Goal: Task Accomplishment & Management: Use online tool/utility

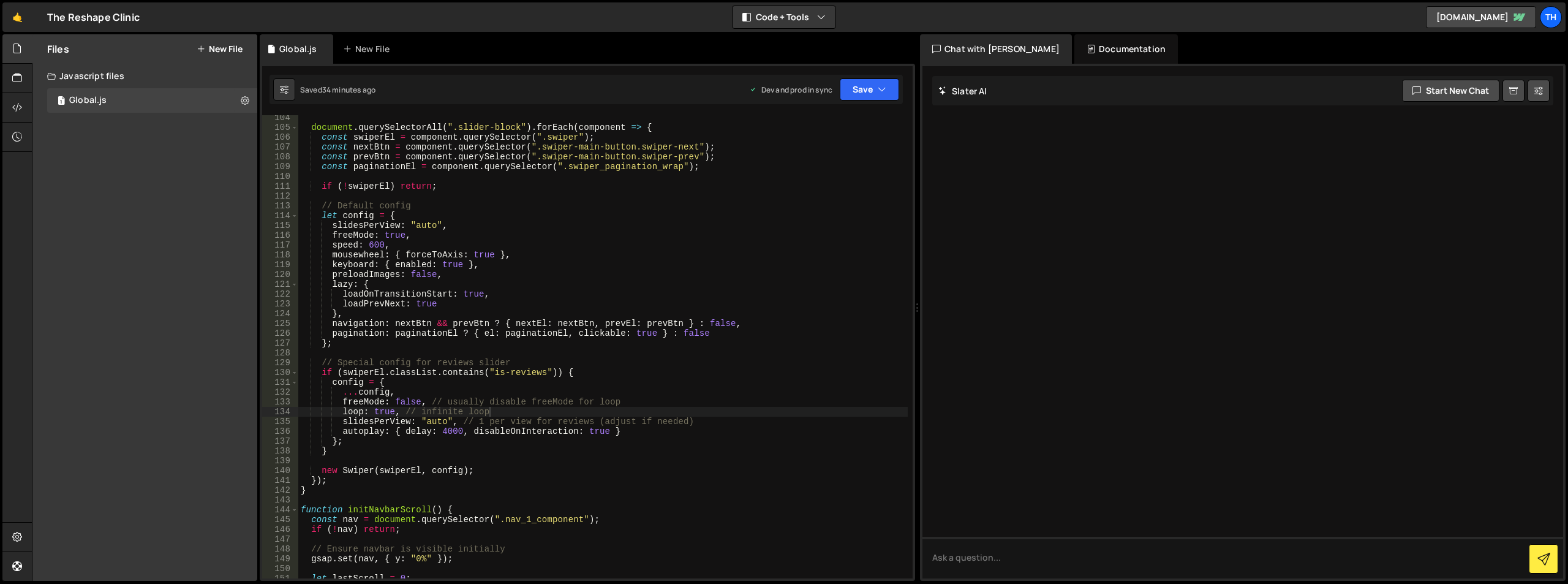
scroll to position [1013, 0]
click at [384, 414] on div "document . querySelectorAll ( ".slider-block" ) . forEach ( component => { cons…" at bounding box center [603, 354] width 610 height 483
click at [875, 92] on button "Save" at bounding box center [870, 89] width 60 height 22
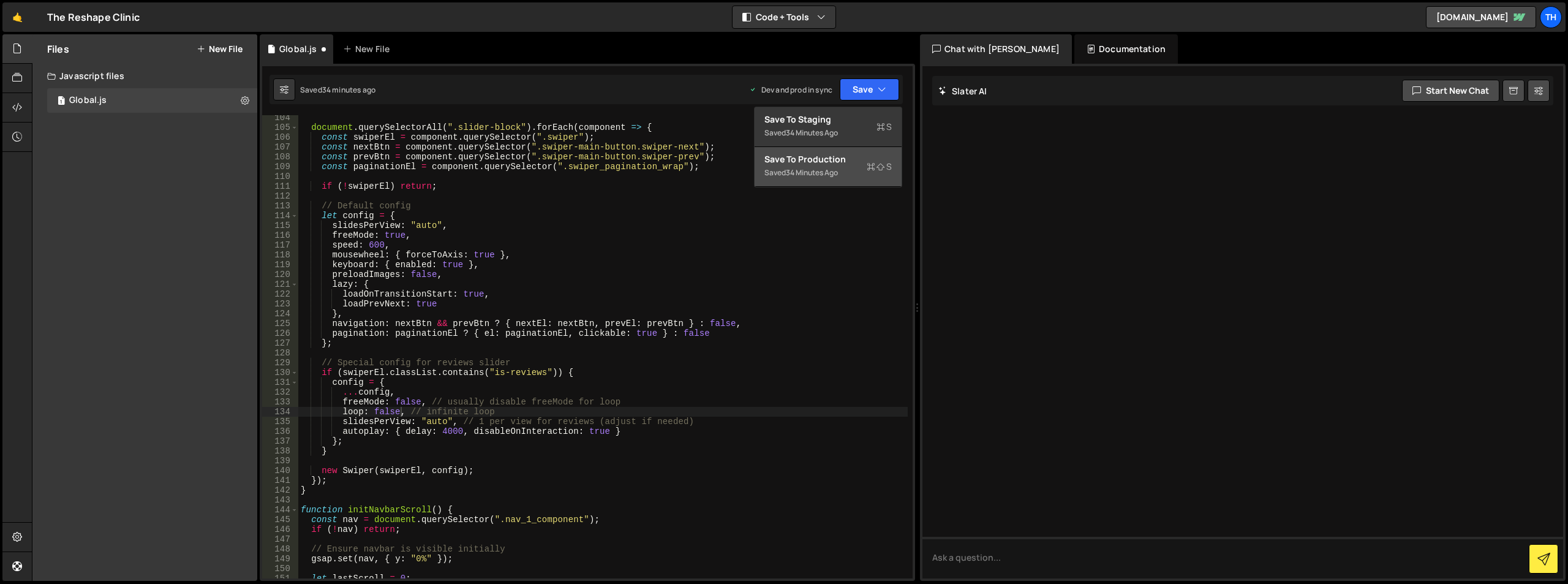
click at [832, 166] on div "Saved 34 minutes ago" at bounding box center [828, 173] width 127 height 15
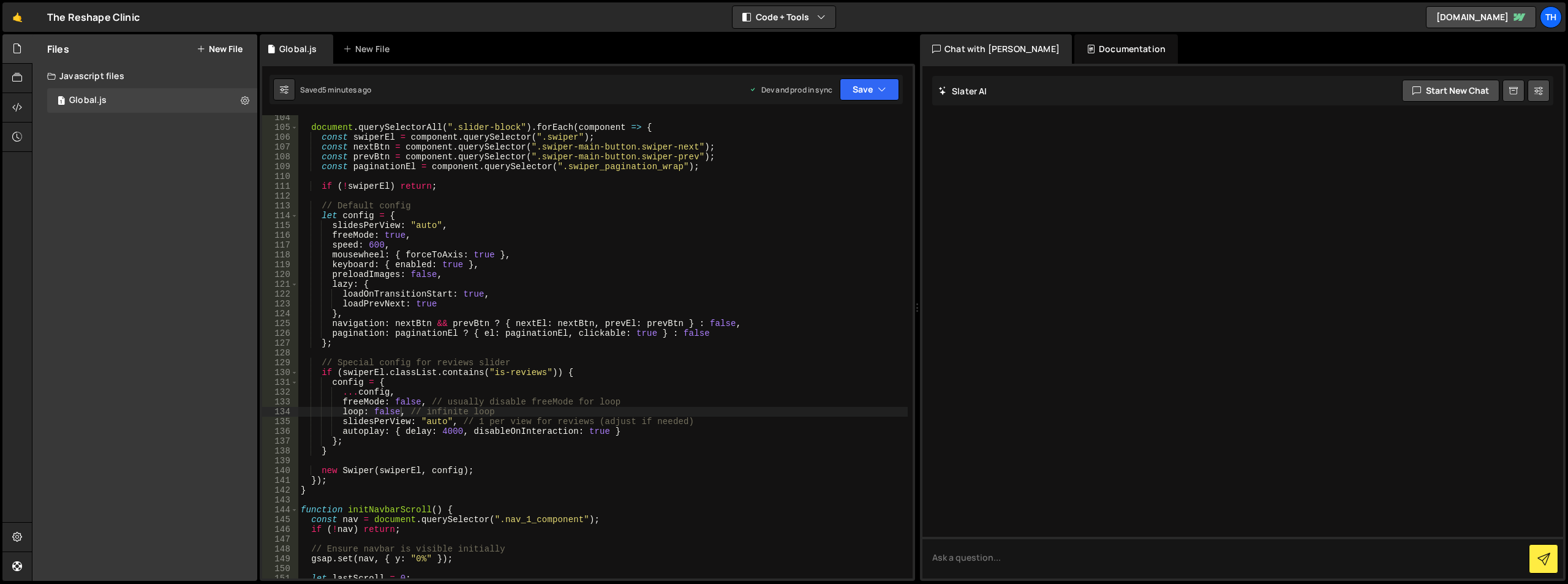
click at [383, 269] on div "document . querySelectorAll ( ".slider-block" ) . forEach ( component => { cons…" at bounding box center [603, 354] width 610 height 483
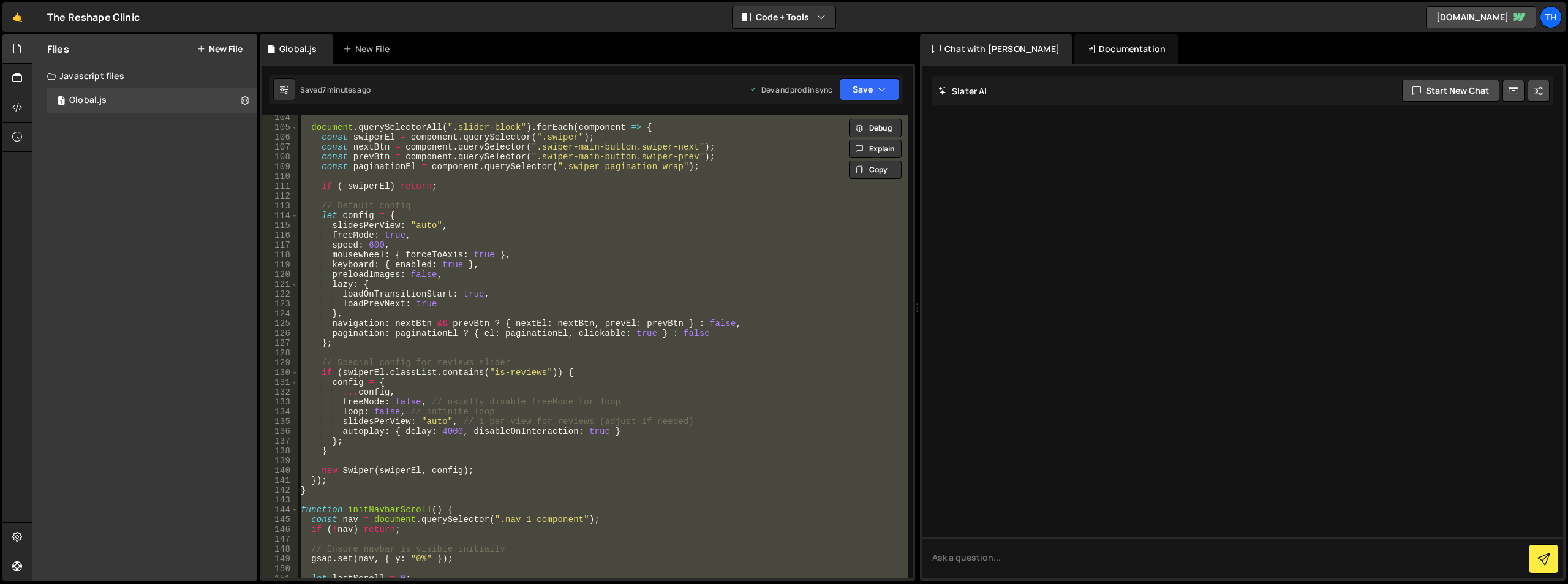
click at [425, 245] on div "document . querySelectorAll ( ".slider-block" ) . forEach ( component => { cons…" at bounding box center [603, 354] width 610 height 483
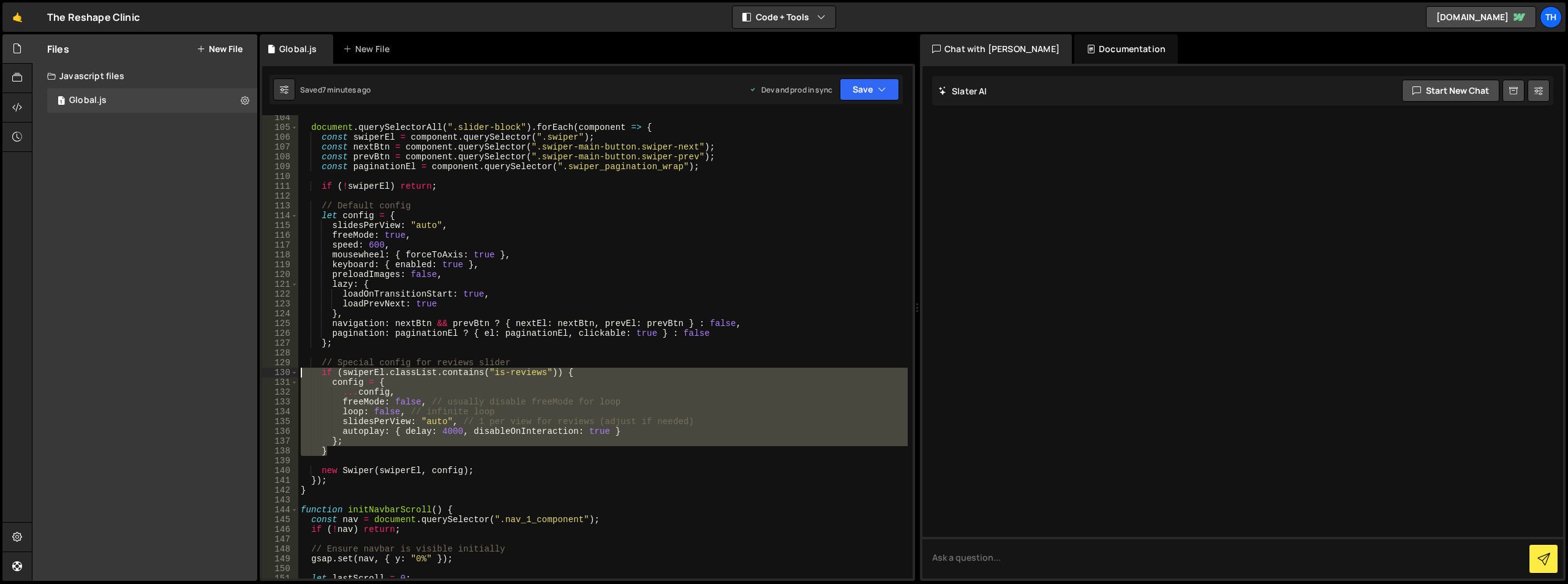
drag, startPoint x: 342, startPoint y: 454, endPoint x: 281, endPoint y: 371, distance: 103.0
click at [281, 371] on div "speed: 600, 104 105 106 107 108 109 110 111 112 113 114 115 116 117 118 119 120…" at bounding box center [587, 347] width 650 height 464
type textarea "if (swiperEl.classList.contains("is-reviews")) { config = {"
paste textarea
drag, startPoint x: 356, startPoint y: 441, endPoint x: 332, endPoint y: 452, distance: 26.4
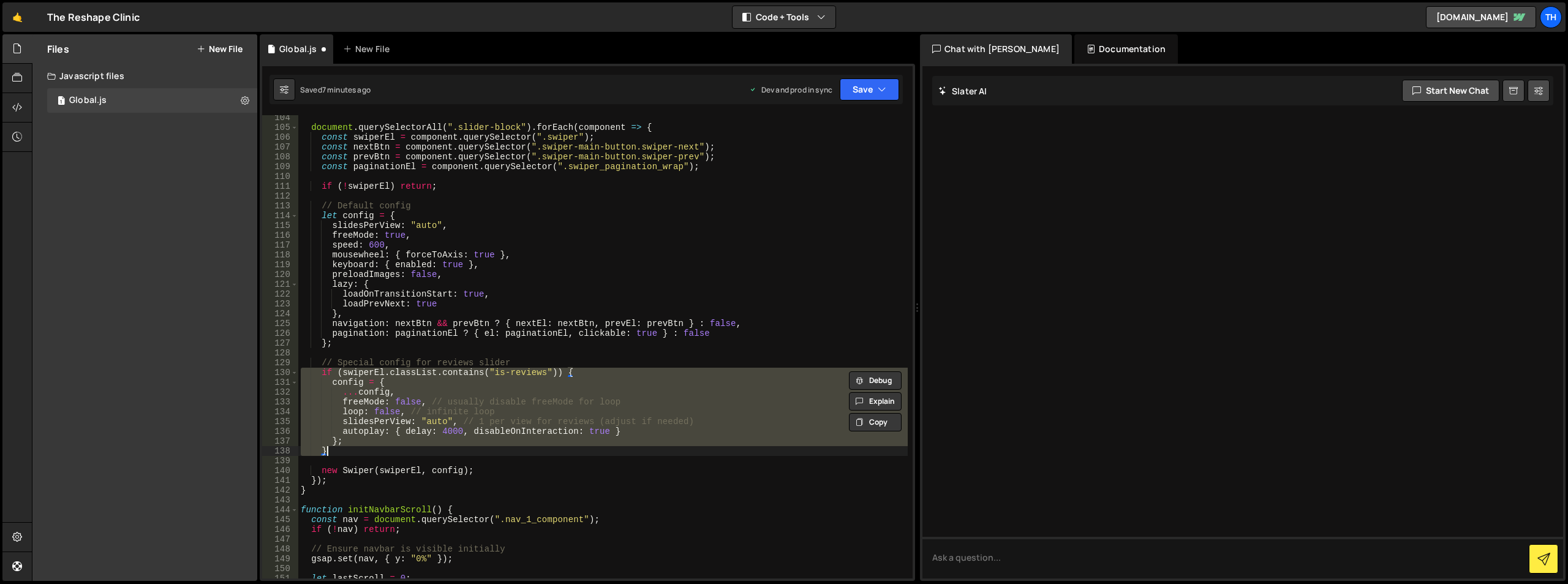
click at [355, 441] on div "document . querySelectorAll ( ".slider-block" ) . forEach ( component => { cons…" at bounding box center [603, 347] width 610 height 464
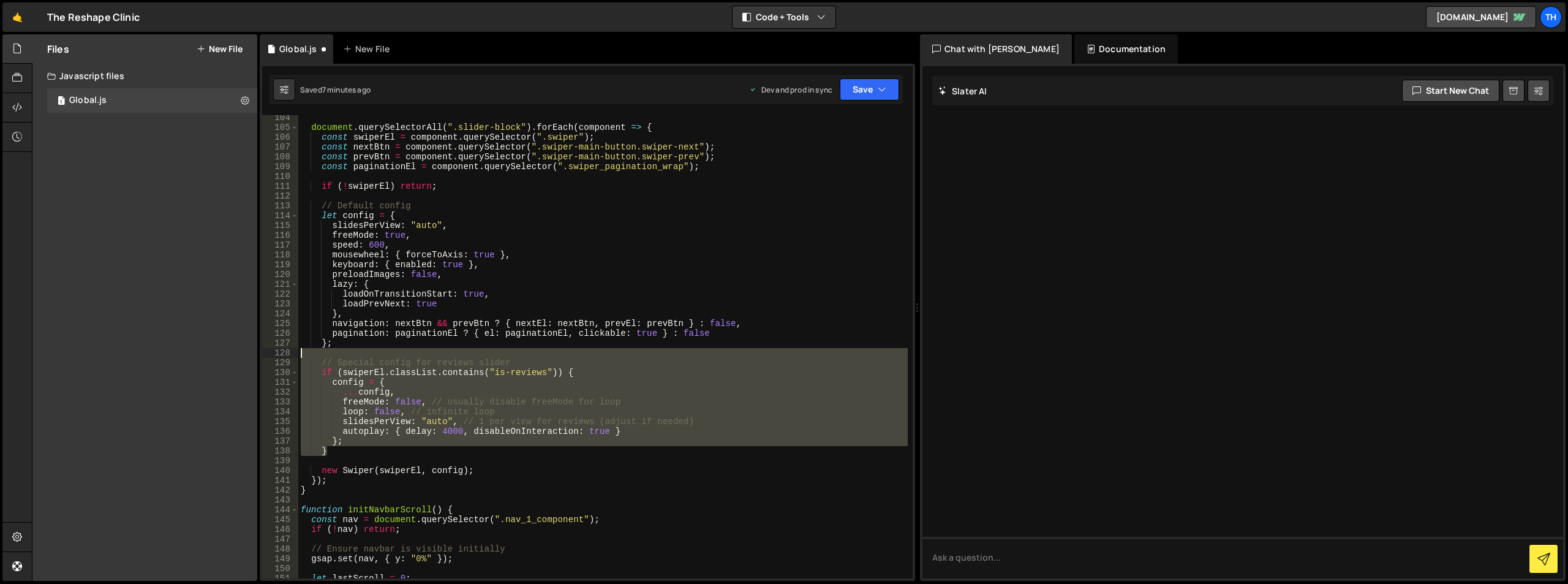
drag, startPoint x: 331, startPoint y: 453, endPoint x: 264, endPoint y: 354, distance: 119.5
click at [264, 354] on div "}; 104 105 106 107 108 109 110 111 112 113 114 115 116 117 118 119 120 121 122 …" at bounding box center [587, 347] width 650 height 464
type textarea "// Special config for reviews slider"
paste textarea
drag, startPoint x: 353, startPoint y: 444, endPoint x: 345, endPoint y: 447, distance: 8.5
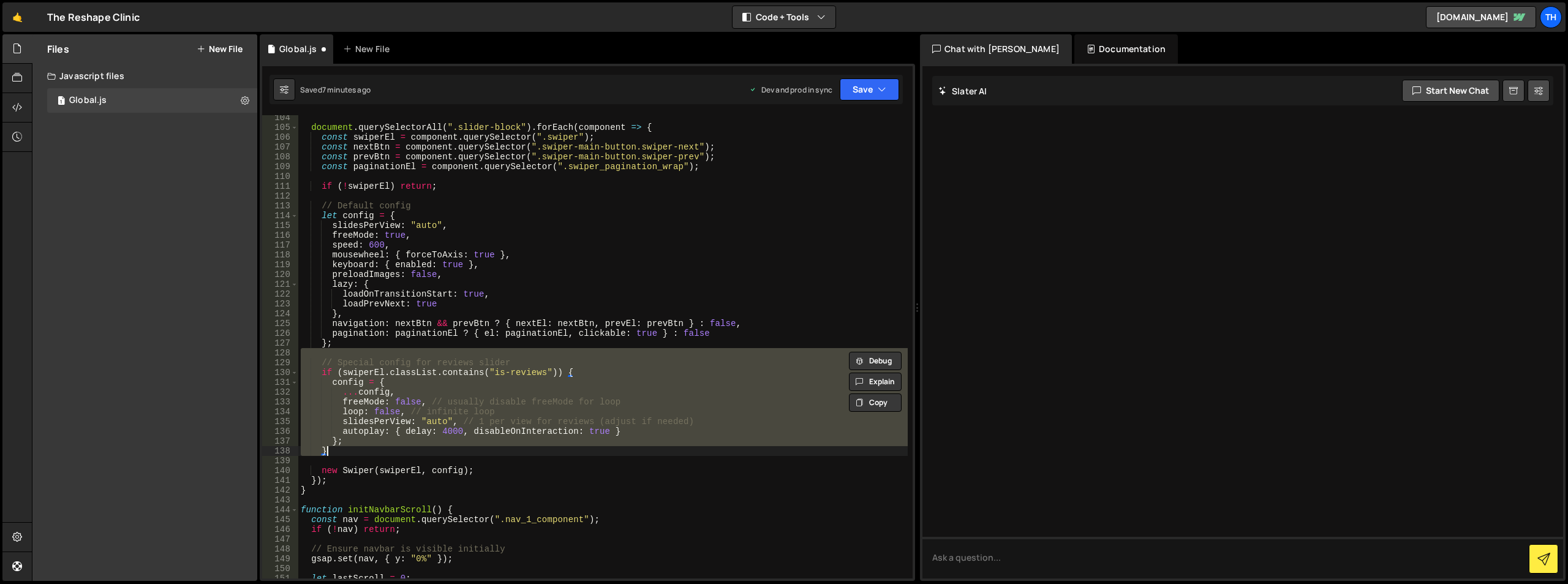
click at [352, 444] on div "document . querySelectorAll ( ".slider-block" ) . forEach ( component => { cons…" at bounding box center [603, 347] width 610 height 464
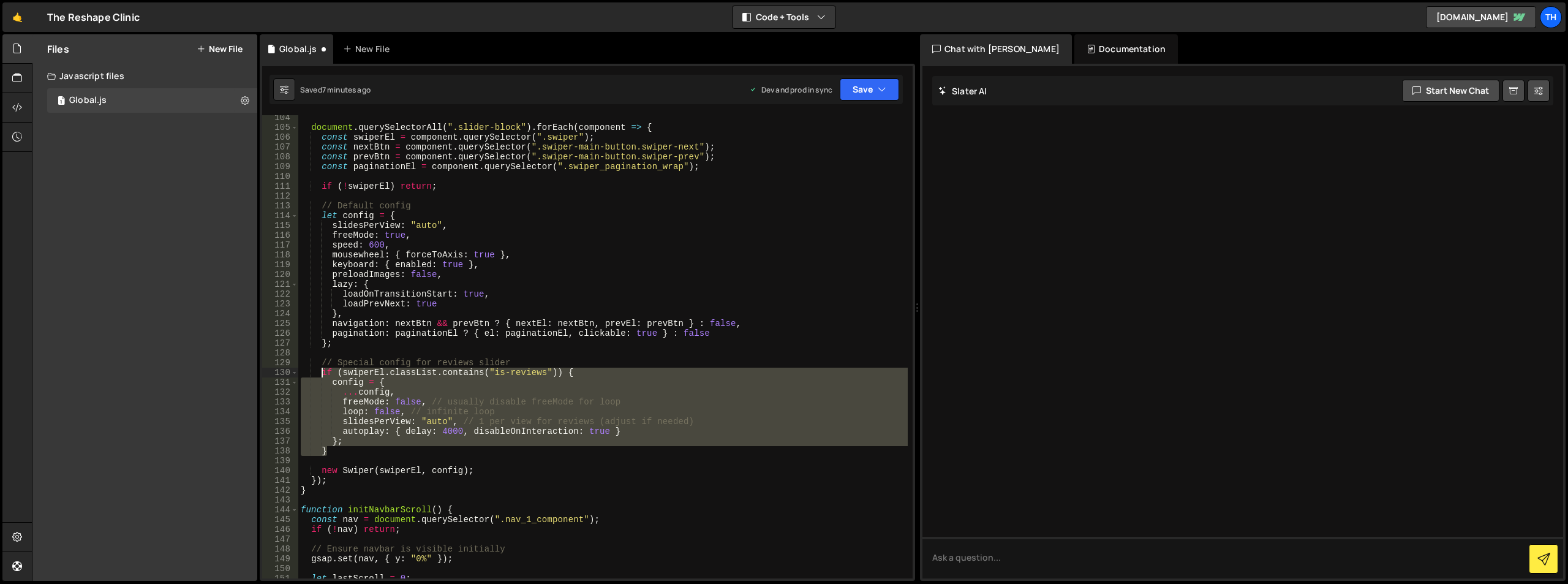
drag, startPoint x: 326, startPoint y: 450, endPoint x: 322, endPoint y: 375, distance: 75.1
click at [322, 375] on div "document . querySelectorAll ( ".slider-block" ) . forEach ( component => { cons…" at bounding box center [603, 354] width 610 height 483
type textarea "if (swiperEl.classList.contains("is-reviews")) { config = {"
paste textarea
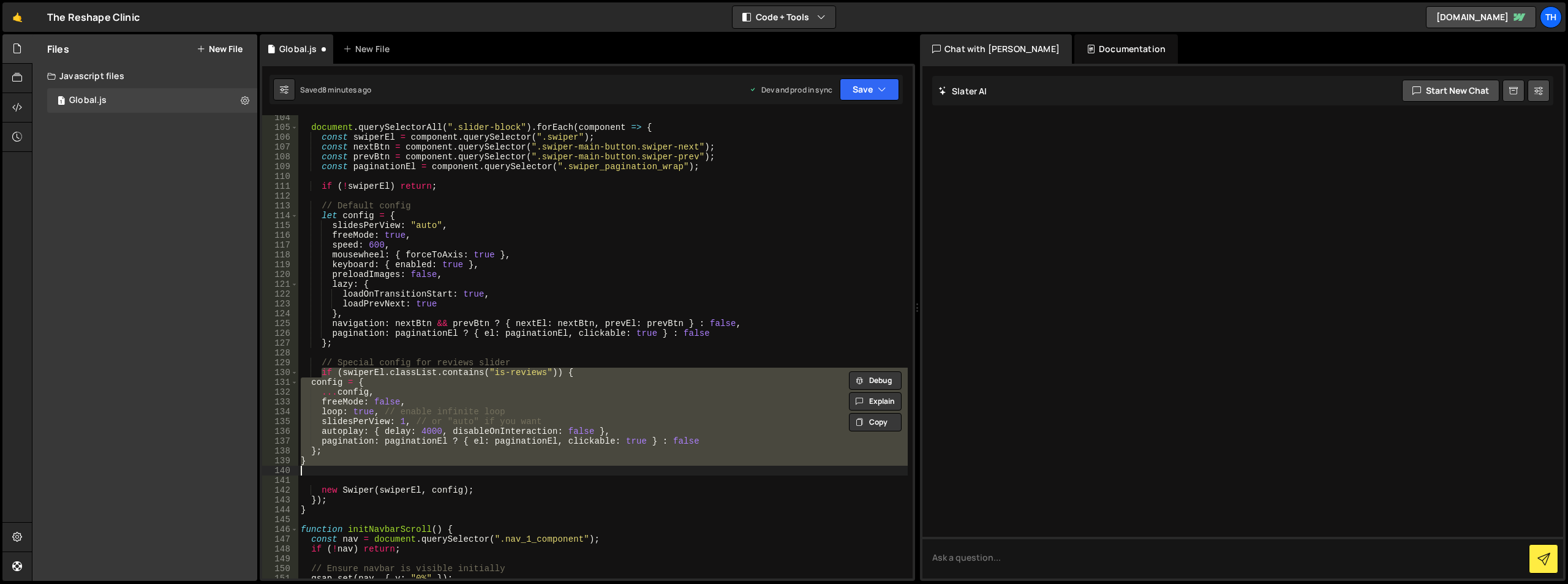
click at [447, 264] on div "document . querySelectorAll ( ".slider-block" ) . forEach ( component => { cons…" at bounding box center [603, 354] width 610 height 483
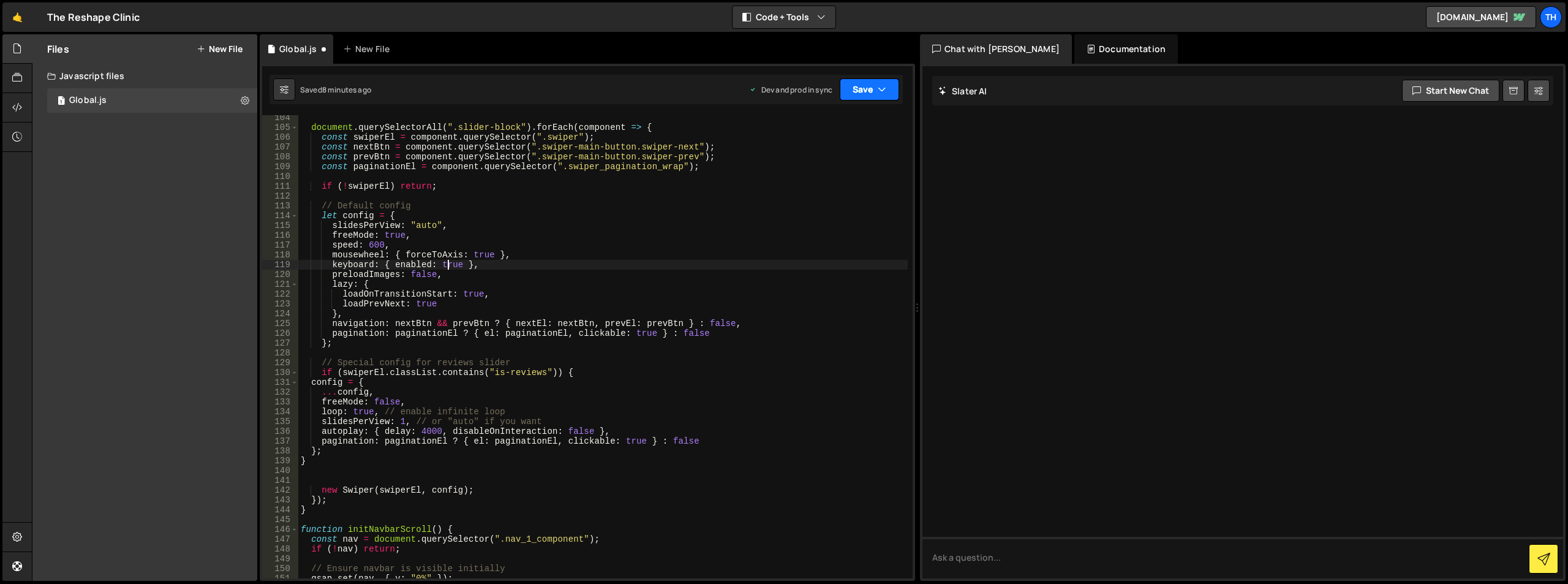
click at [845, 87] on button "Save" at bounding box center [870, 89] width 60 height 22
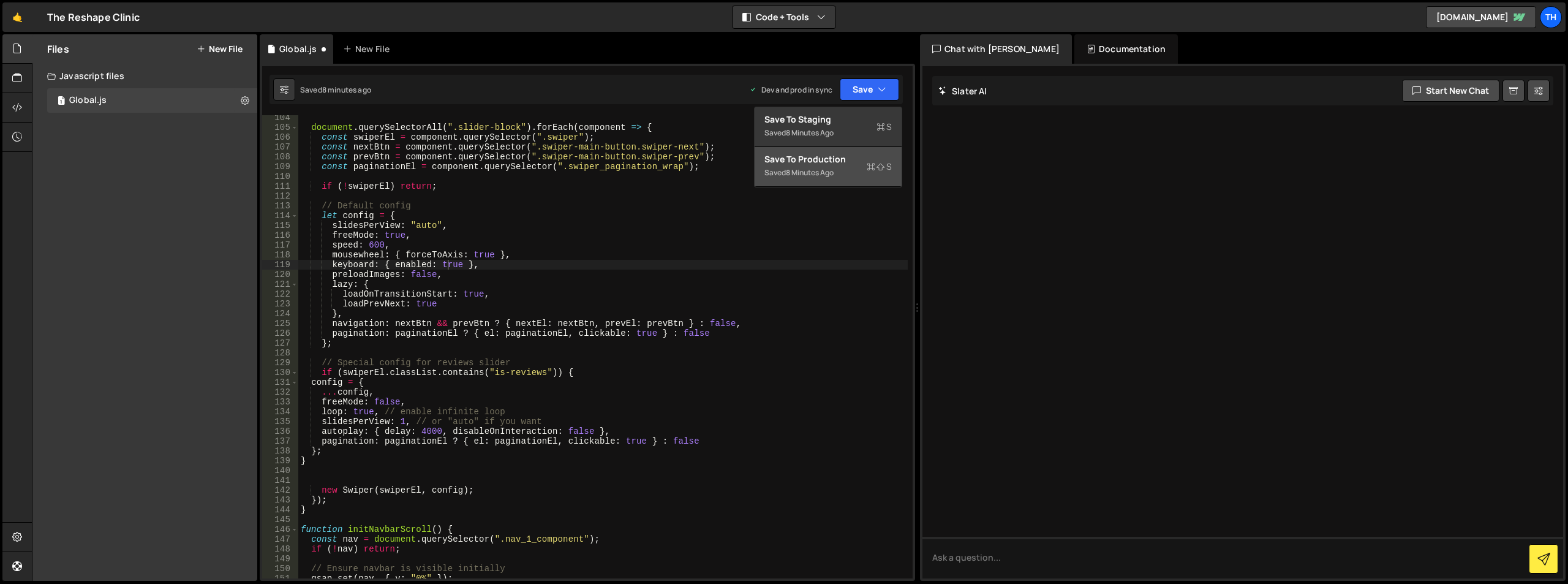
click at [862, 171] on div "Saved 8 minutes ago" at bounding box center [828, 173] width 127 height 15
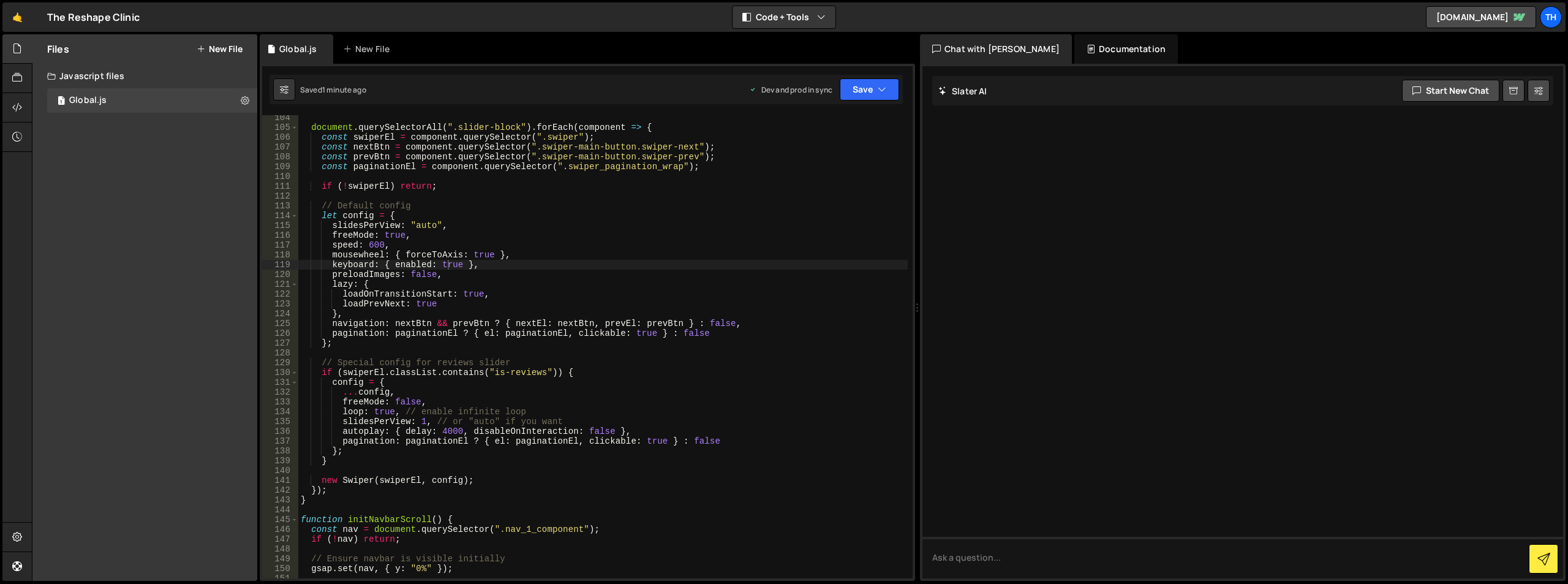
click at [506, 266] on div "document . querySelectorAll ( ".slider-block" ) . forEach ( component => { cons…" at bounding box center [603, 354] width 610 height 483
type textarea "}"
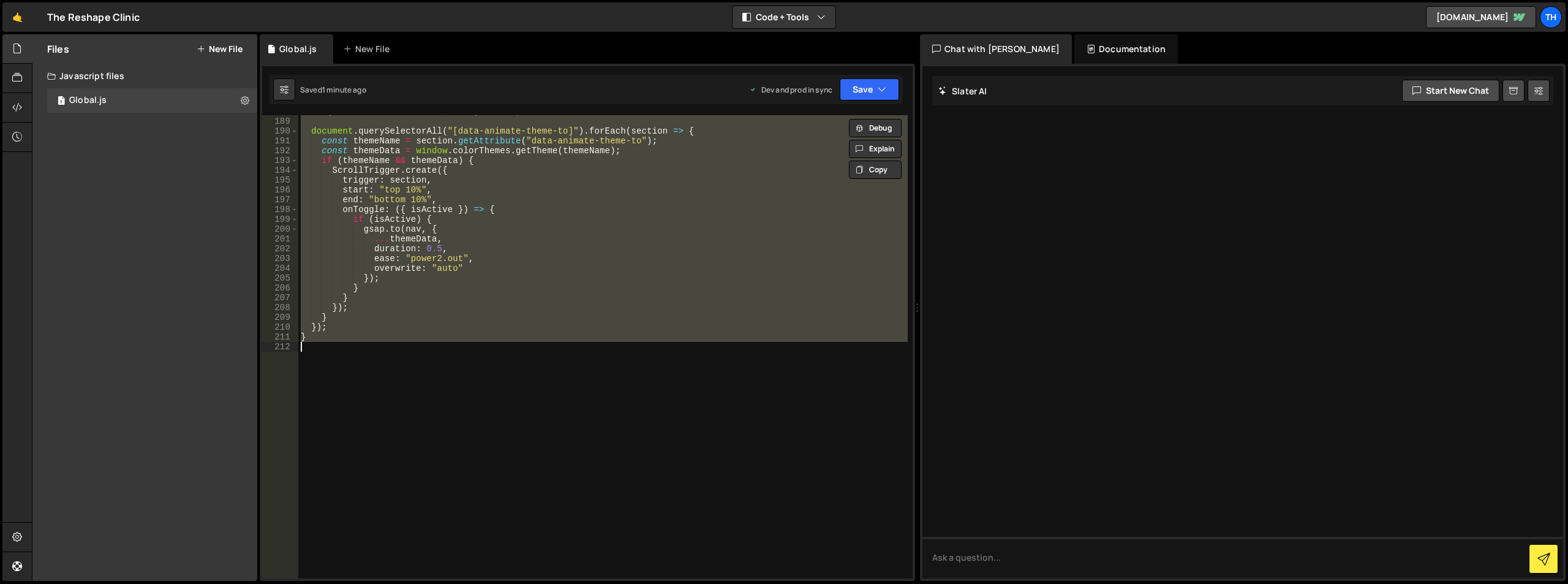
paste textarea
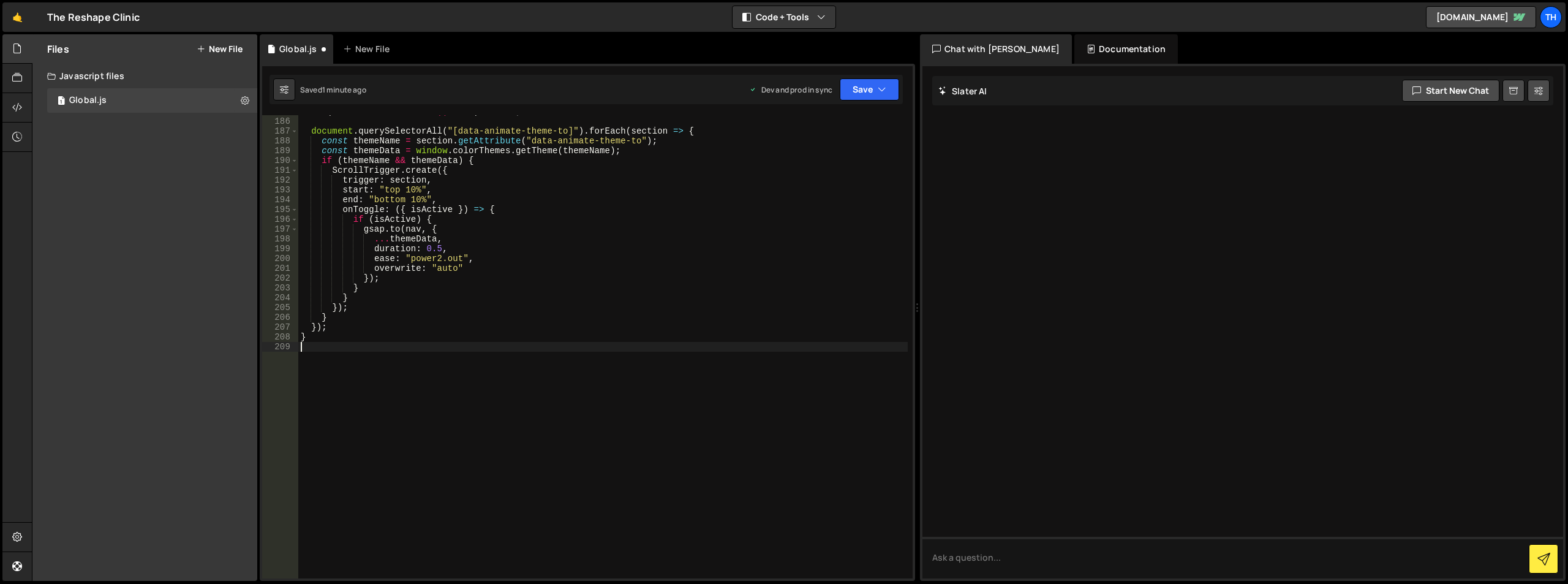
scroll to position [1814, 0]
click at [874, 87] on button "Save" at bounding box center [870, 89] width 60 height 22
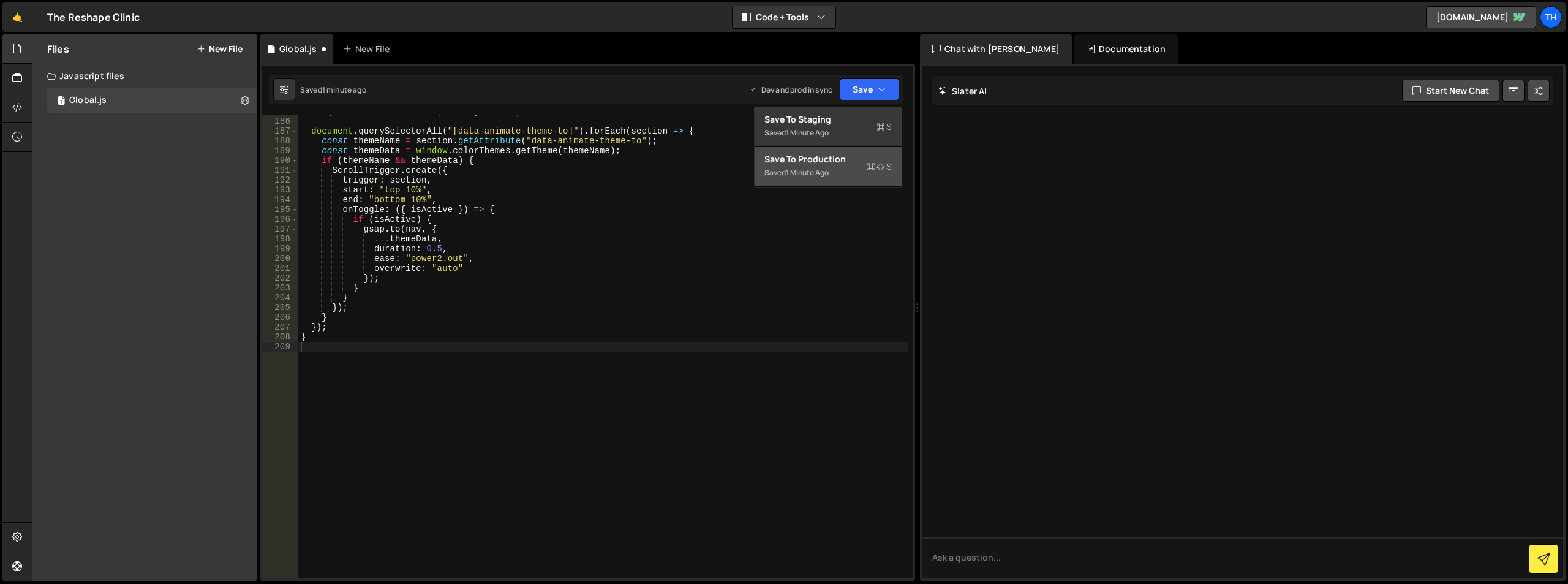
click at [851, 160] on div "Save to Production S" at bounding box center [828, 159] width 127 height 12
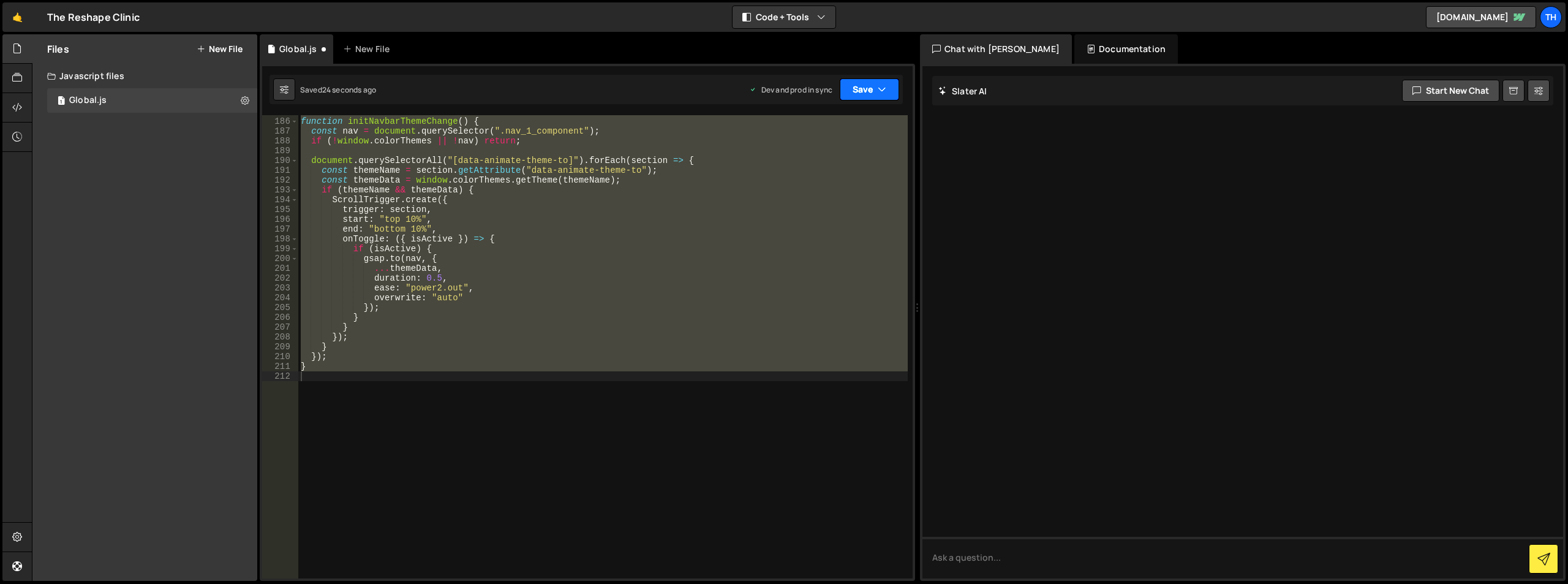
click at [859, 92] on button "Save" at bounding box center [870, 89] width 60 height 22
click at [841, 168] on div "23 seconds ago" at bounding box center [813, 172] width 55 height 11
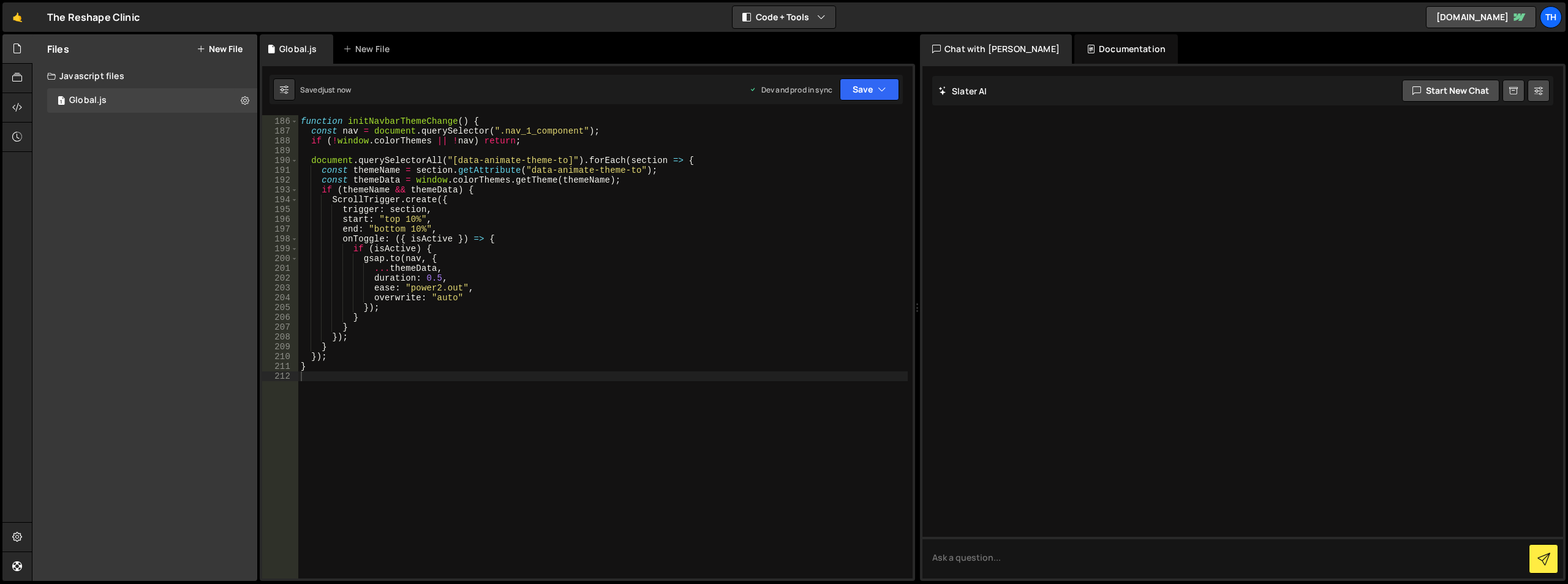
click at [455, 207] on div "function initNavbarThemeChange ( ) { const nav = document . querySelector ( ".n…" at bounding box center [603, 348] width 610 height 483
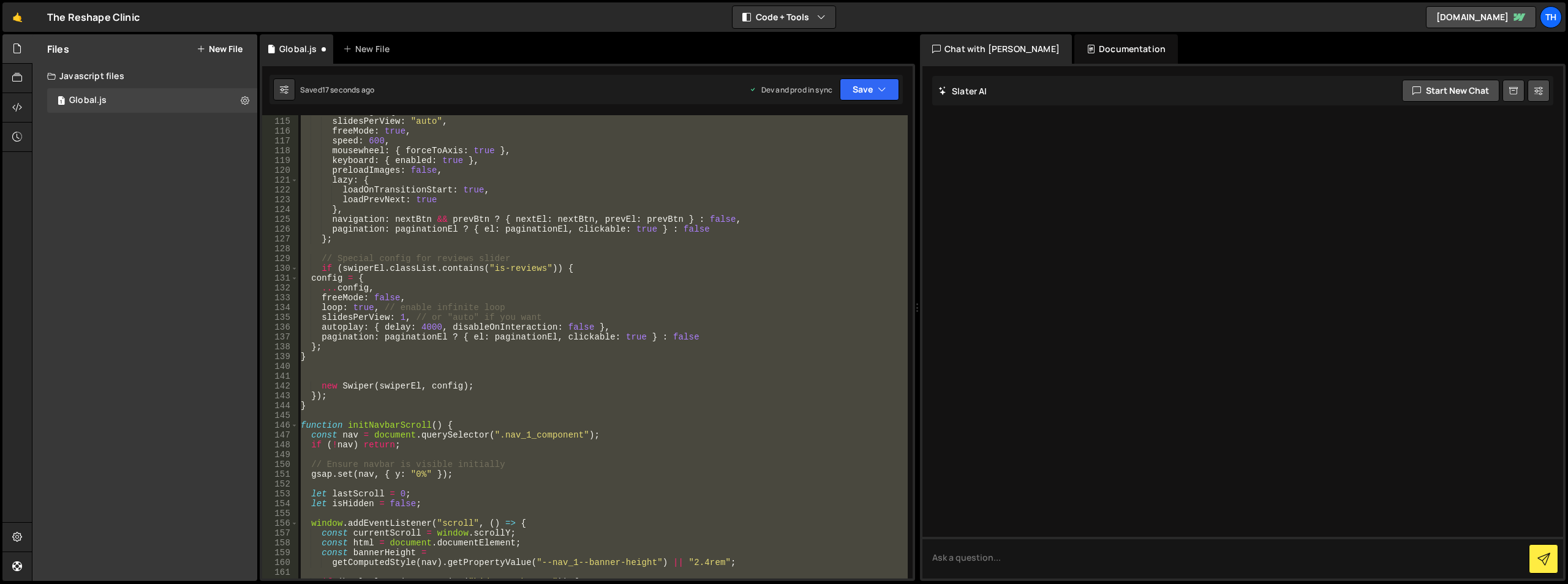
scroll to position [933, 0]
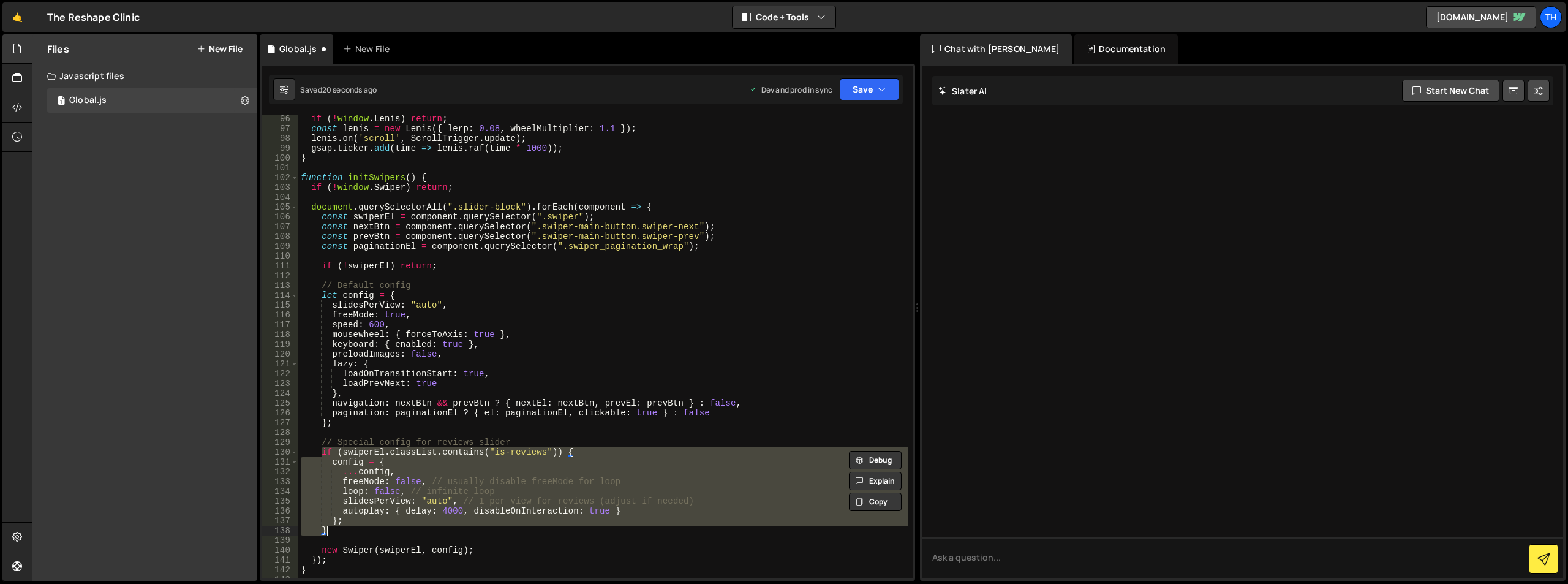
type textarea "}"
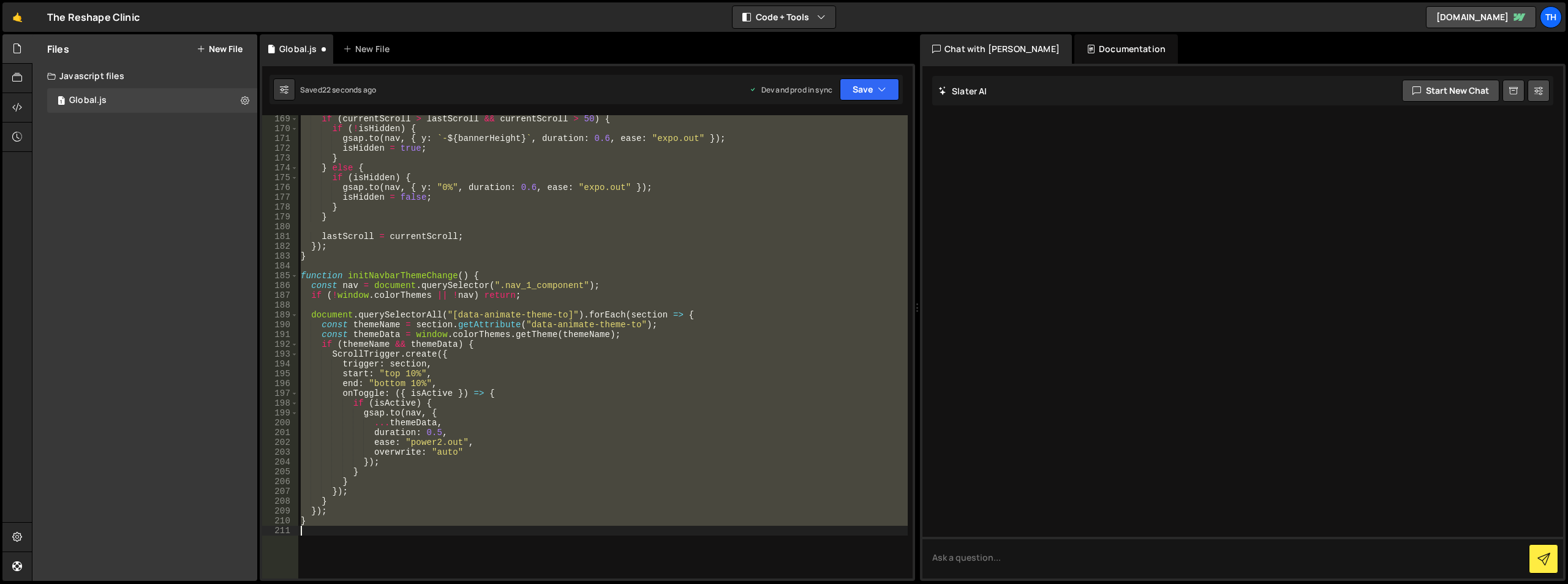
scroll to position [1650, 0]
click at [878, 87] on icon "button" at bounding box center [882, 89] width 9 height 12
click at [864, 153] on div "Save to Production S" at bounding box center [828, 159] width 127 height 12
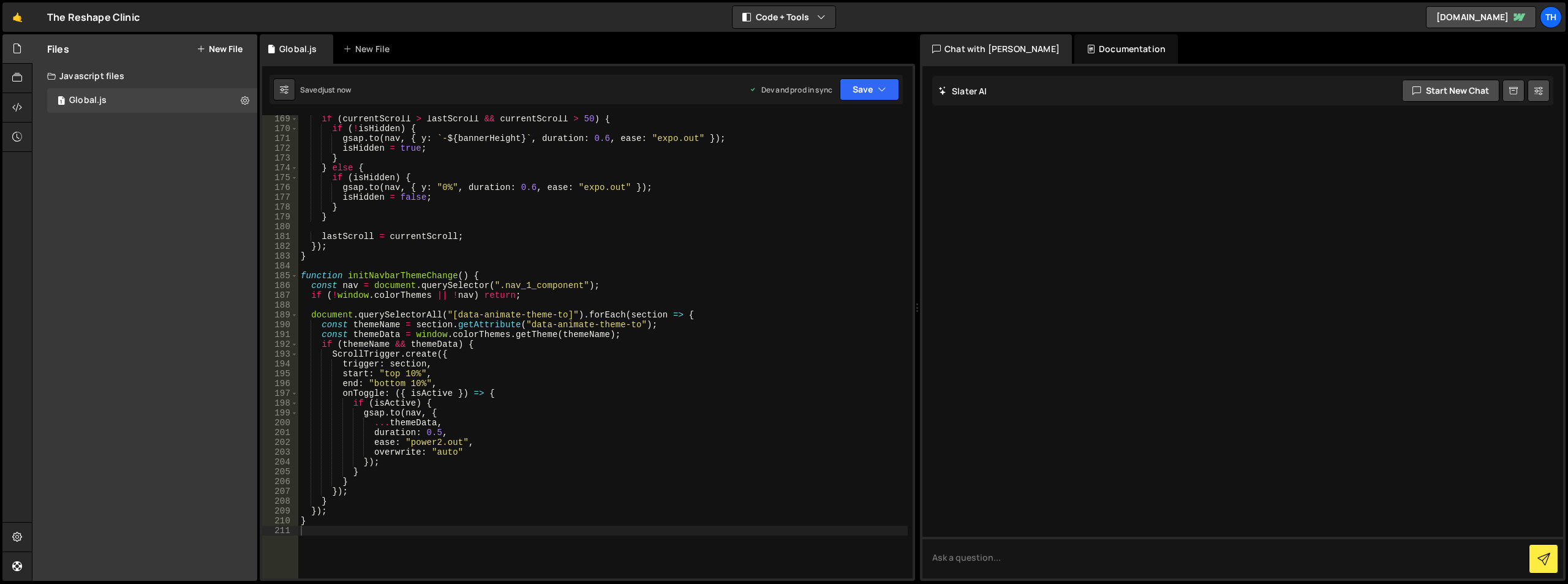
click at [465, 264] on div "if ( currentScroll > lastScroll && currentScroll > 50 ) { if ( ! isHidden ) { g…" at bounding box center [603, 355] width 610 height 483
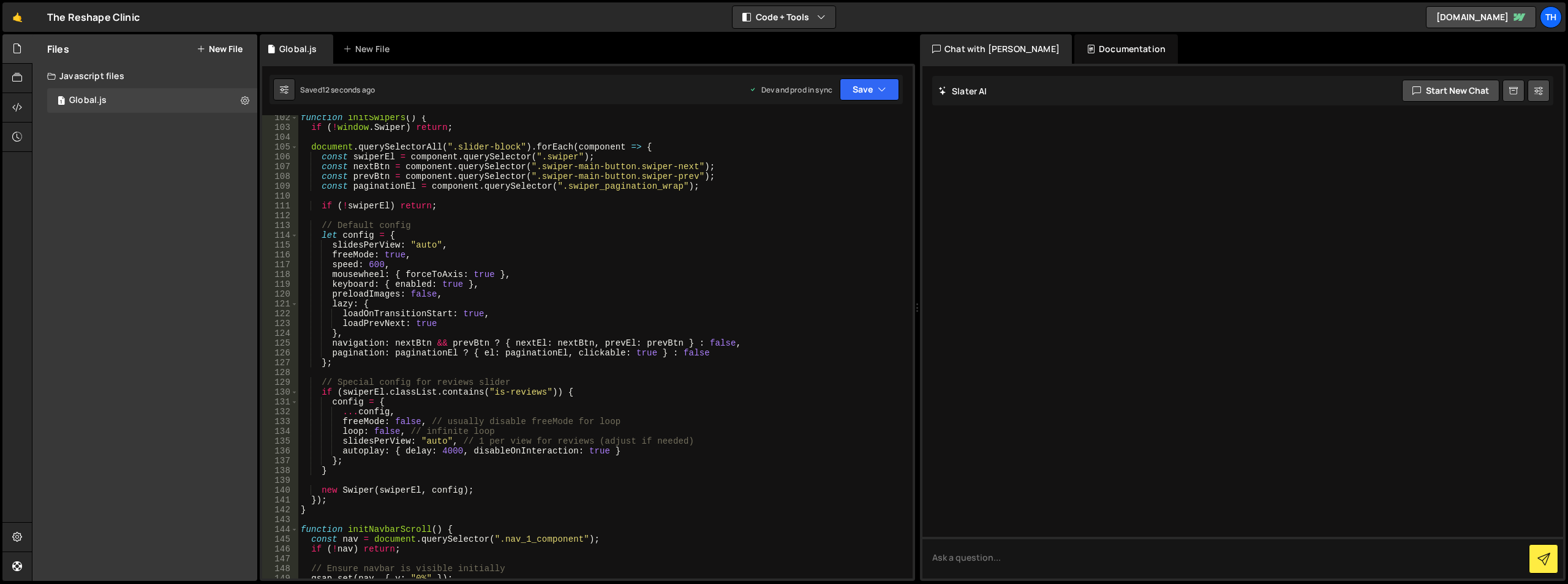
scroll to position [993, 0]
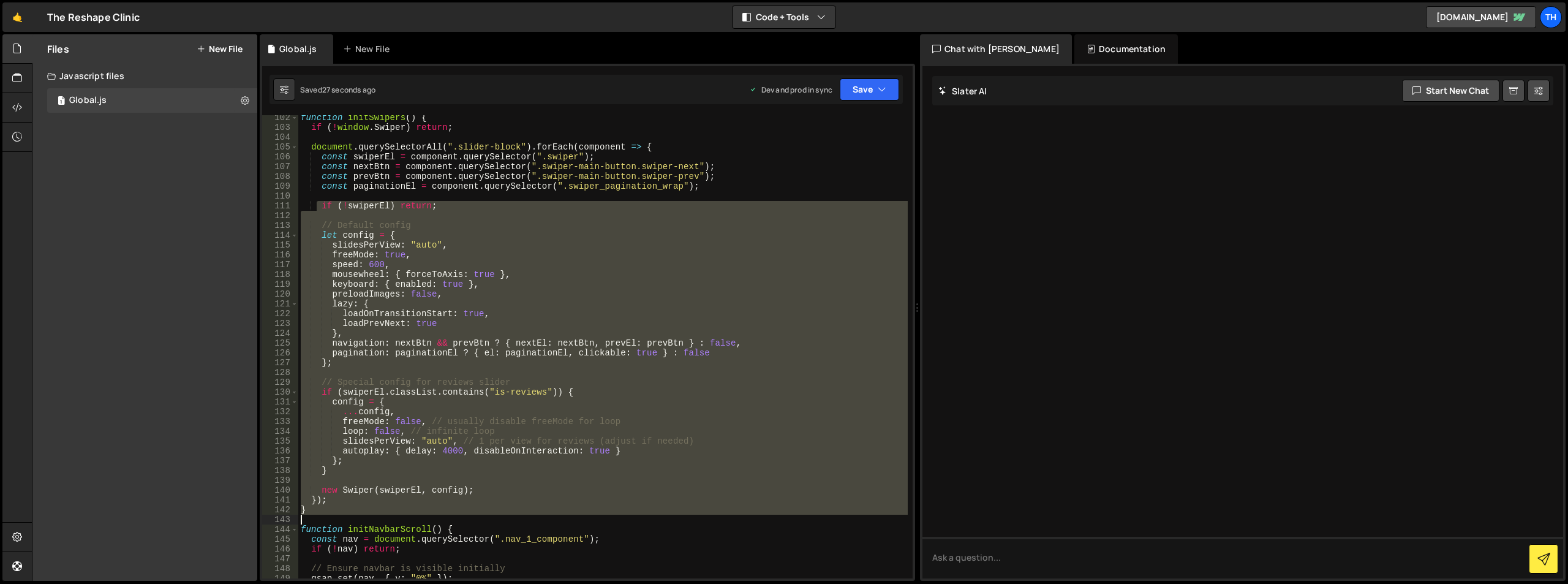
drag, startPoint x: 316, startPoint y: 202, endPoint x: 398, endPoint y: 521, distance: 329.4
click at [398, 521] on div "function initSwipers ( ) { if ( ! window . Swiper ) return ; document . querySe…" at bounding box center [603, 354] width 610 height 483
click at [541, 292] on div "function initSwipers ( ) { if ( ! window . Swiper ) return ; document . querySe…" at bounding box center [603, 347] width 610 height 464
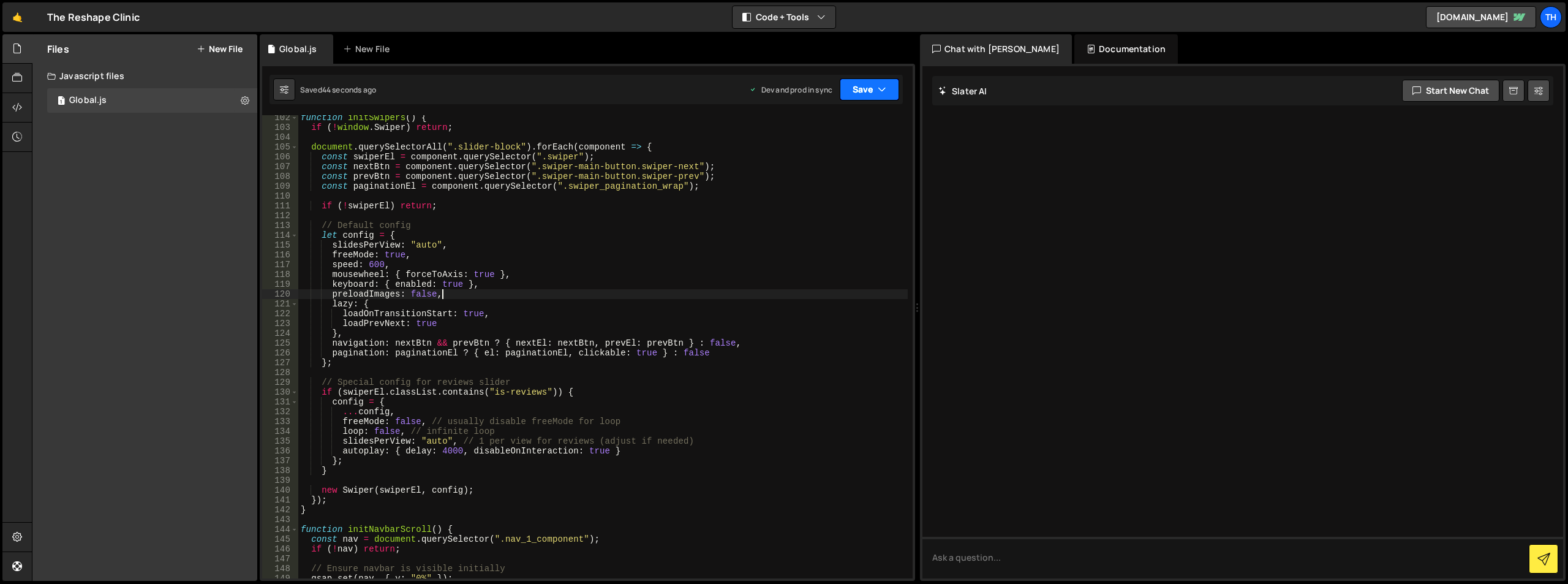
click at [863, 95] on button "Save" at bounding box center [870, 89] width 60 height 22
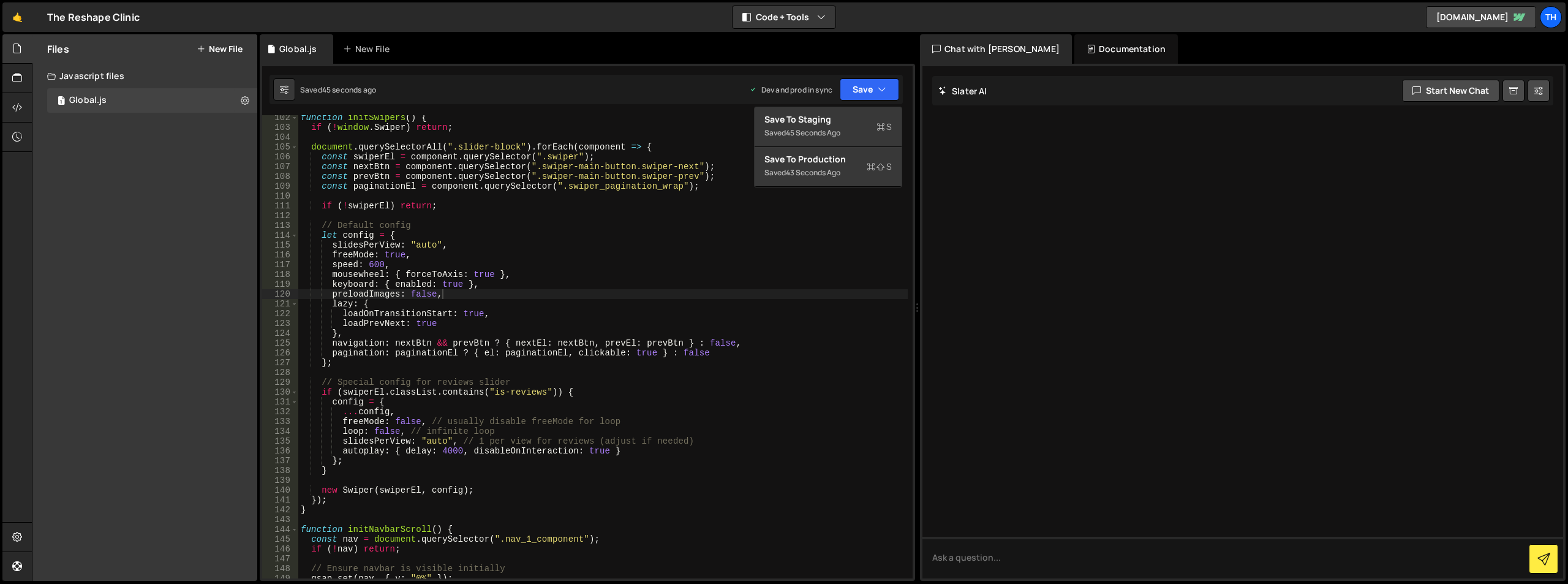
click at [615, 176] on div "function initSwipers ( ) { if ( ! window . Swiper ) return ; document . querySe…" at bounding box center [603, 354] width 610 height 483
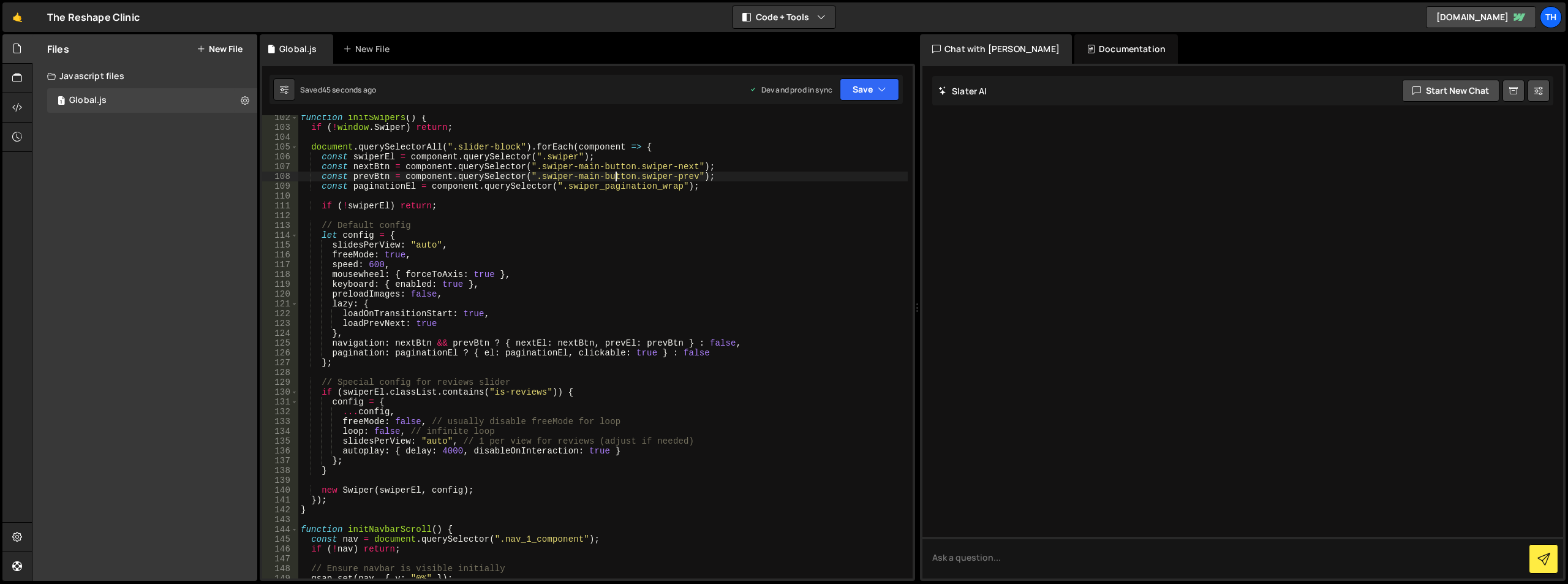
type textarea "}"
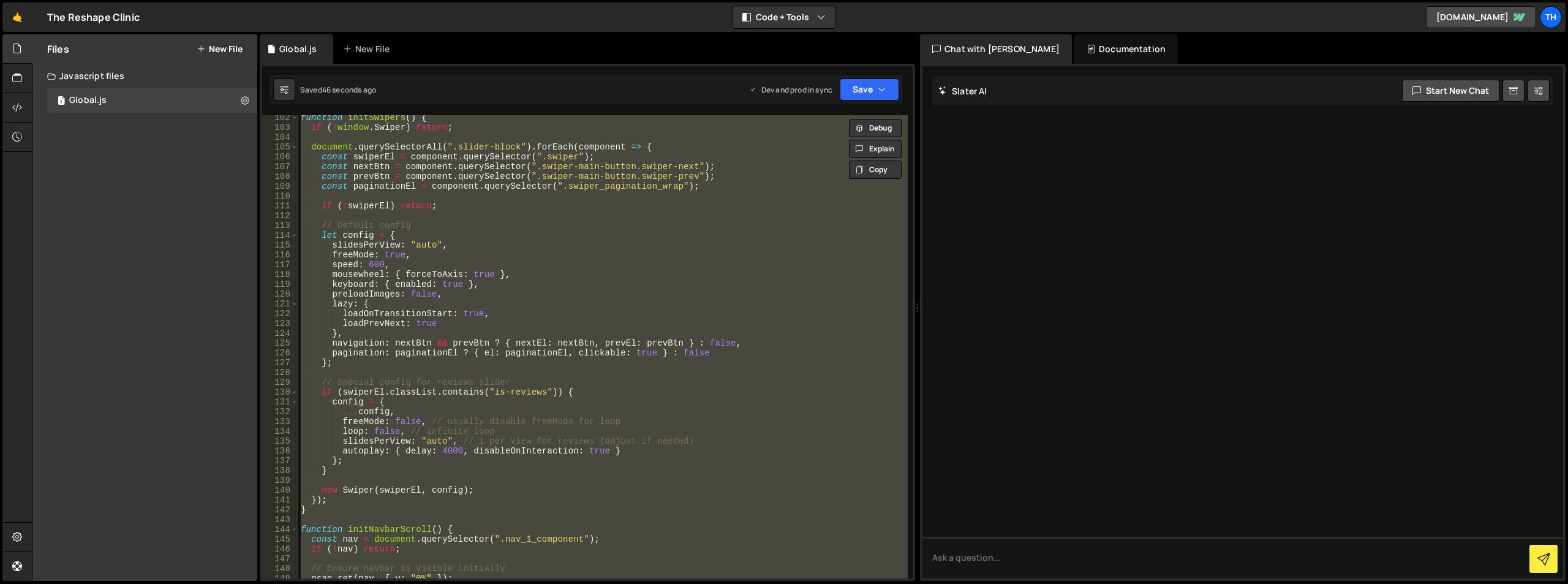
paste textarea
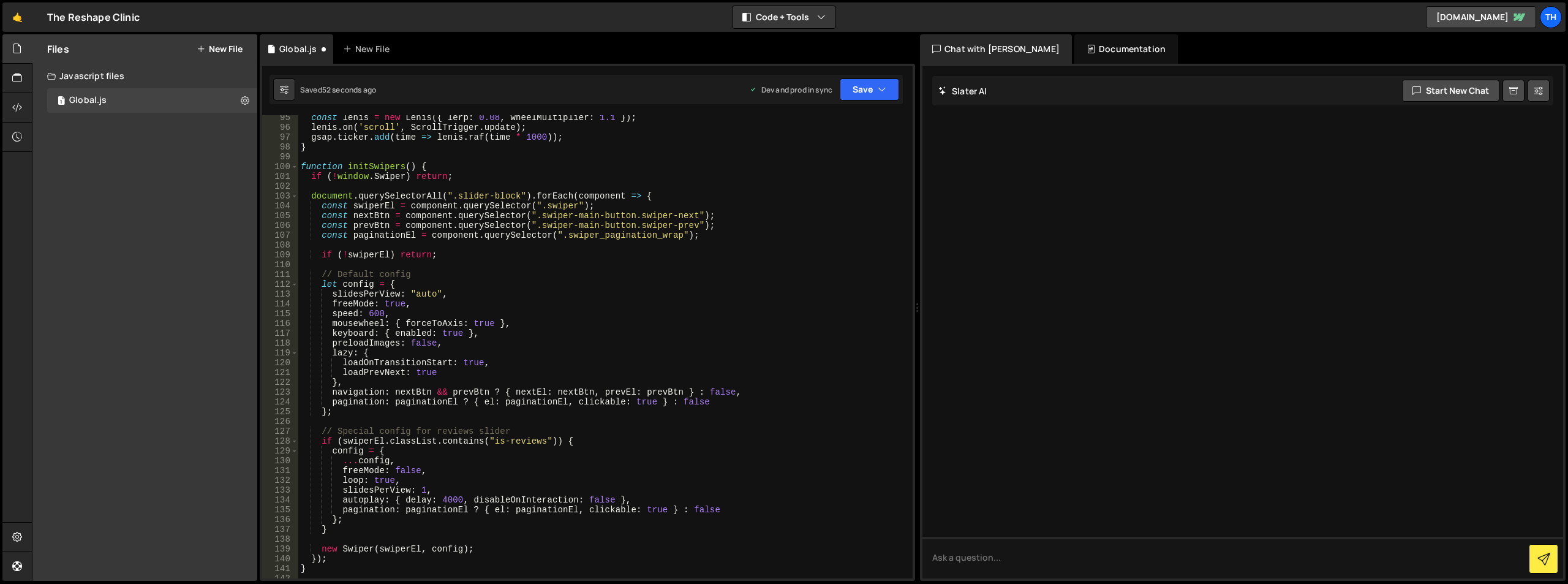
scroll to position [961, 0]
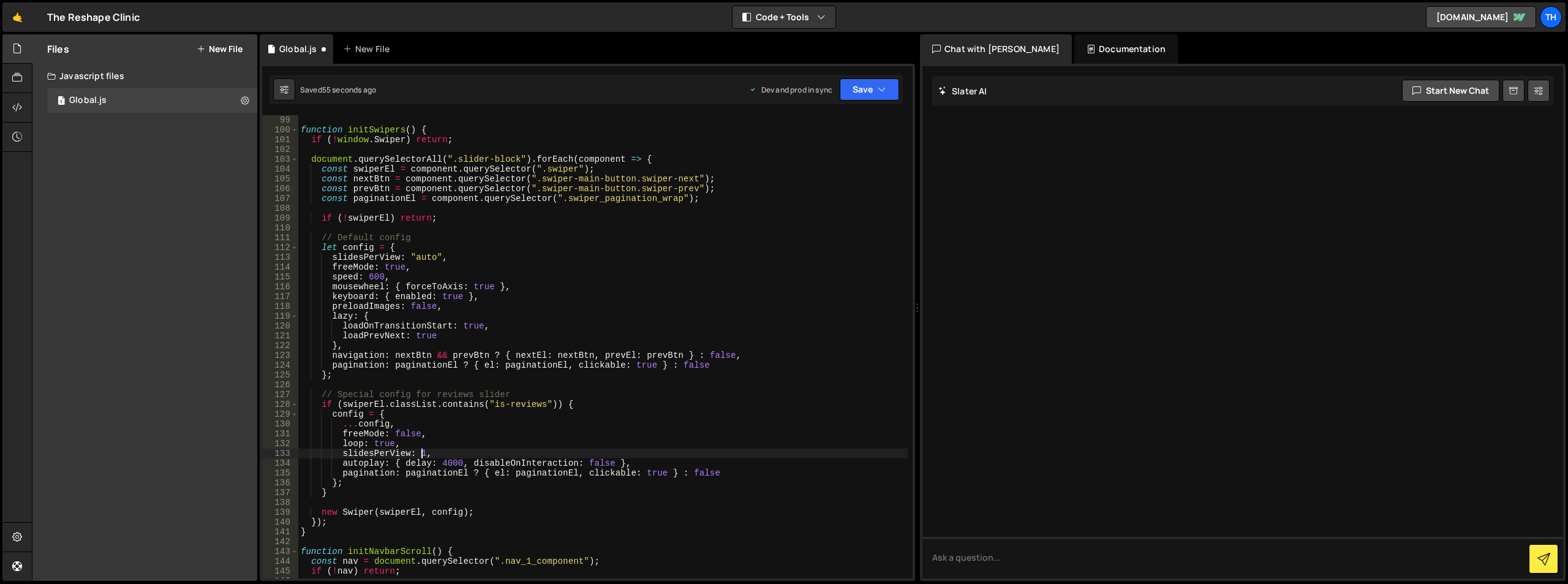
click at [422, 449] on div "function initSwipers ( ) { if ( ! window . Swiper ) return ; document . querySe…" at bounding box center [603, 356] width 610 height 483
click at [514, 418] on div "function initSwipers ( ) { if ( ! window . Swiper ) return ; document . querySe…" at bounding box center [603, 356] width 610 height 483
click at [876, 92] on button "Save" at bounding box center [870, 89] width 60 height 22
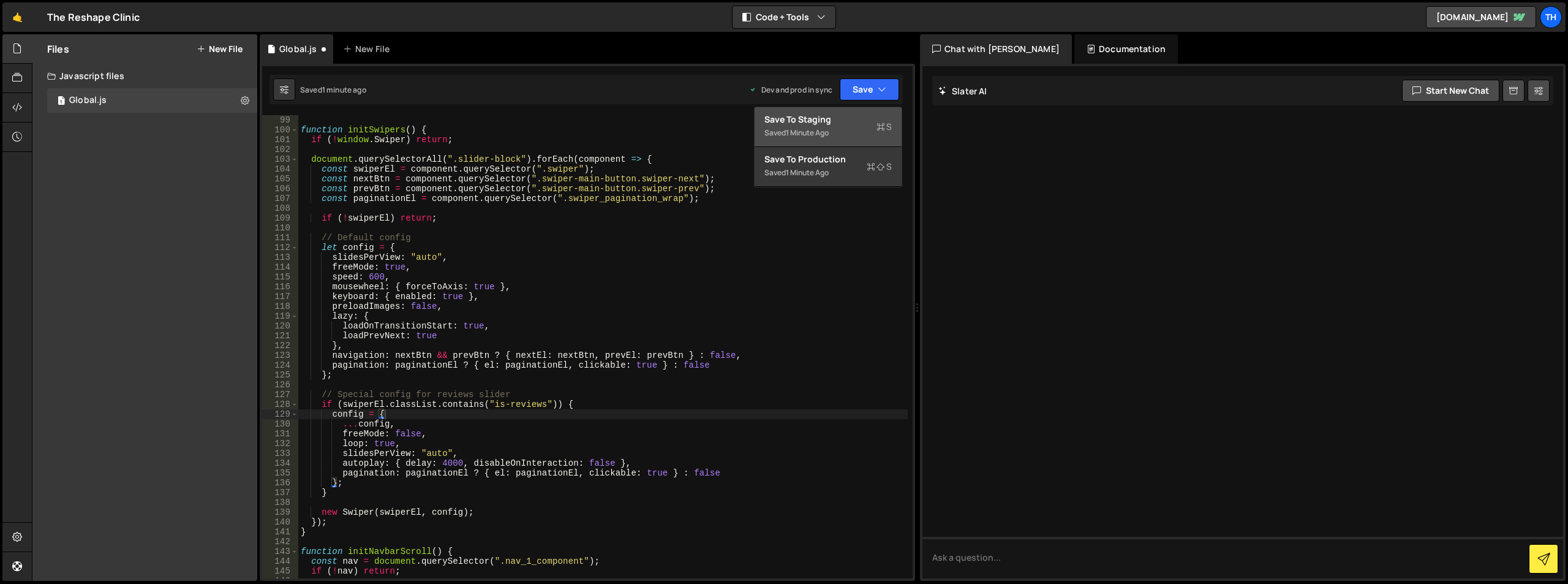
click at [853, 127] on div "Saved 1 minute ago" at bounding box center [828, 133] width 127 height 15
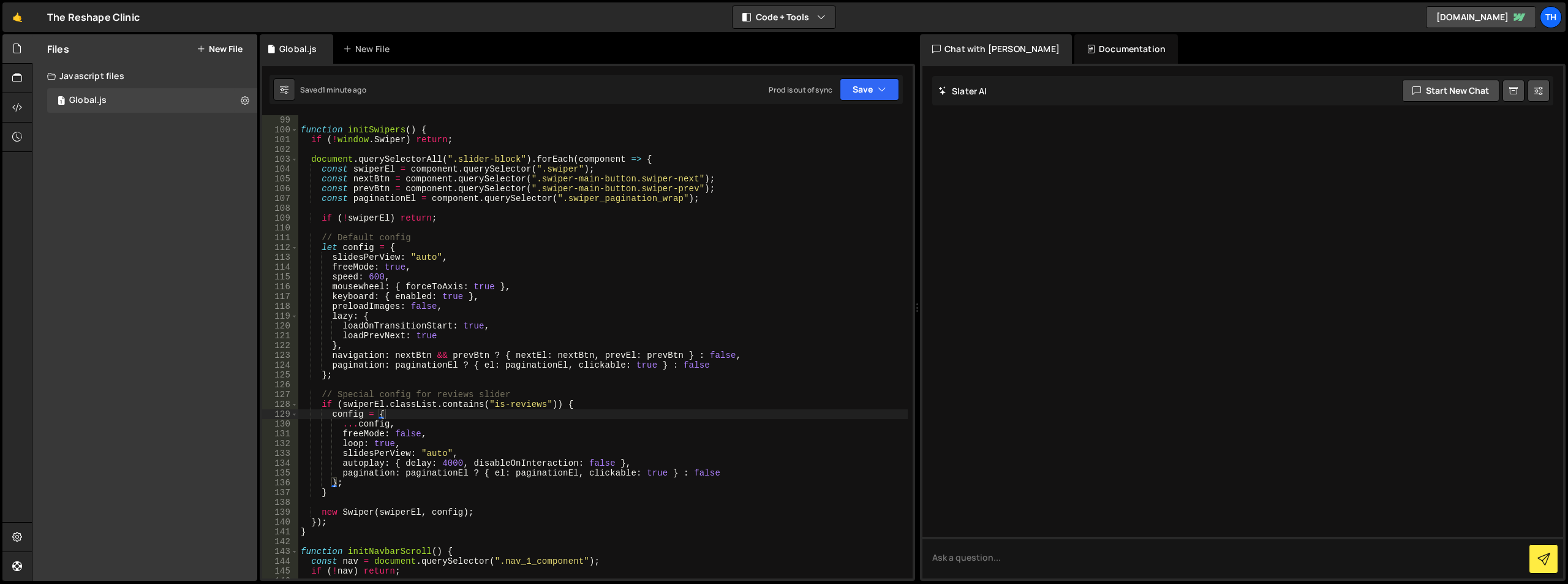
click at [385, 260] on div "function initSwipers ( ) { if ( ! window . Swiper ) return ; document . querySe…" at bounding box center [603, 356] width 610 height 483
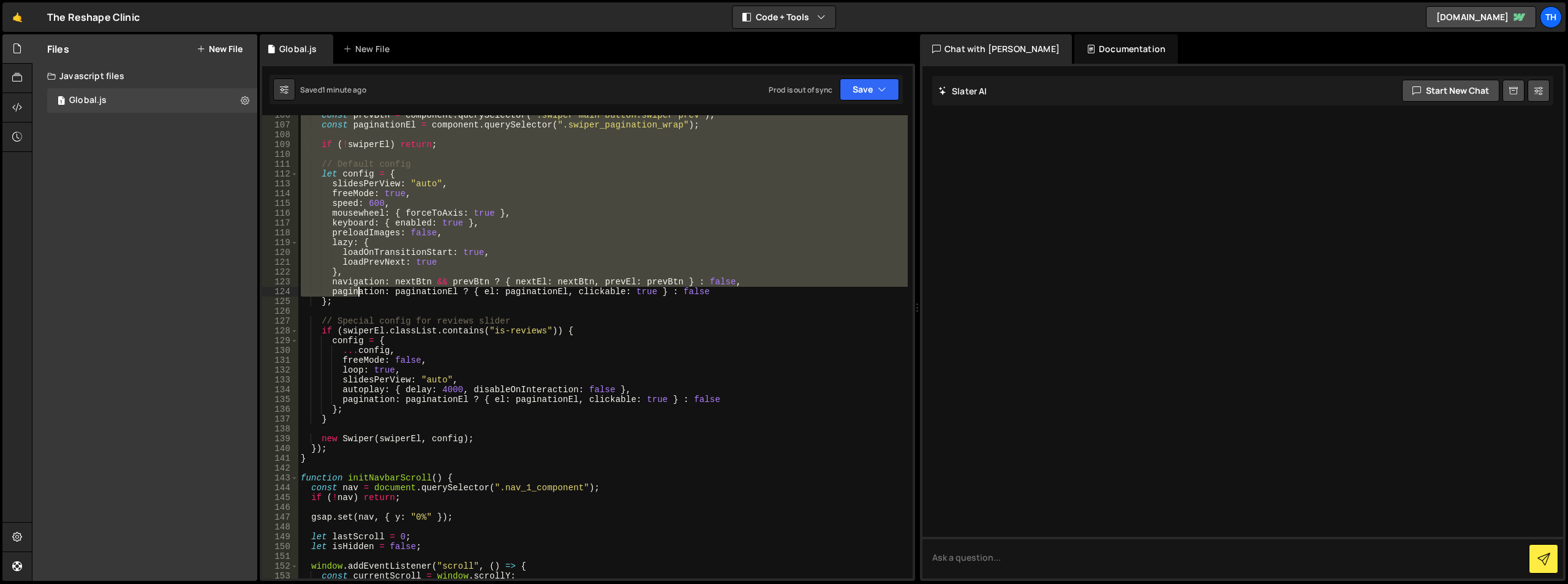
scroll to position [1035, 0]
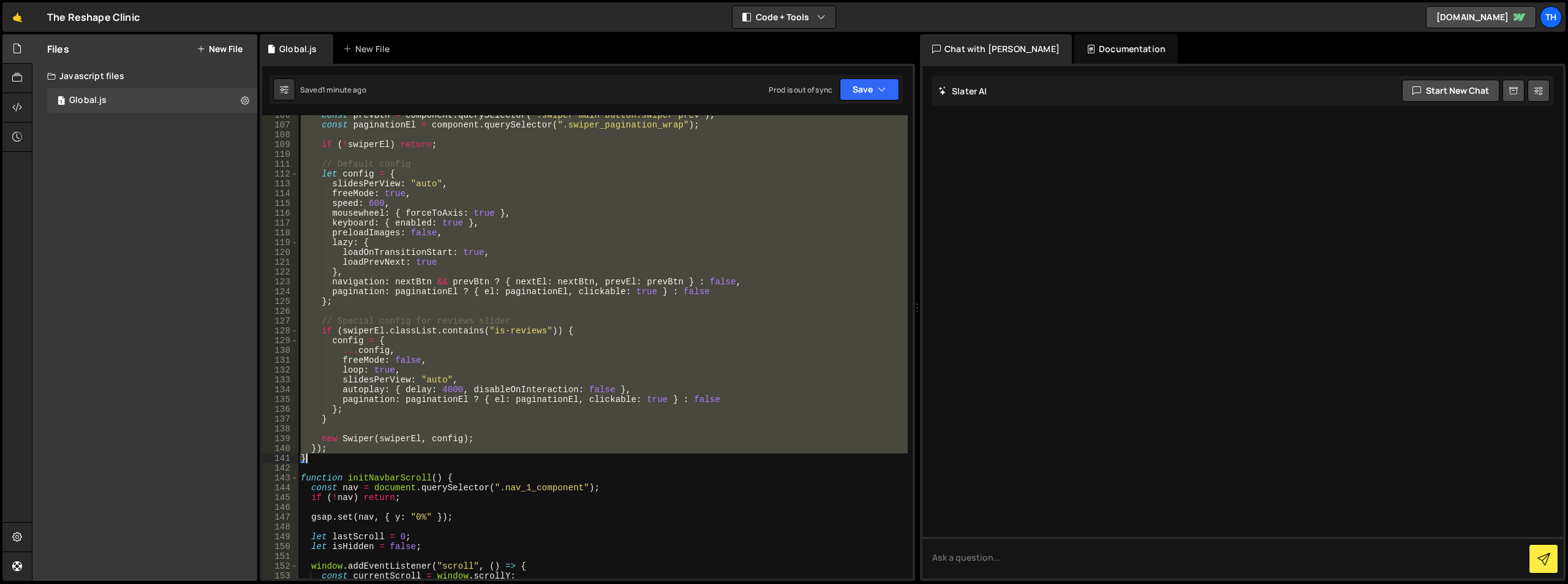
drag, startPoint x: 300, startPoint y: 242, endPoint x: 369, endPoint y: 460, distance: 228.7
click at [369, 460] on div "const prevBtn = component . querySelector ( ".swiper-main-button.swiper-prev" )…" at bounding box center [603, 351] width 610 height 483
type textarea "}); }"
paste textarea
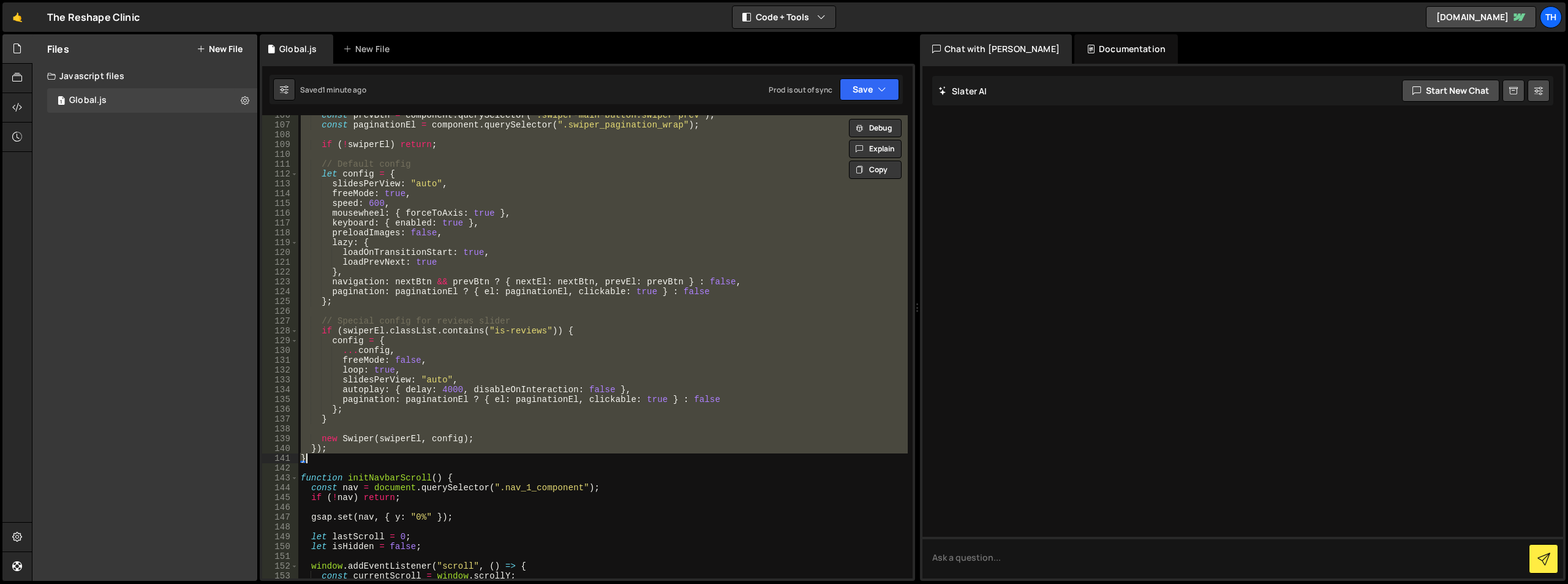
scroll to position [0, 0]
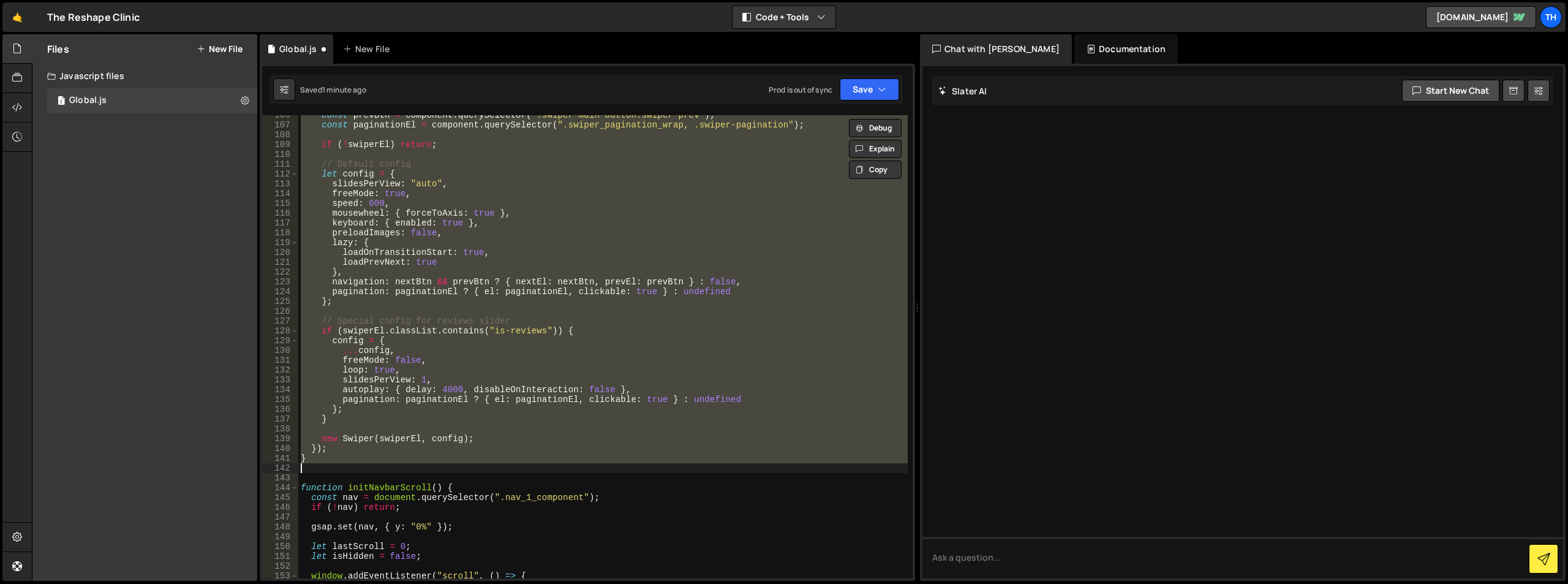
click at [424, 375] on div "const prevBtn = component . querySelector ( ".swiper-main-button.swiper-prev" )…" at bounding box center [603, 347] width 610 height 464
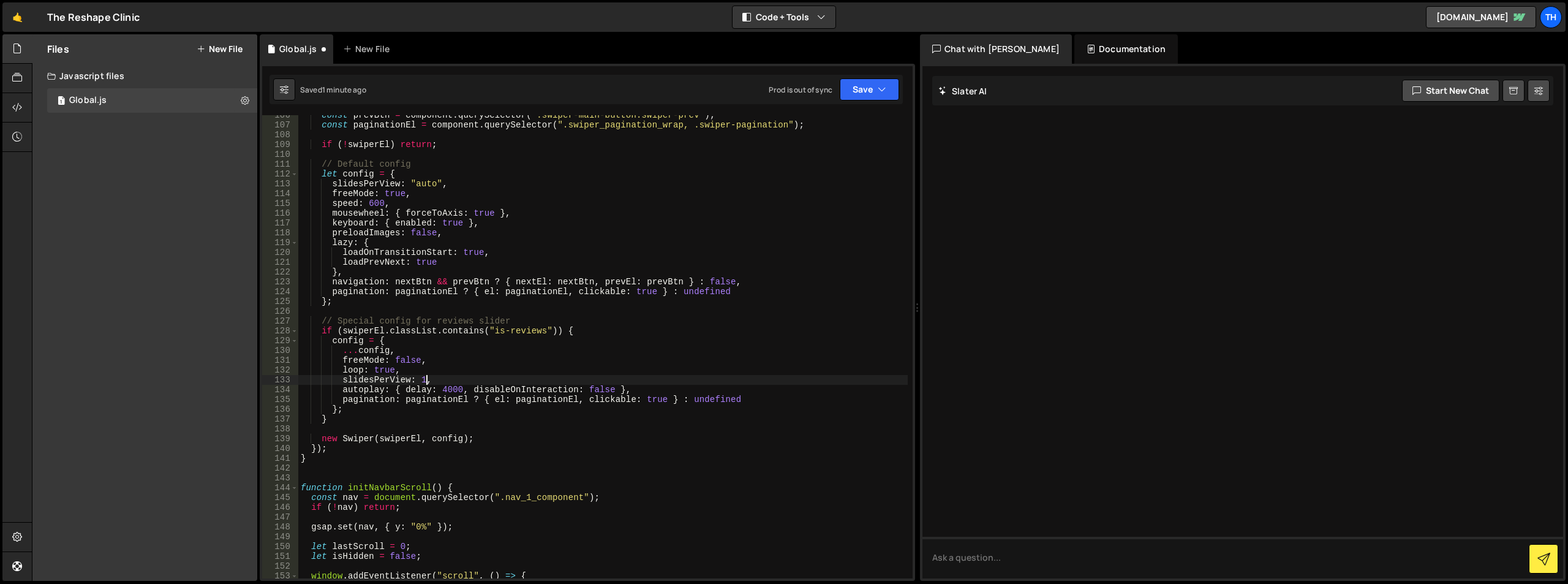
click at [424, 379] on div "const prevBtn = component . querySelector ( ".swiper-main-button.swiper-prev" )…" at bounding box center [603, 351] width 610 height 483
click at [520, 317] on div "const prevBtn = component . querySelector ( ".swiper-main-button.swiper-prev" )…" at bounding box center [603, 351] width 610 height 483
click at [867, 85] on button "Save" at bounding box center [870, 89] width 60 height 22
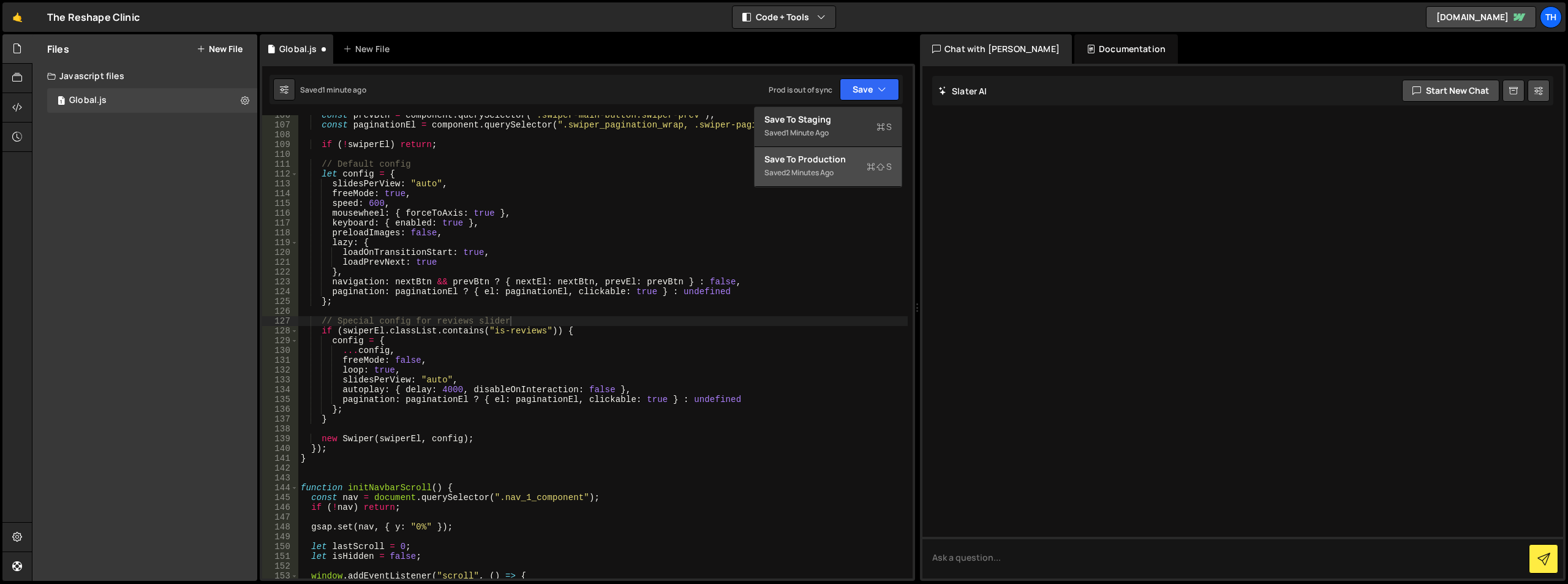
click at [848, 154] on div "Save to Production S" at bounding box center [828, 159] width 127 height 12
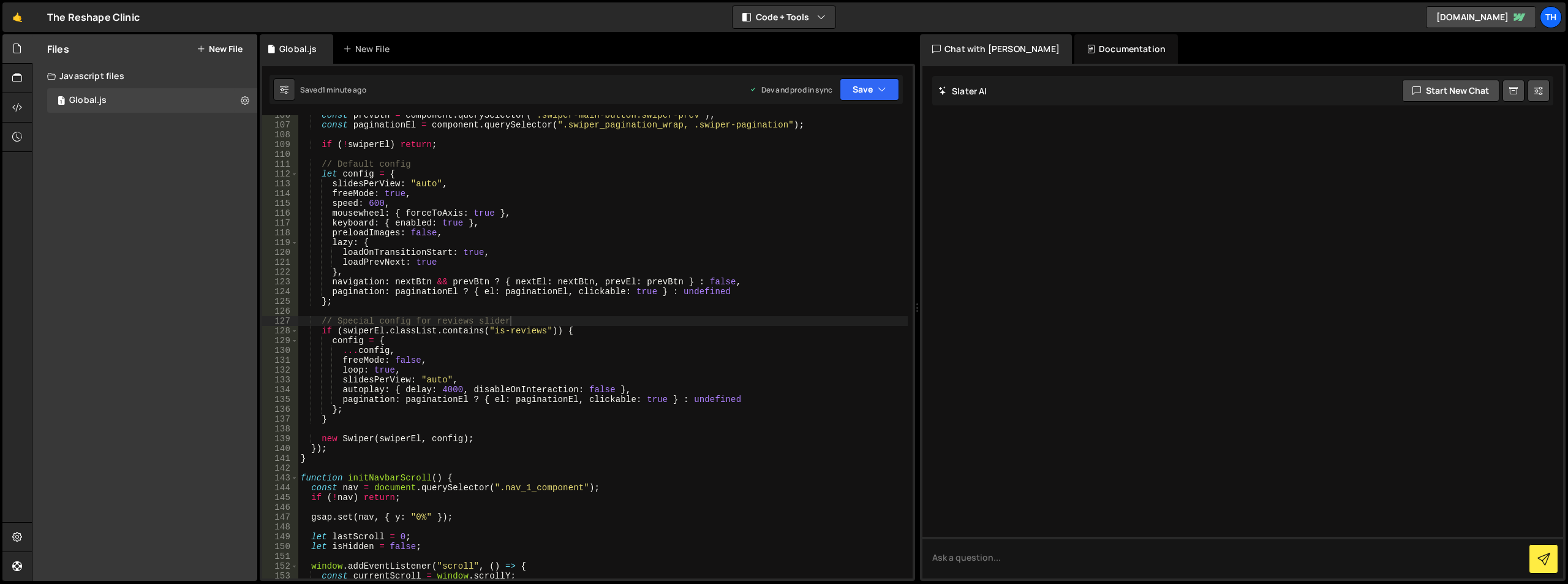
click at [431, 349] on div "const prevBtn = component . querySelector ( ".swiper-main-button.swiper-prev" )…" at bounding box center [603, 351] width 610 height 483
click at [385, 371] on div "const prevBtn = component . querySelector ( ".swiper-main-button.swiper-prev" )…" at bounding box center [603, 351] width 610 height 483
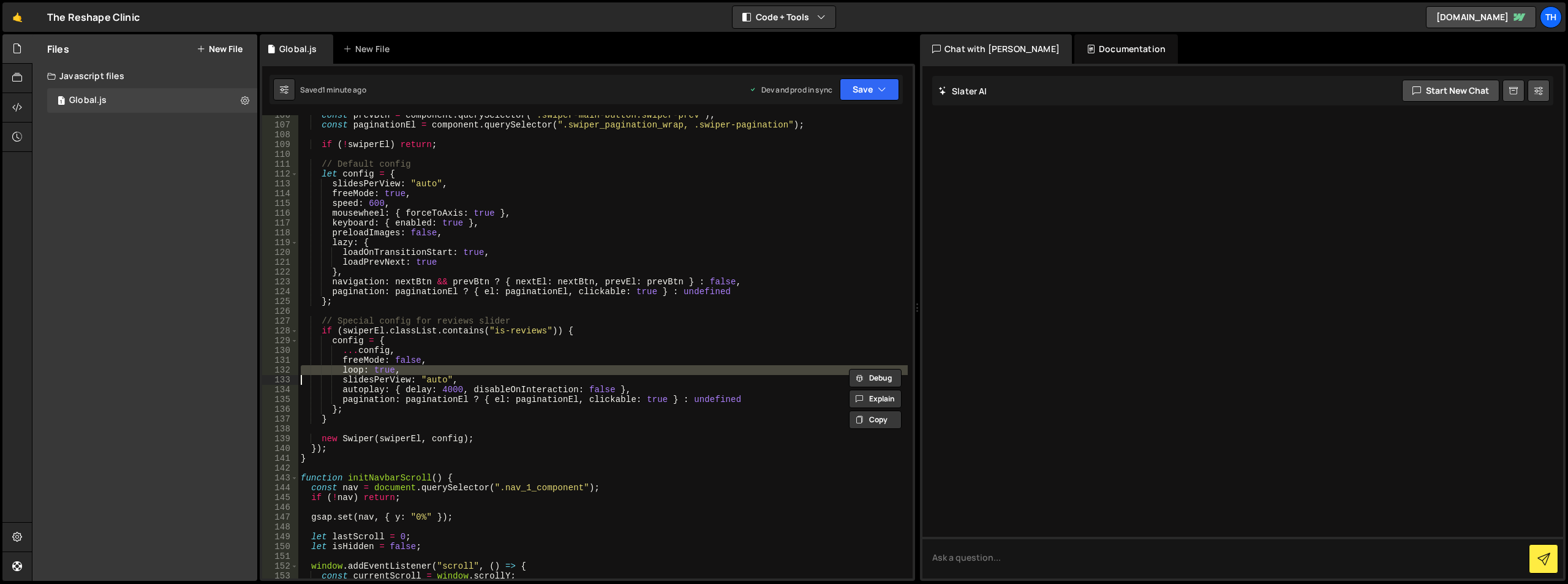
click at [385, 371] on div "const prevBtn = component . querySelector ( ".swiper-main-button.swiper-prev" )…" at bounding box center [603, 351] width 610 height 483
click at [596, 390] on div "const prevBtn = component . querySelector ( ".swiper-main-button.swiper-prev" )…" at bounding box center [603, 351] width 610 height 483
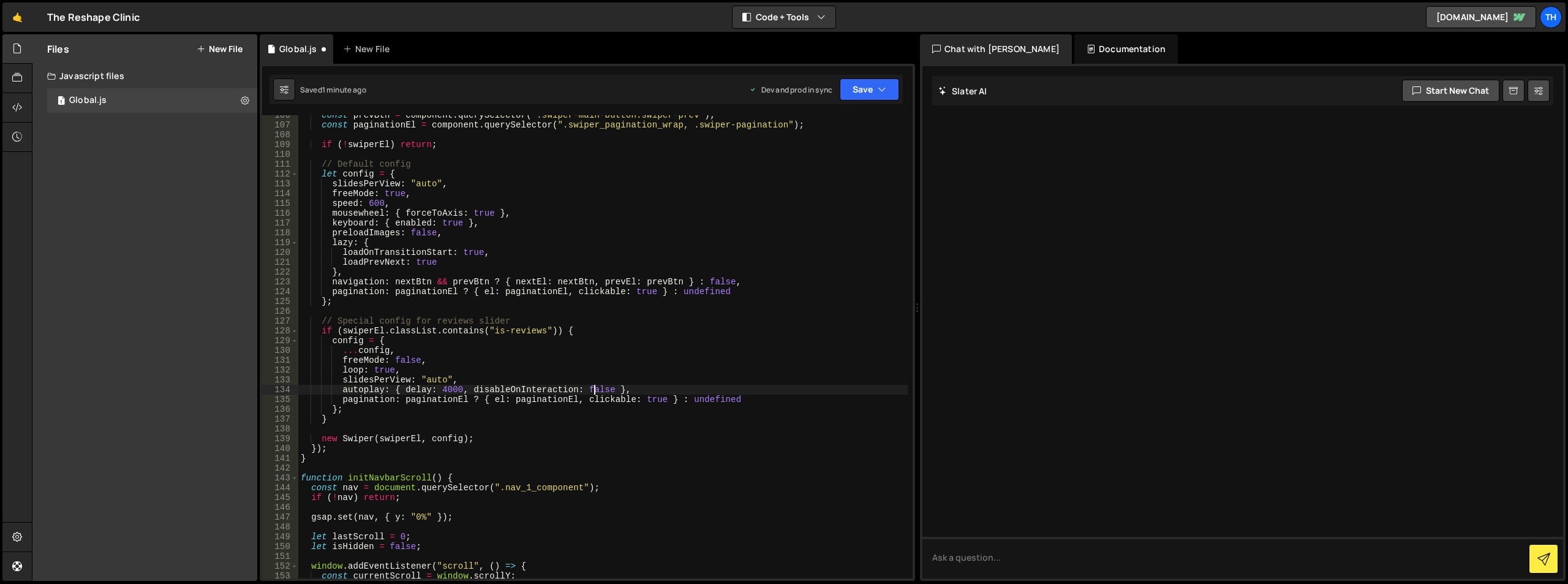
click at [596, 390] on div "const prevBtn = component . querySelector ( ".swiper-main-button.swiper-prev" )…" at bounding box center [603, 351] width 610 height 483
click at [581, 373] on div "const prevBtn = component . querySelector ( ".swiper-main-button.swiper-prev" )…" at bounding box center [603, 351] width 610 height 483
click at [440, 391] on div "const prevBtn = component . querySelector ( ".swiper-main-button.swiper-prev" )…" at bounding box center [603, 351] width 610 height 483
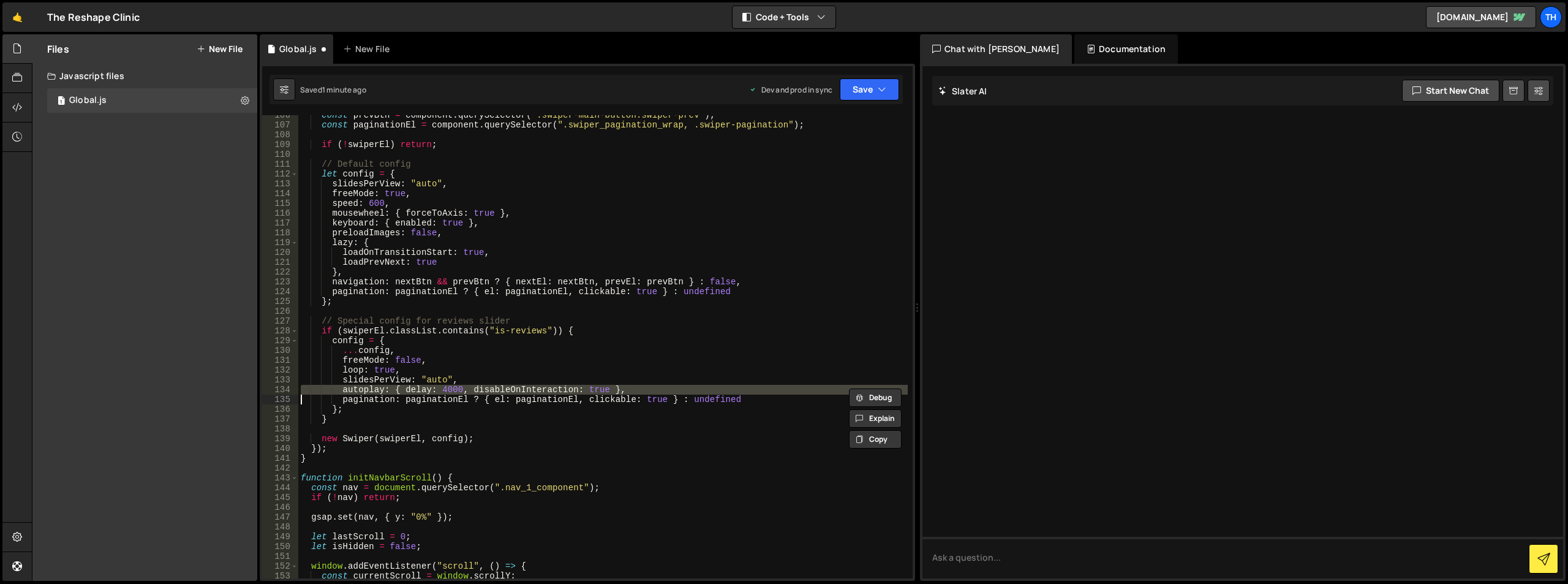
click at [440, 391] on div "const prevBtn = component . querySelector ( ".swiper-main-button.swiper-prev" )…" at bounding box center [603, 351] width 610 height 483
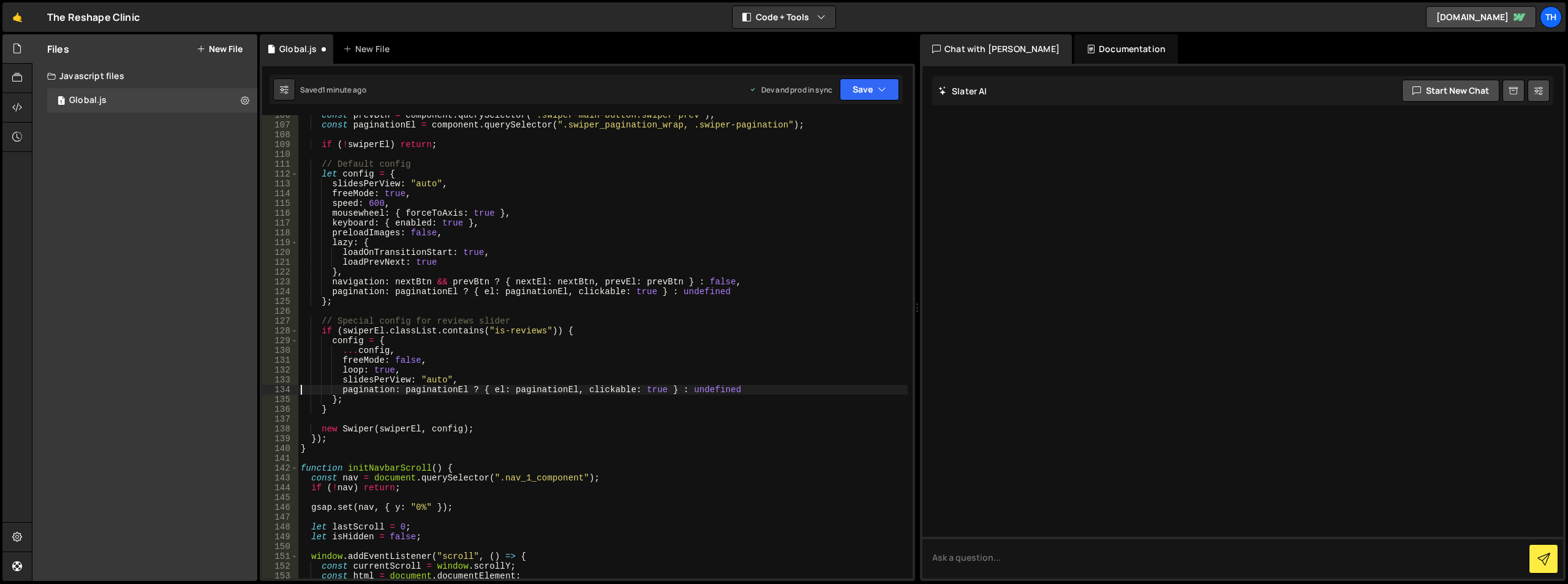
click at [382, 376] on div "const prevBtn = component . querySelector ( ".swiper-main-button.swiper-prev" )…" at bounding box center [603, 351] width 610 height 483
click at [382, 373] on div "const prevBtn = component . querySelector ( ".swiper-main-button.swiper-prev" )…" at bounding box center [603, 351] width 610 height 483
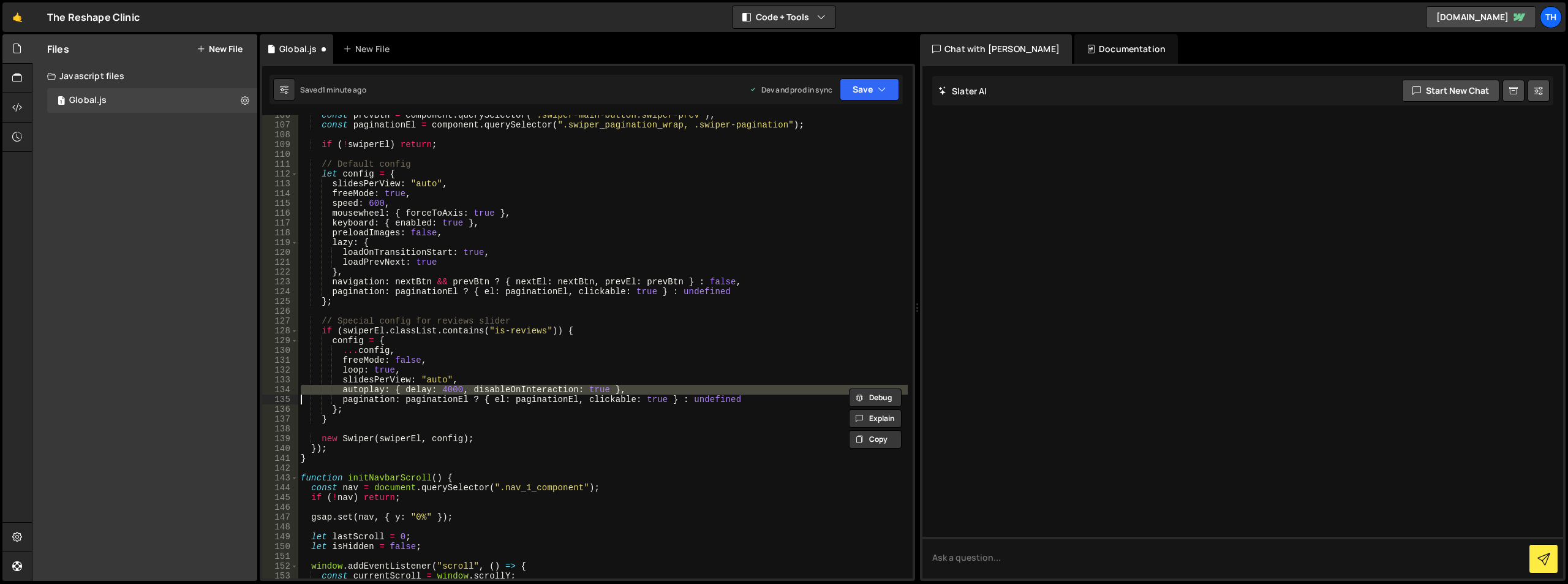
click at [385, 372] on div "const prevBtn = component . querySelector ( ".swiper-main-button.swiper-prev" )…" at bounding box center [603, 351] width 610 height 483
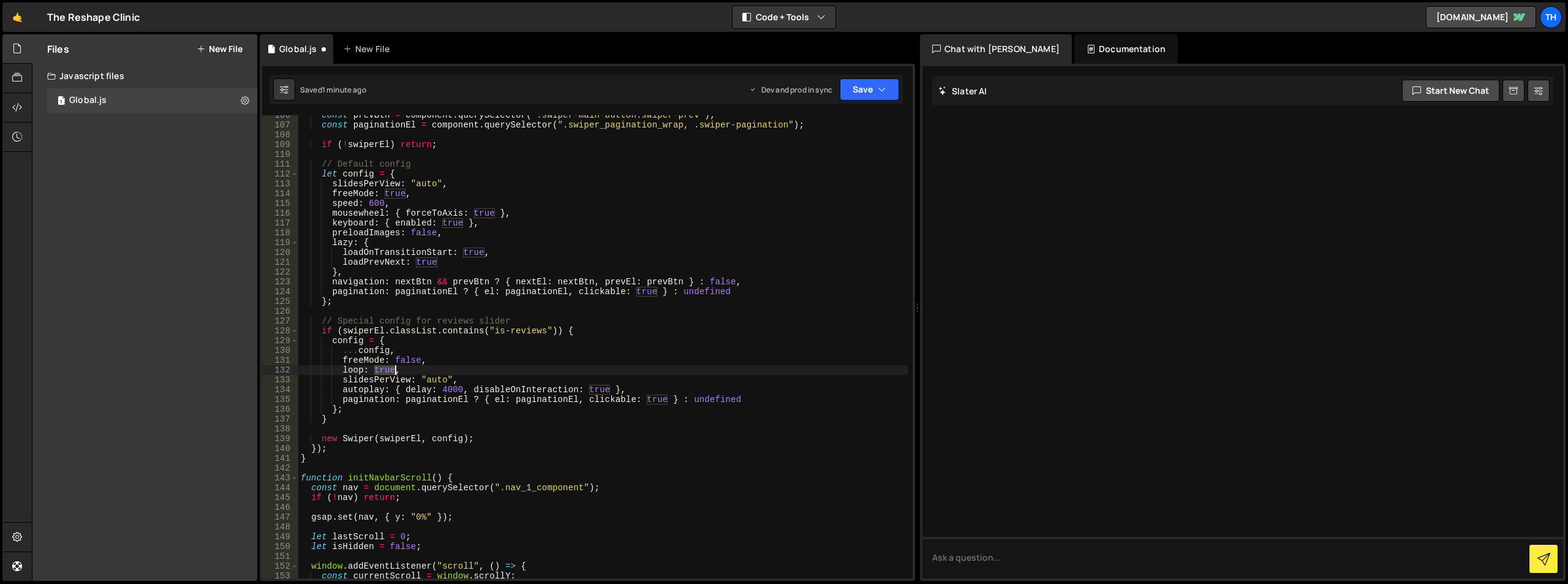
click at [385, 372] on div "const prevBtn = component . querySelector ( ".swiper-main-button.swiper-prev" )…" at bounding box center [603, 351] width 610 height 483
click at [415, 341] on div "const prevBtn = component . querySelector ( ".swiper-main-button.swiper-prev" )…" at bounding box center [603, 351] width 610 height 483
click at [881, 95] on button "Save" at bounding box center [870, 89] width 60 height 22
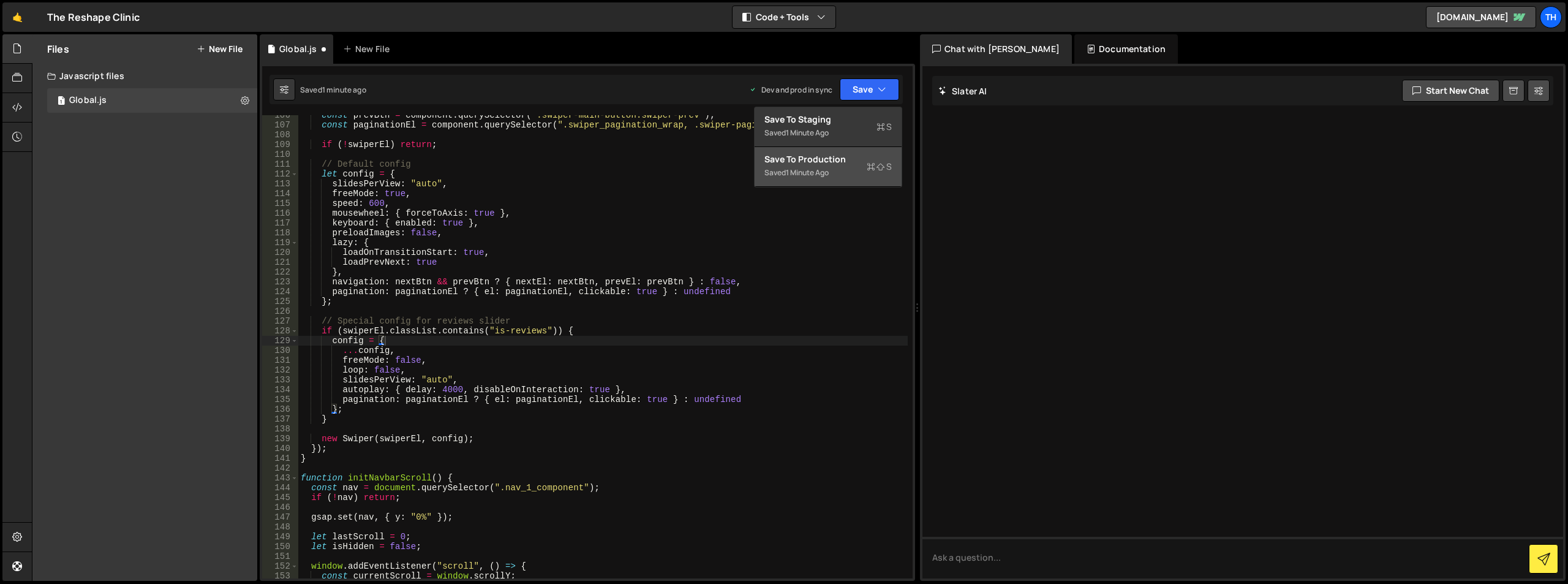
click at [861, 159] on div "Save to Production S" at bounding box center [828, 159] width 127 height 12
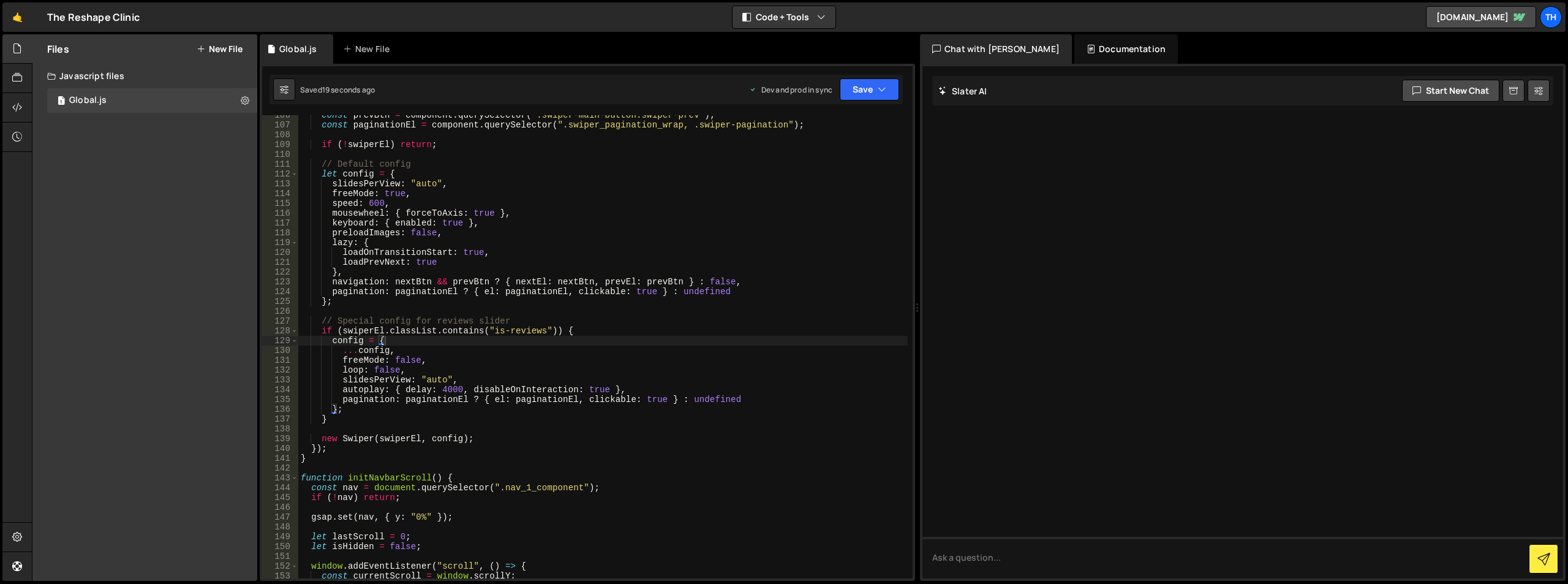
click at [378, 371] on div "const prevBtn = component . querySelector ( ".swiper-main-button.swiper-prev" )…" at bounding box center [603, 351] width 610 height 483
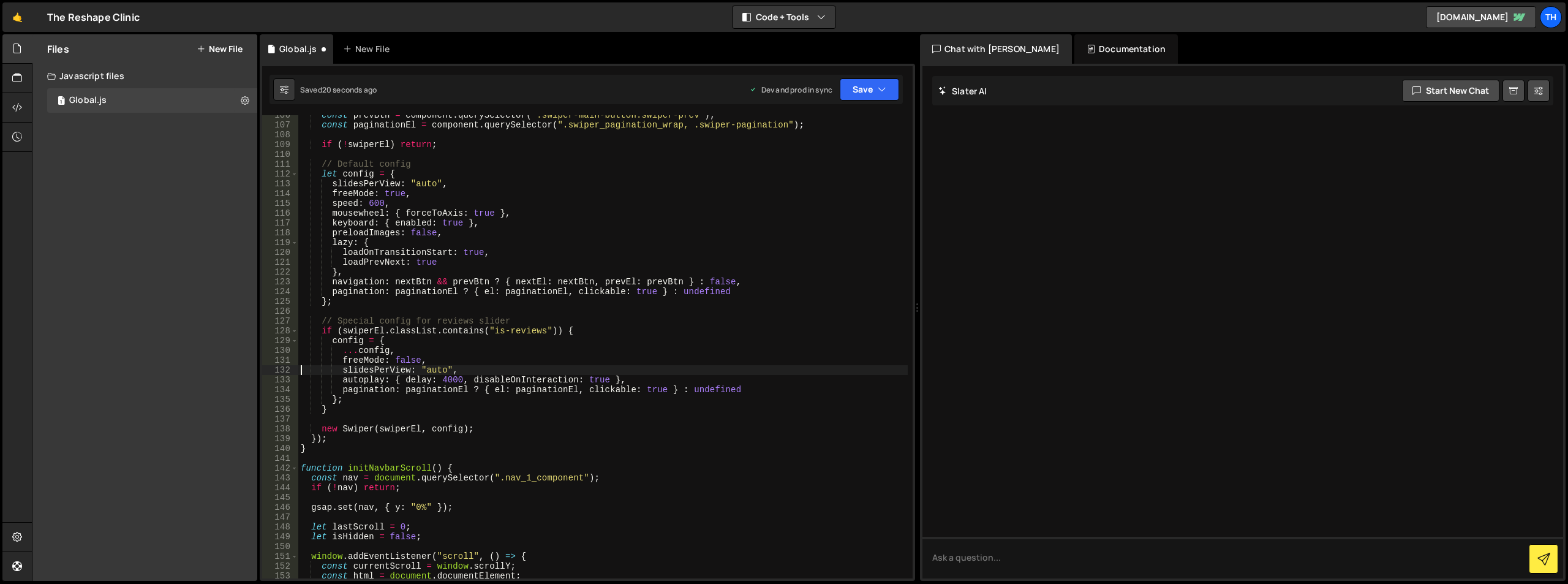
click at [396, 380] on div "const prevBtn = component . querySelector ( ".swiper-main-button.swiper-prev" )…" at bounding box center [603, 351] width 610 height 483
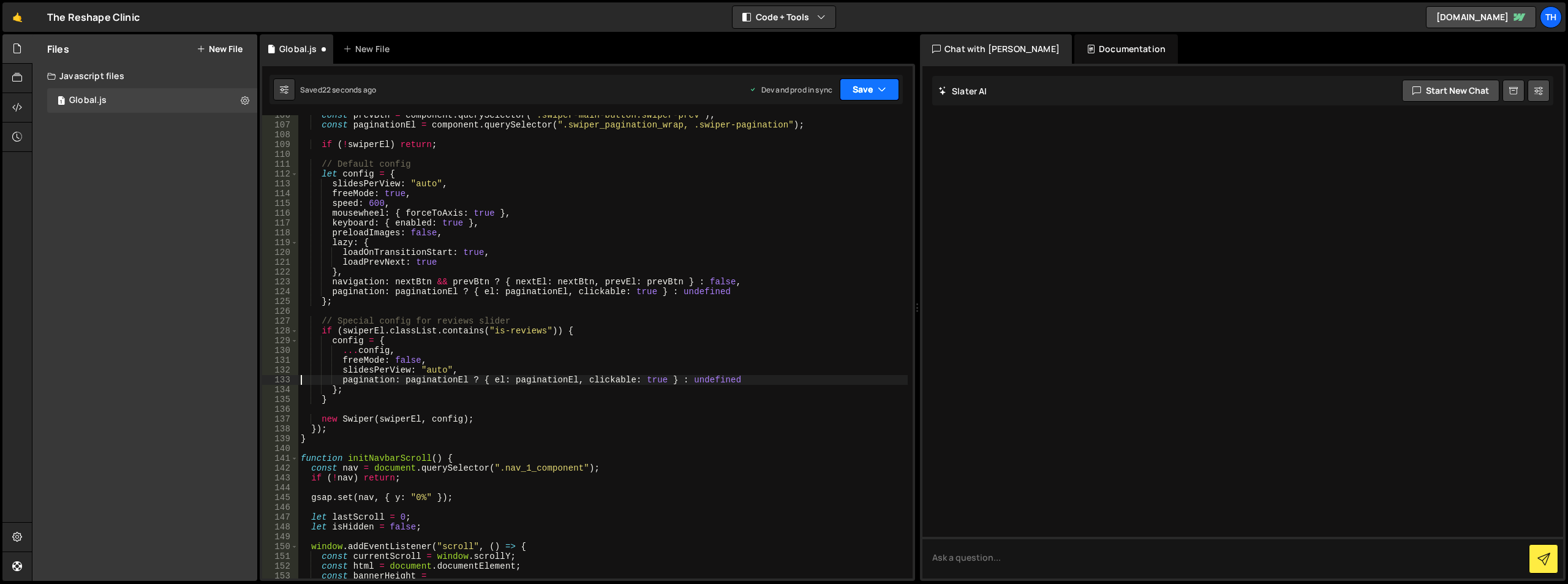
click at [867, 93] on button "Save" at bounding box center [870, 89] width 60 height 22
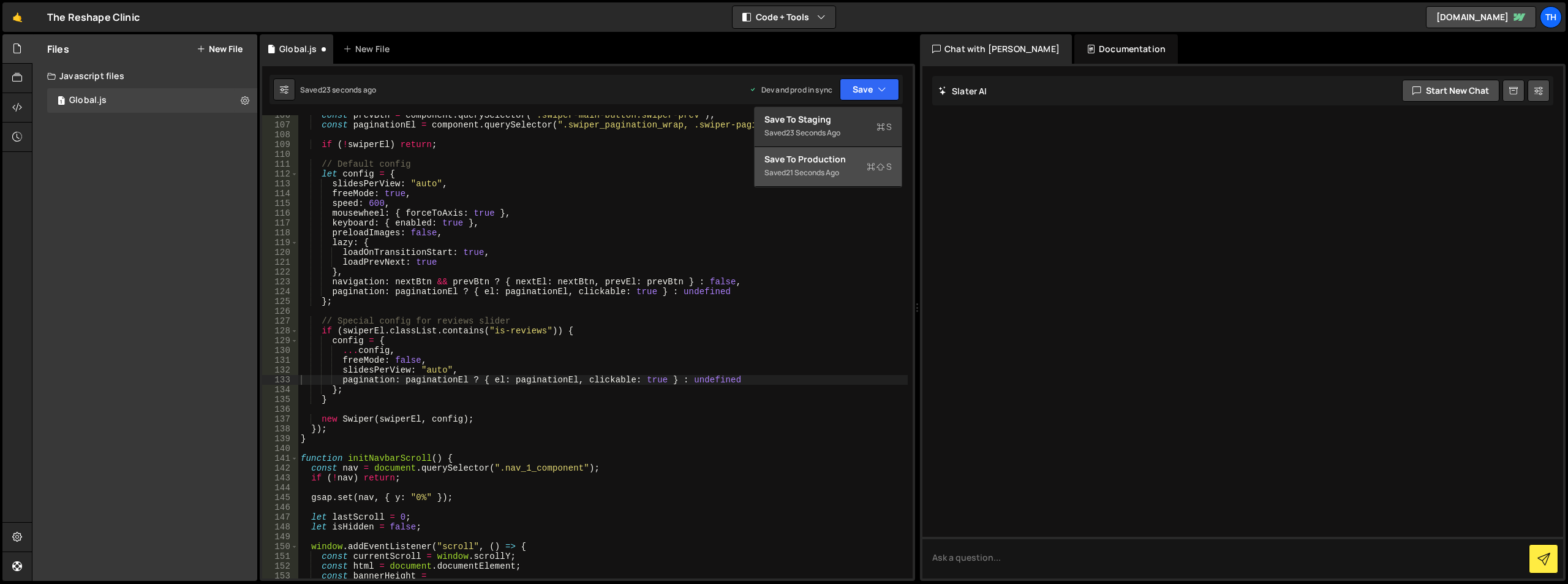
click at [838, 158] on div "Save to Production S" at bounding box center [828, 159] width 127 height 12
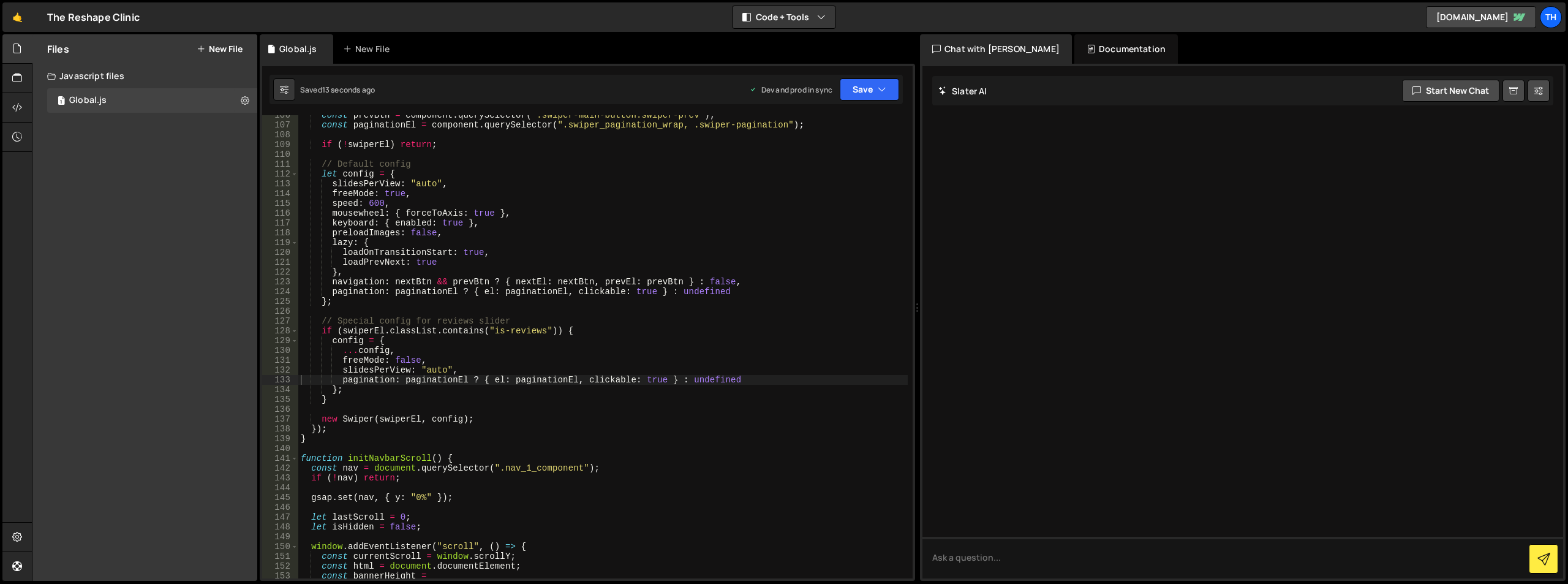
click at [484, 381] on div "const prevBtn = component . querySelector ( ".swiper-main-button.swiper-prev" )…" at bounding box center [603, 351] width 610 height 483
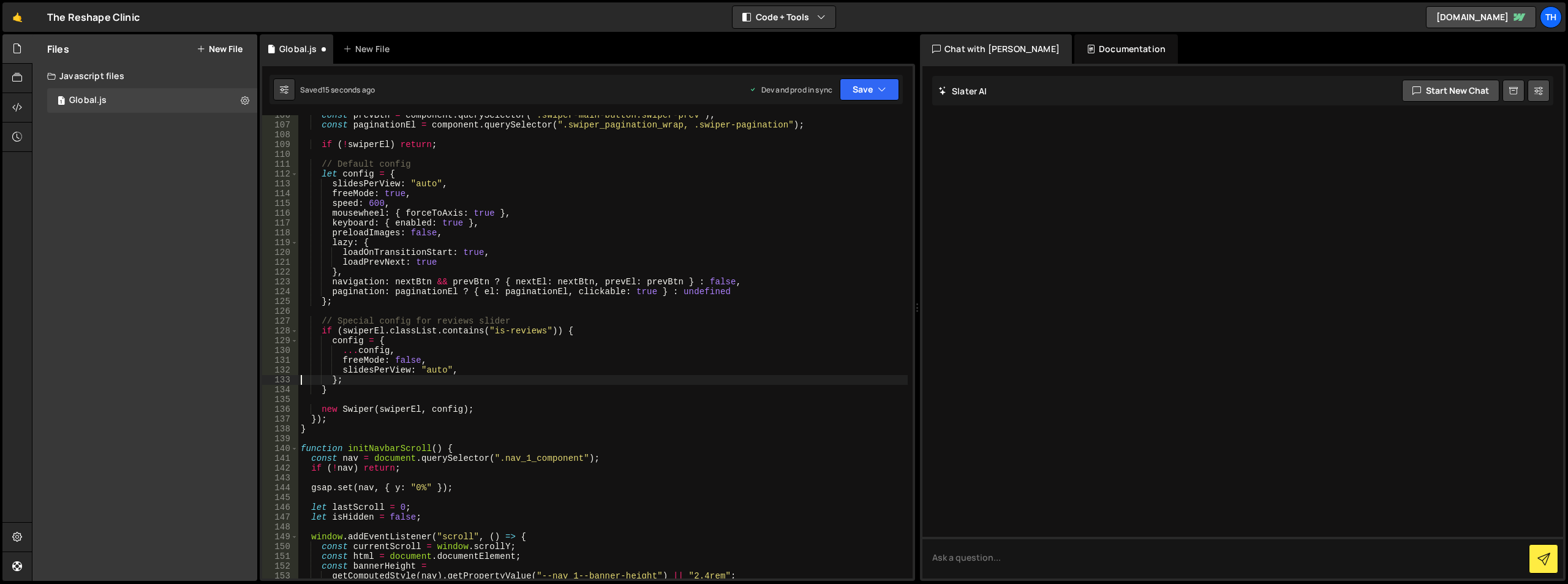
click at [441, 368] on div "const prevBtn = component . querySelector ( ".swiper-main-button.swiper-prev" )…" at bounding box center [603, 351] width 610 height 483
click at [440, 368] on div "const prevBtn = component . querySelector ( ".swiper-main-button.swiper-prev" )…" at bounding box center [603, 351] width 610 height 483
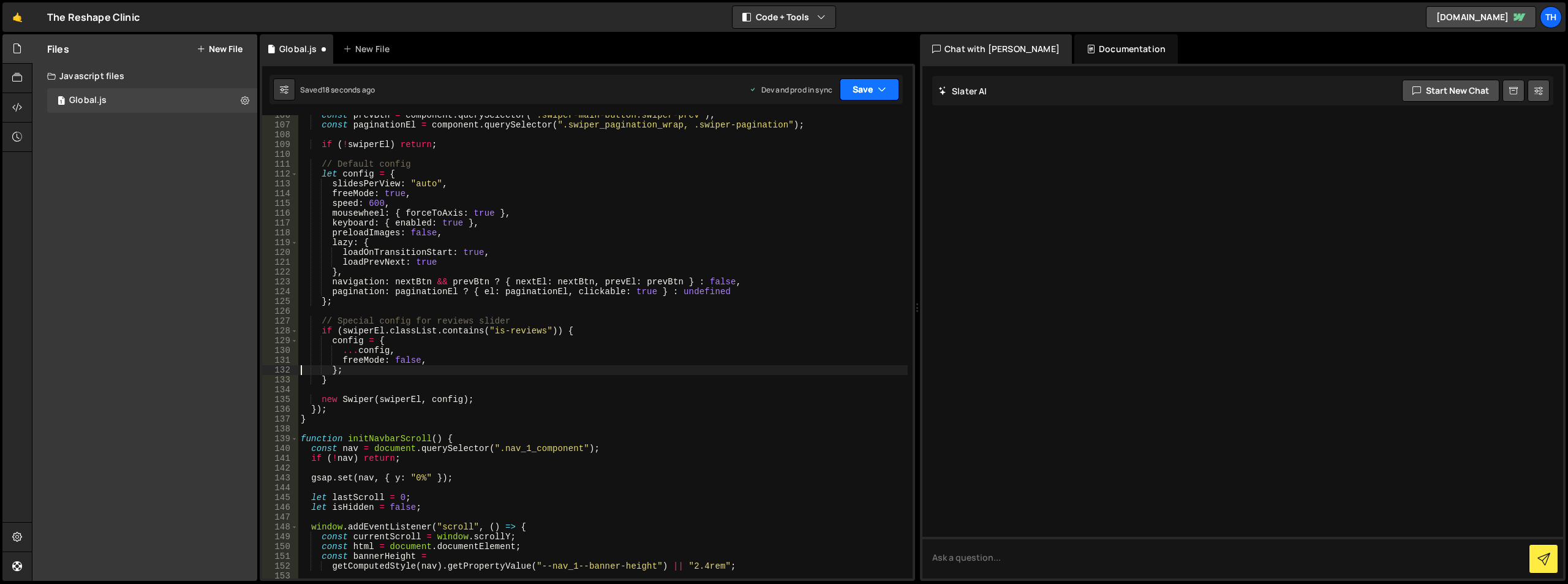
click at [881, 94] on icon "button" at bounding box center [882, 89] width 9 height 12
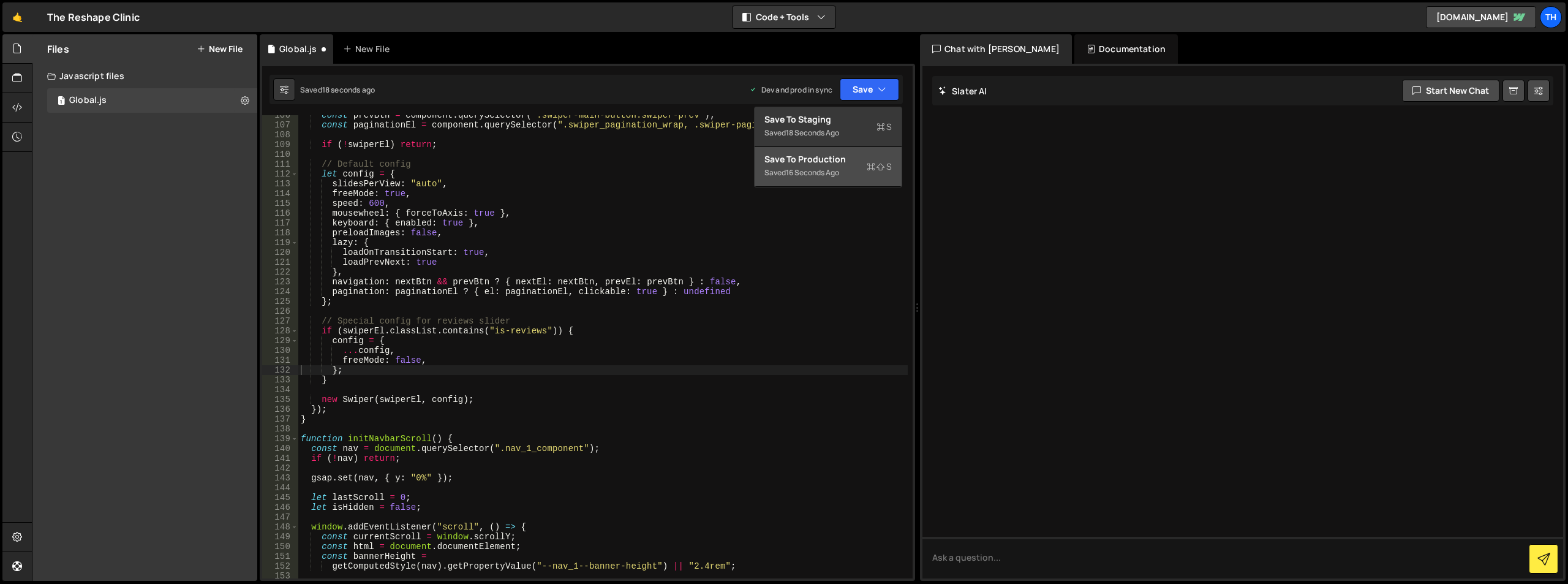
click at [829, 152] on button "Save to Production S Saved 16 seconds ago" at bounding box center [828, 167] width 147 height 40
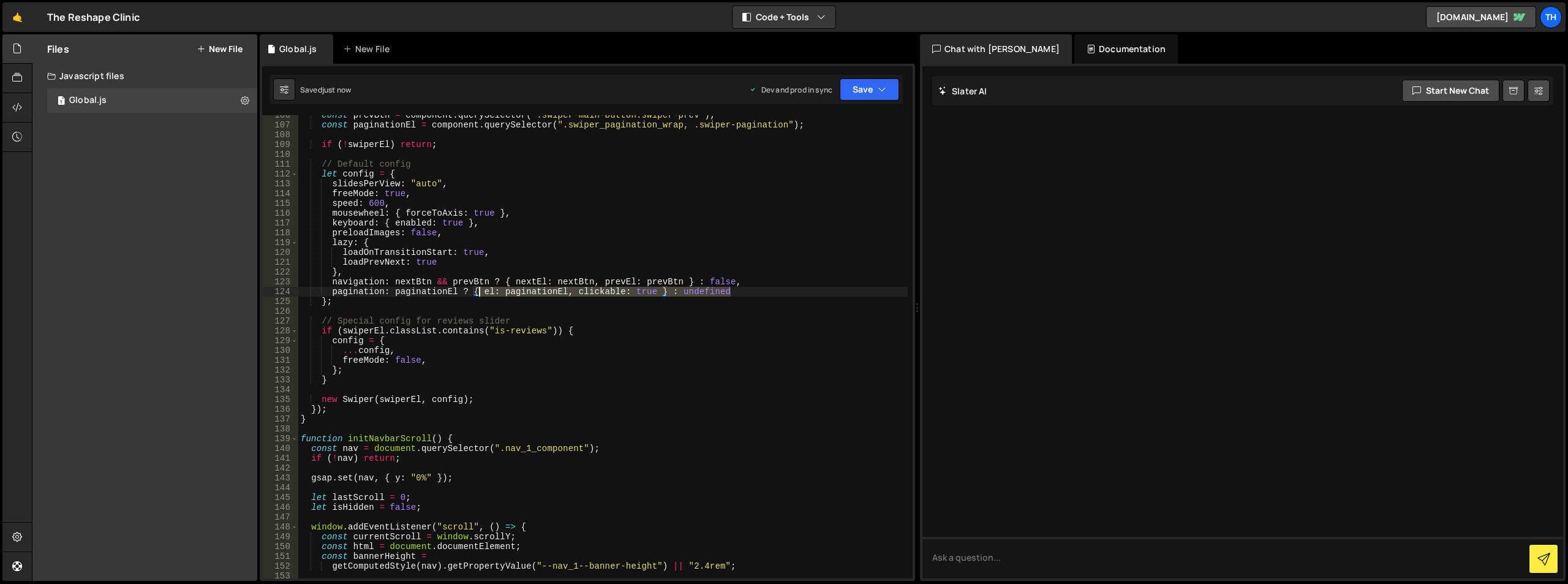
drag, startPoint x: 749, startPoint y: 287, endPoint x: 477, endPoint y: 289, distance: 272.0
click at [477, 289] on div "const prevBtn = component . querySelector ( ".swiper-main-button.swiper-prev" )…" at bounding box center [603, 351] width 610 height 483
click at [525, 285] on div "const prevBtn = component . querySelector ( ".swiper-main-button.swiper-prev" )…" at bounding box center [603, 351] width 610 height 483
drag, startPoint x: 463, startPoint y: 294, endPoint x: 750, endPoint y: 291, distance: 287.0
click at [750, 291] on div "const prevBtn = component . querySelector ( ".swiper-main-button.swiper-prev" )…" at bounding box center [603, 351] width 610 height 483
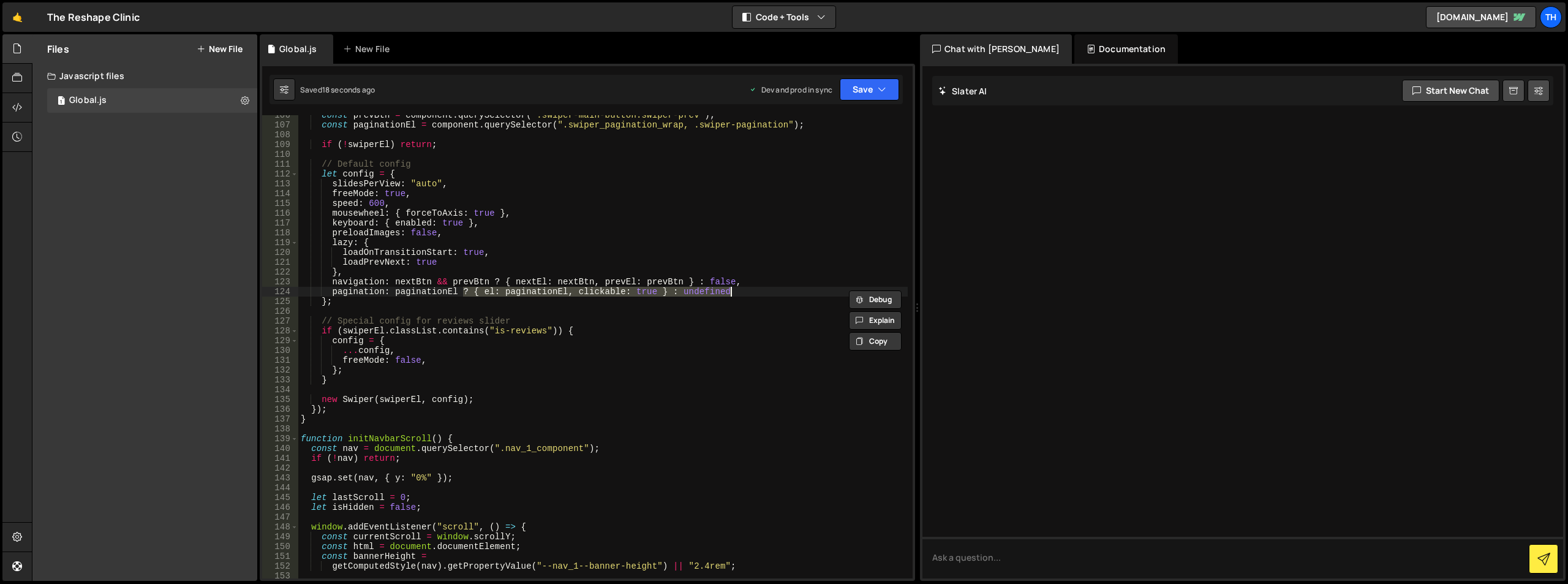
type textarea "pagination: paginationEl"
click at [886, 73] on div "pagination: paginationEl 106 107 108 109 110 111 112 113 114 115 116 117 118 11…" at bounding box center [587, 322] width 655 height 517
click at [881, 87] on icon "button" at bounding box center [882, 89] width 9 height 12
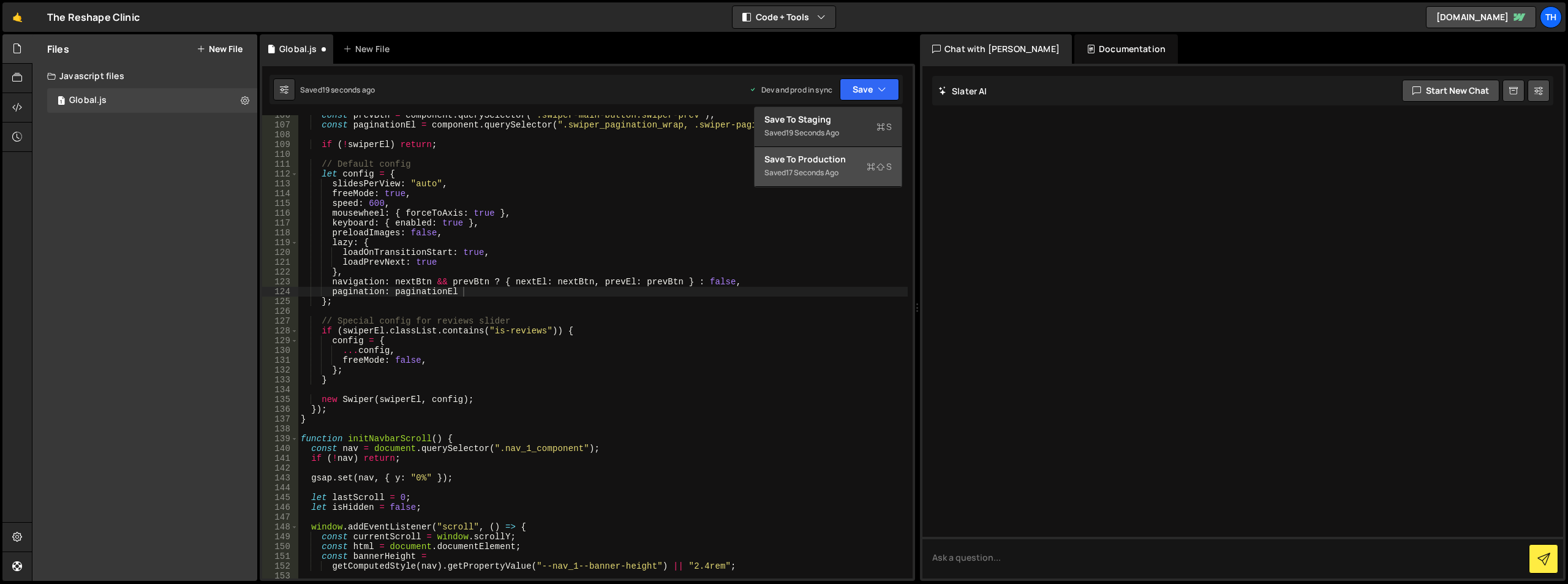
click at [838, 183] on button "Save to Production S Saved 17 seconds ago" at bounding box center [828, 167] width 147 height 40
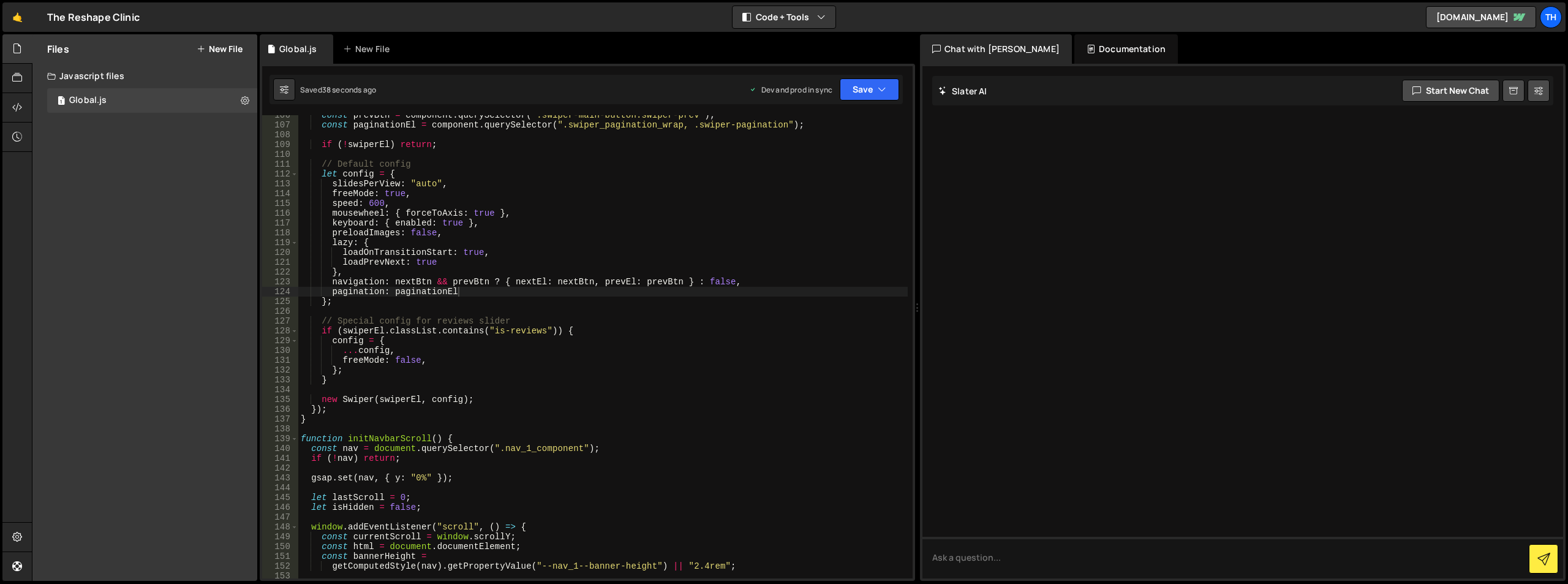
click at [433, 309] on div "const prevBtn = component . querySelector ( ".swiper-main-button.swiper-prev" )…" at bounding box center [603, 351] width 610 height 483
drag, startPoint x: 330, startPoint y: 294, endPoint x: 471, endPoint y: 292, distance: 141.0
click at [471, 292] on div "const prevBtn = component . querySelector ( ".swiper-main-button.swiper-prev" )…" at bounding box center [603, 351] width 610 height 483
click at [471, 292] on div "const prevBtn = component . querySelector ( ".swiper-main-button.swiper-prev" )…" at bounding box center [603, 347] width 610 height 464
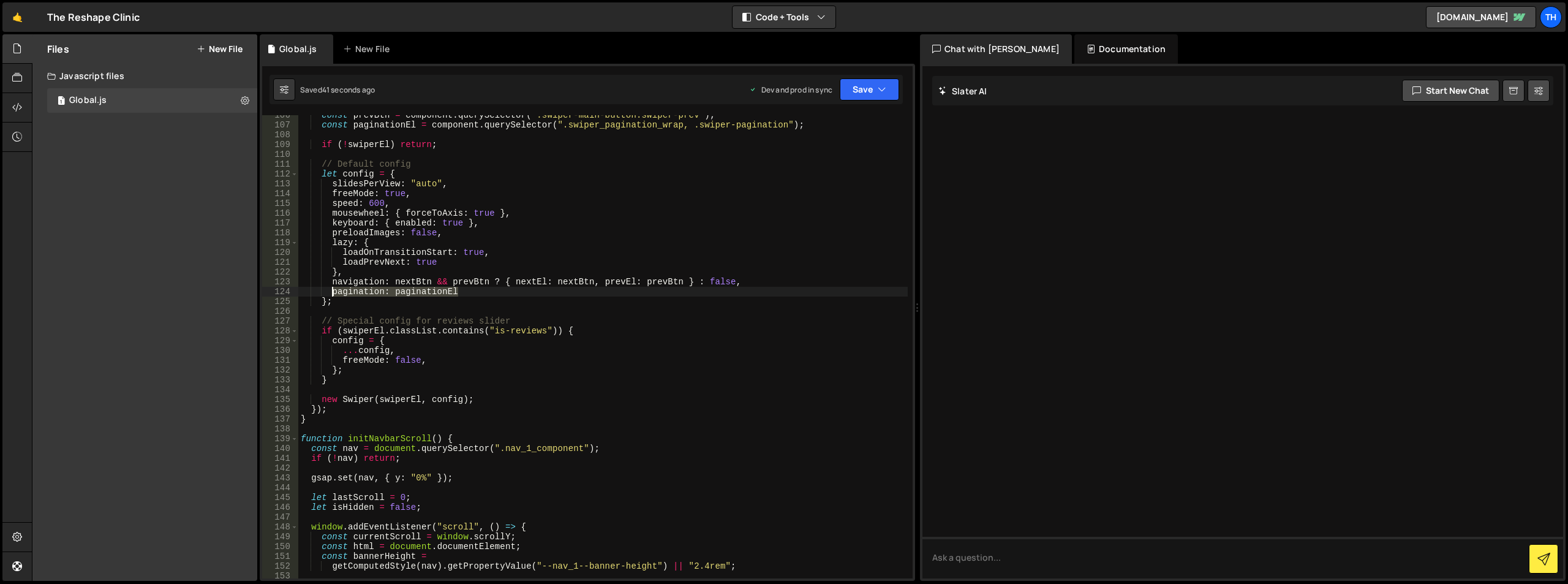
drag, startPoint x: 471, startPoint y: 291, endPoint x: 331, endPoint y: 294, distance: 140.0
click at [331, 294] on div "const prevBtn = component . querySelector ( ".swiper-main-button.swiper-prev" )…" at bounding box center [603, 351] width 610 height 483
paste textarea "{ el: ".swiper-pagination", clickable: true }"
click at [868, 92] on button "Save" at bounding box center [870, 89] width 60 height 22
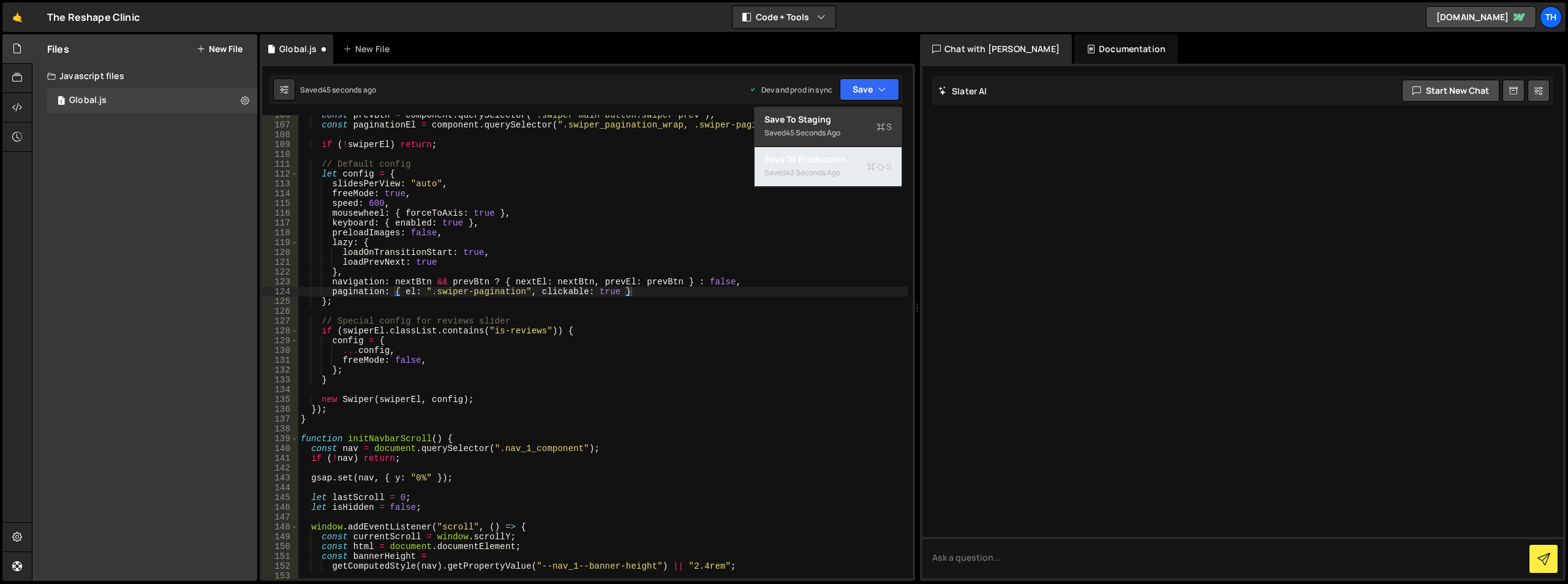
click at [832, 170] on div "43 seconds ago" at bounding box center [813, 172] width 55 height 11
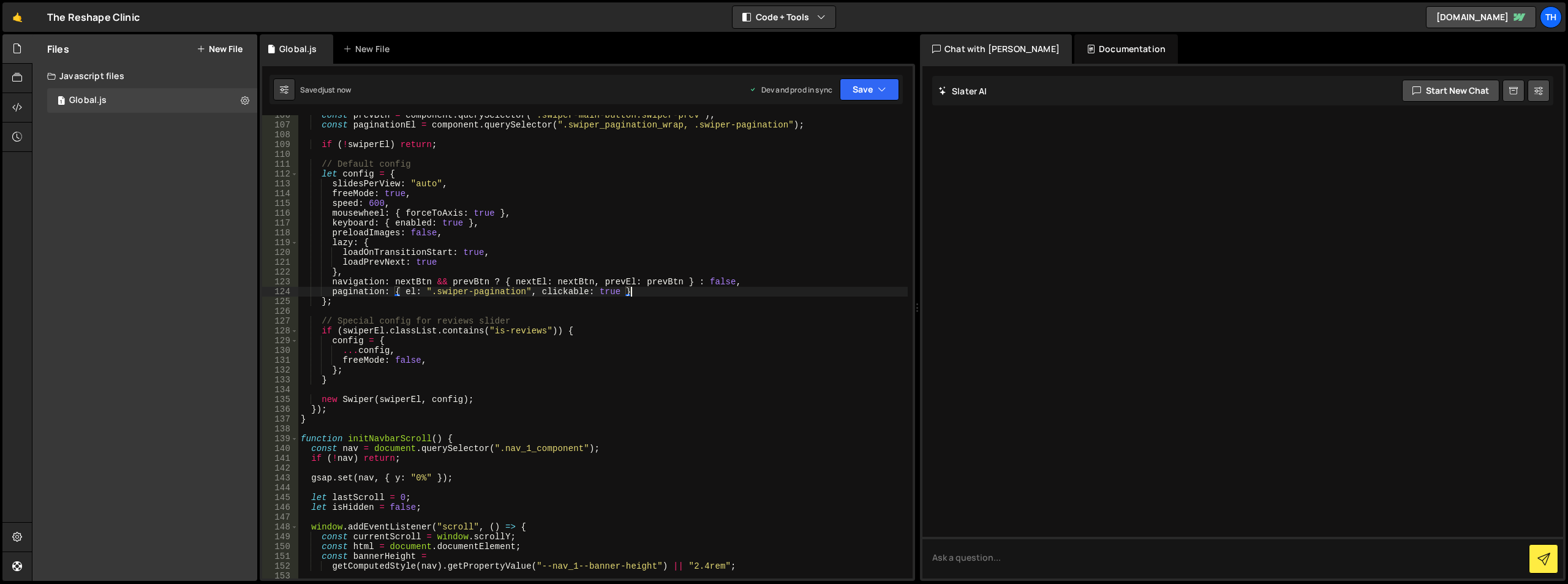
click at [644, 293] on div "const prevBtn = component . querySelector ( ".swiper-main-button.swiper-prev" )…" at bounding box center [603, 351] width 610 height 483
click at [858, 95] on button "Save" at bounding box center [870, 89] width 60 height 22
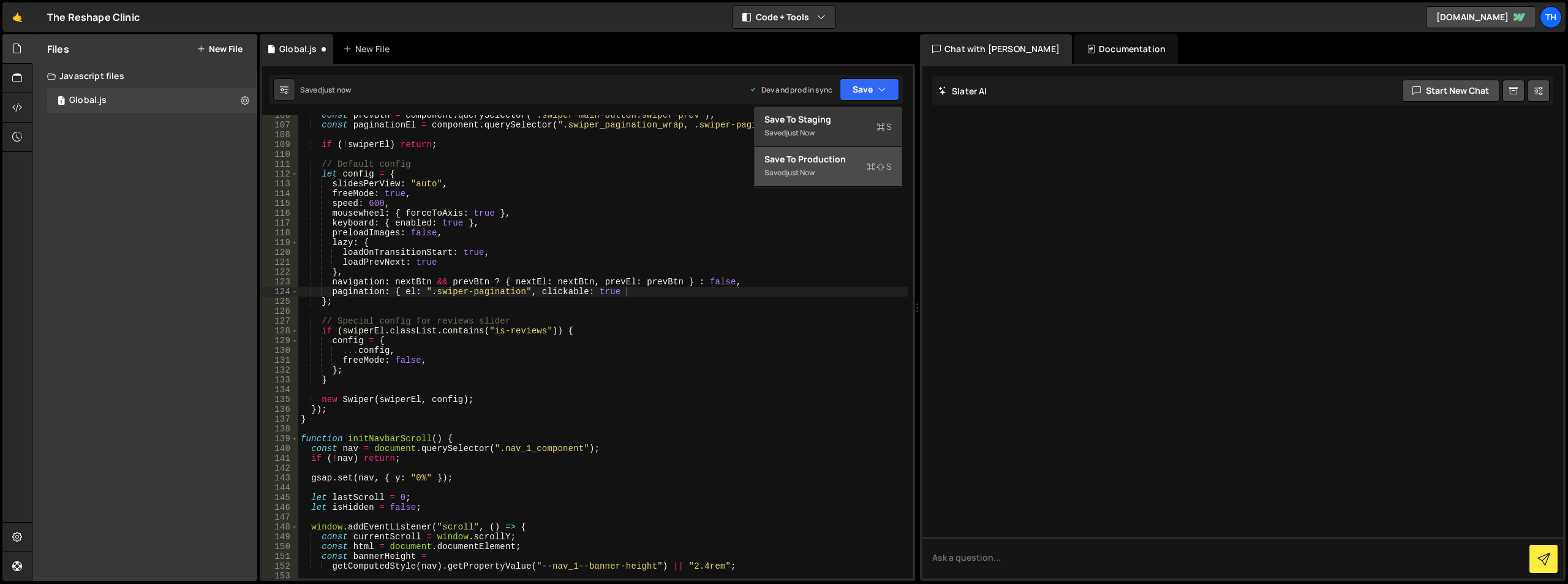
click at [849, 164] on div "Save to Production S" at bounding box center [828, 159] width 127 height 12
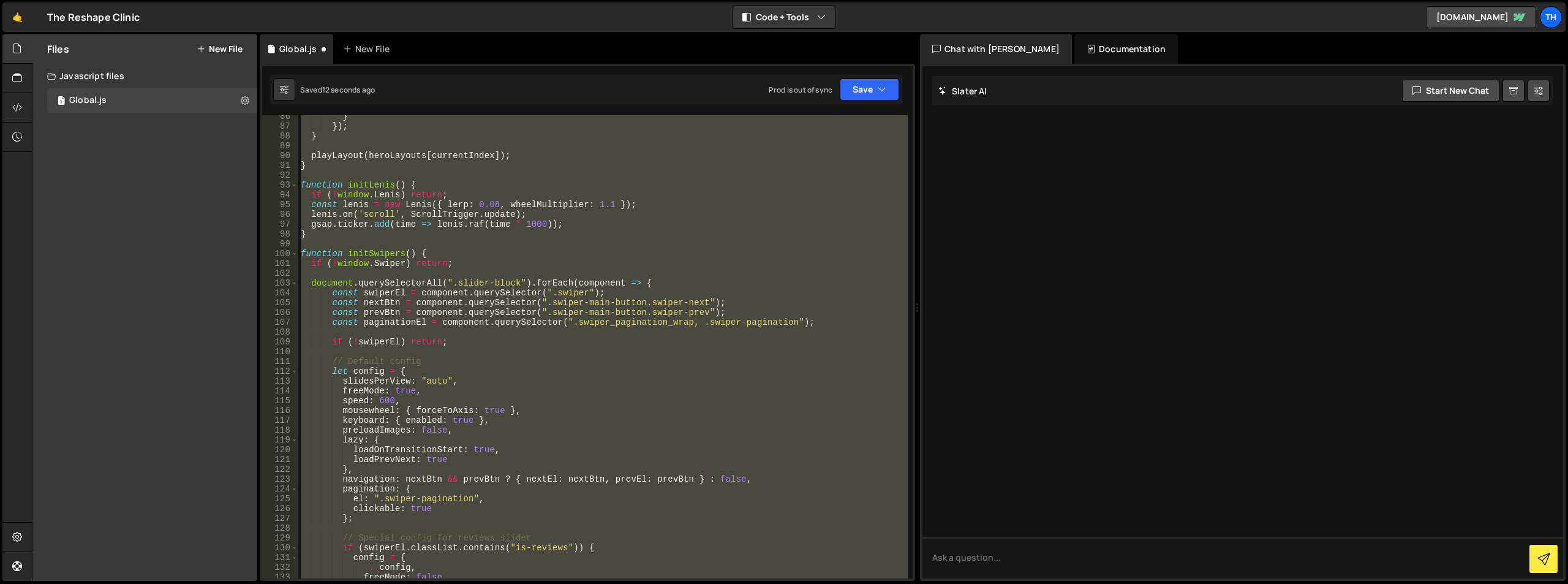
scroll to position [543, 0]
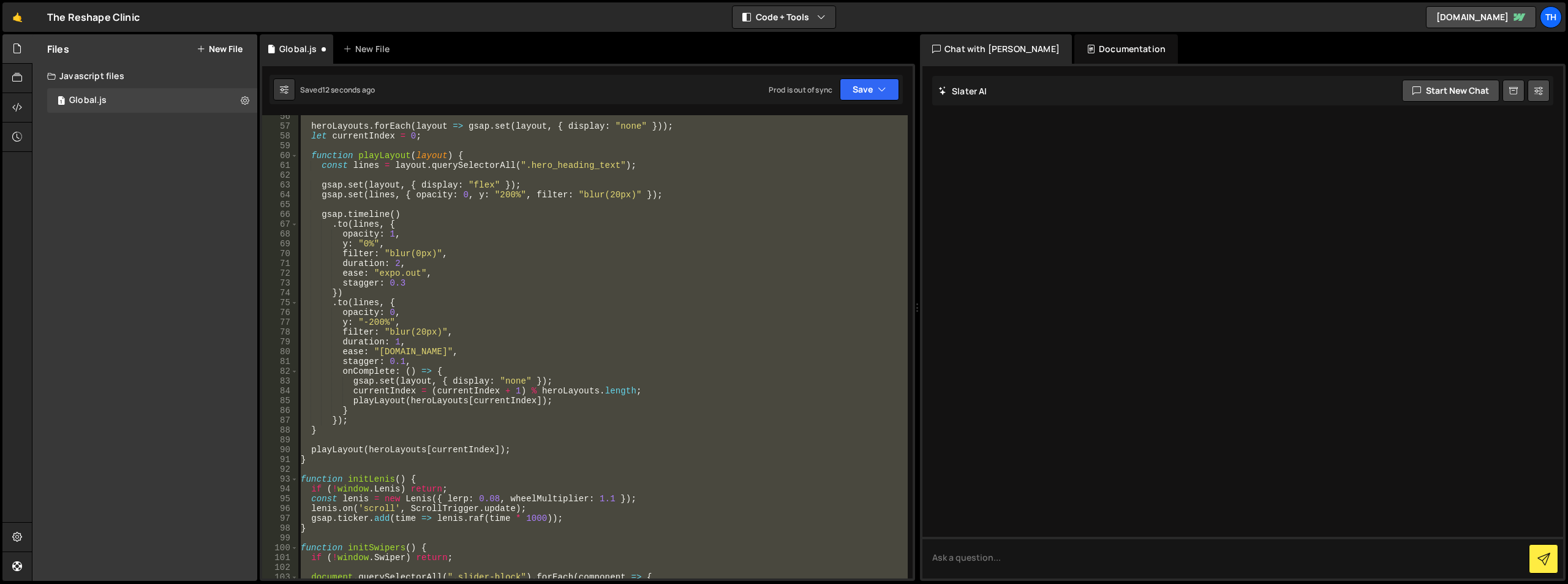
click at [581, 294] on div "heroLayouts . forEach ( layout => gsap . set ( layout , { display : "none" })) …" at bounding box center [603, 347] width 610 height 464
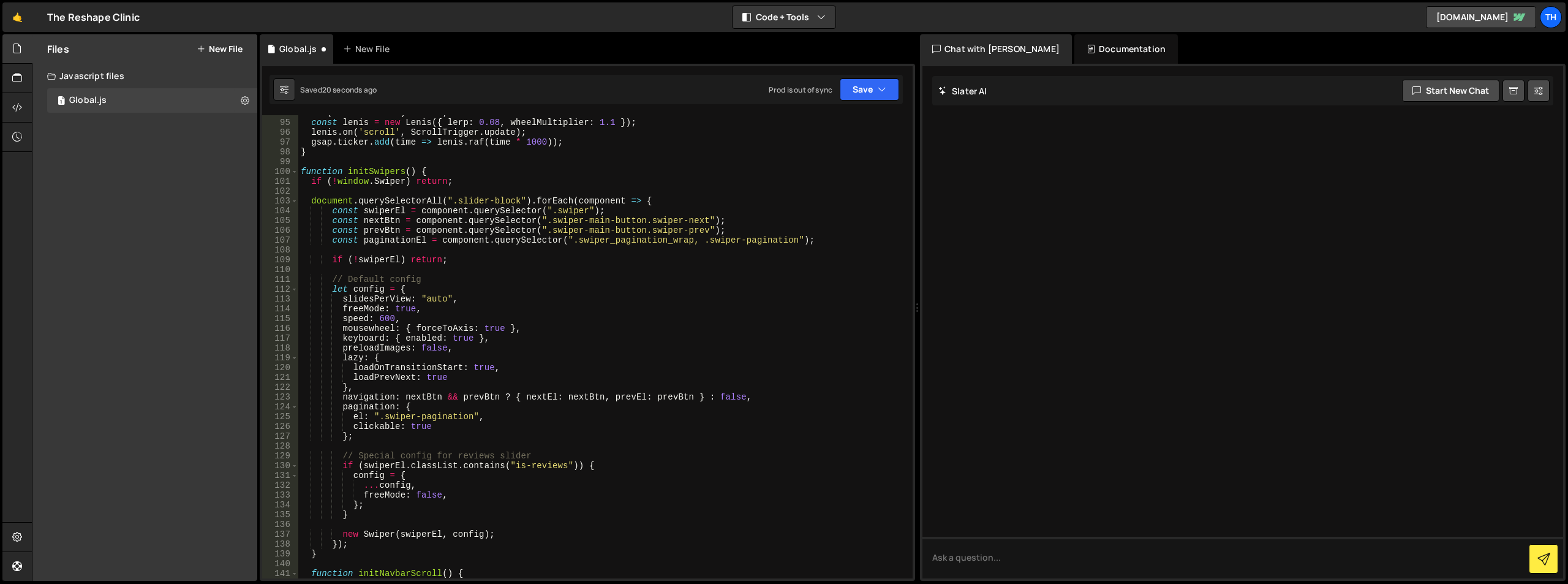
scroll to position [957, 0]
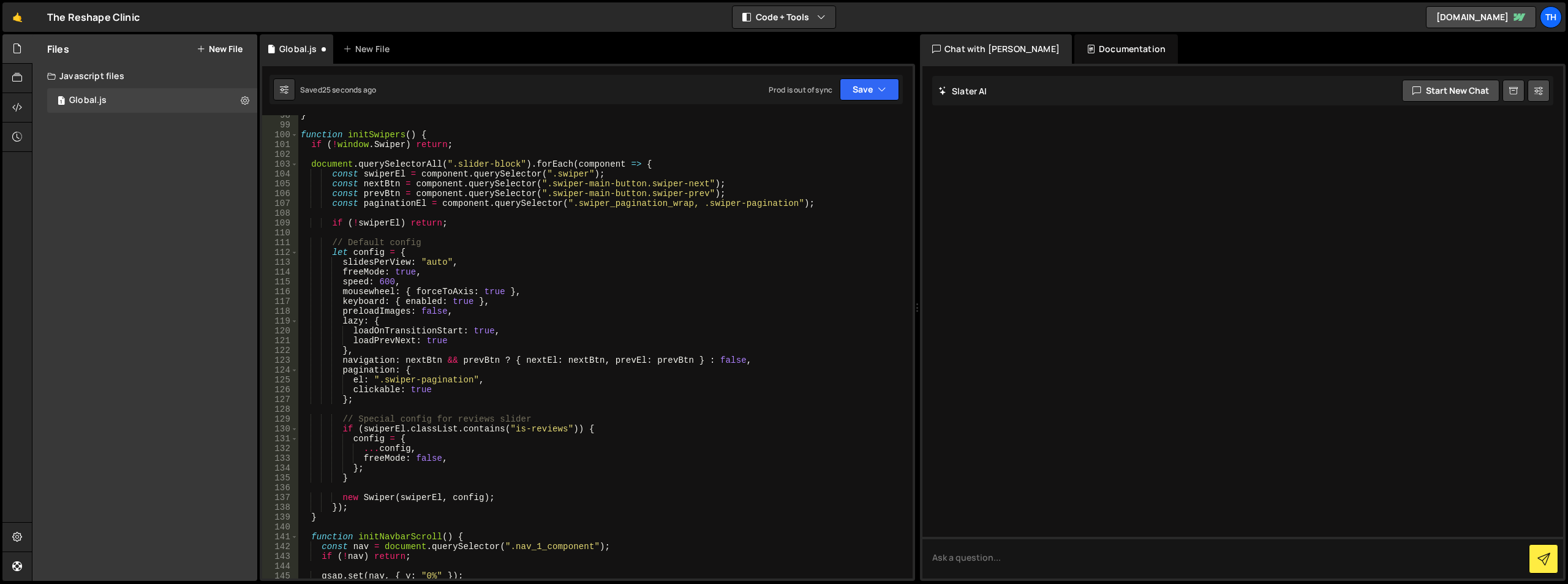
click at [463, 380] on div "} function initSwipers ( ) { if ( ! window . Swiper ) return ; document . query…" at bounding box center [603, 351] width 610 height 483
click at [456, 374] on div "} function initSwipers ( ) { if ( ! window . Swiper ) return ; document . query…" at bounding box center [603, 351] width 610 height 483
click at [455, 395] on div "} function initSwipers ( ) { if ( ! window . Swiper ) return ; document . query…" at bounding box center [603, 351] width 610 height 483
click at [461, 388] on div "} function initSwipers ( ) { if ( ! window . Swiper ) return ; document . query…" at bounding box center [603, 351] width 610 height 483
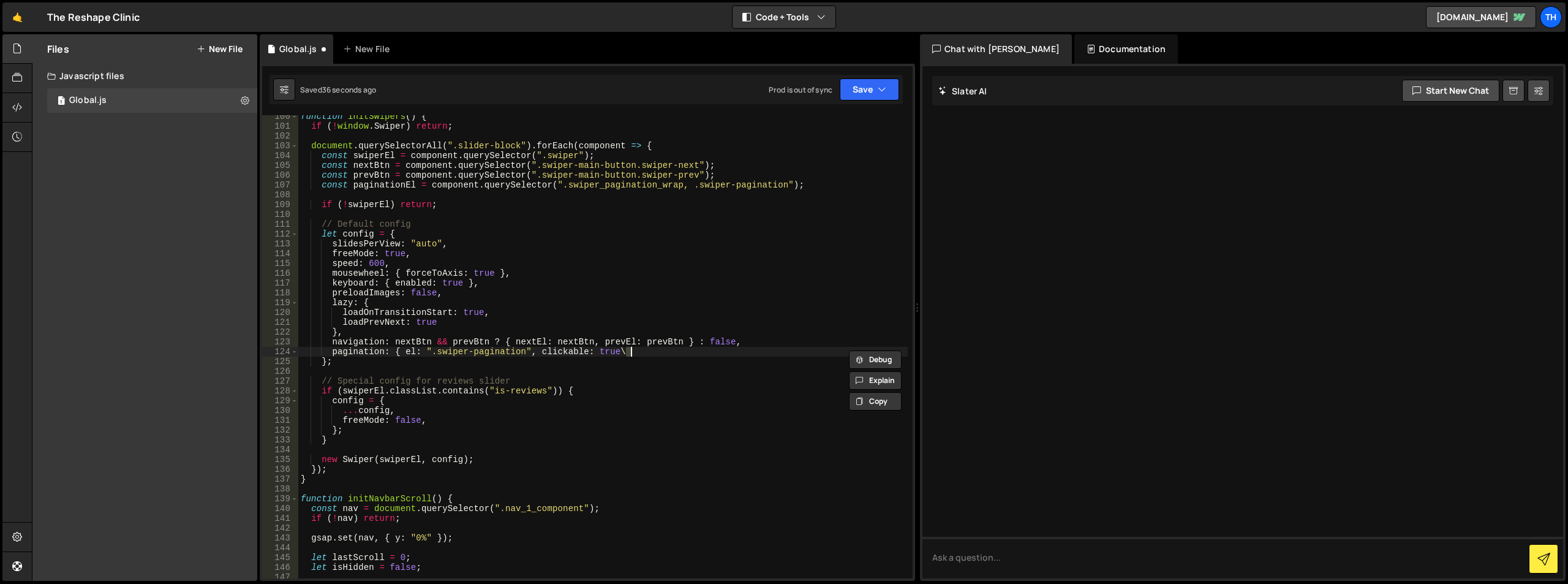
scroll to position [975, 0]
type textarea "pagination: { el: ".swiper-pagination", clickable: true }"
click at [876, 87] on button "Save" at bounding box center [870, 89] width 60 height 22
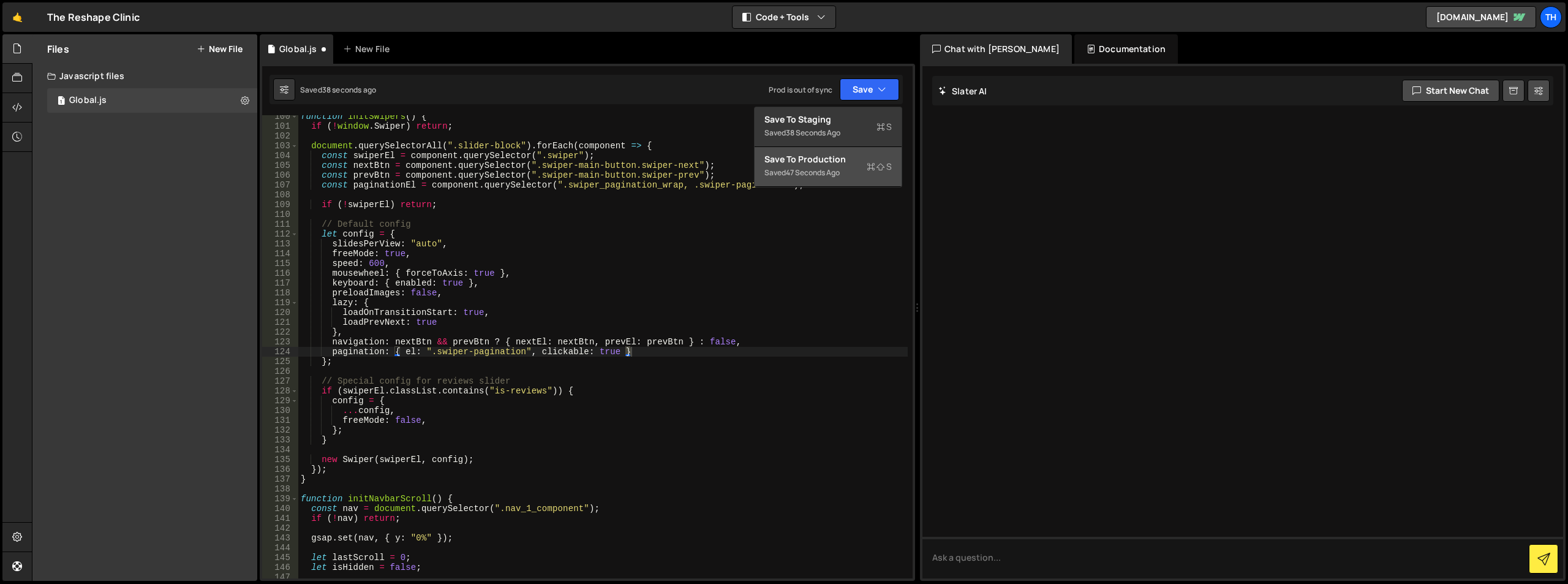
click at [852, 154] on div "Save to Production S" at bounding box center [828, 159] width 127 height 12
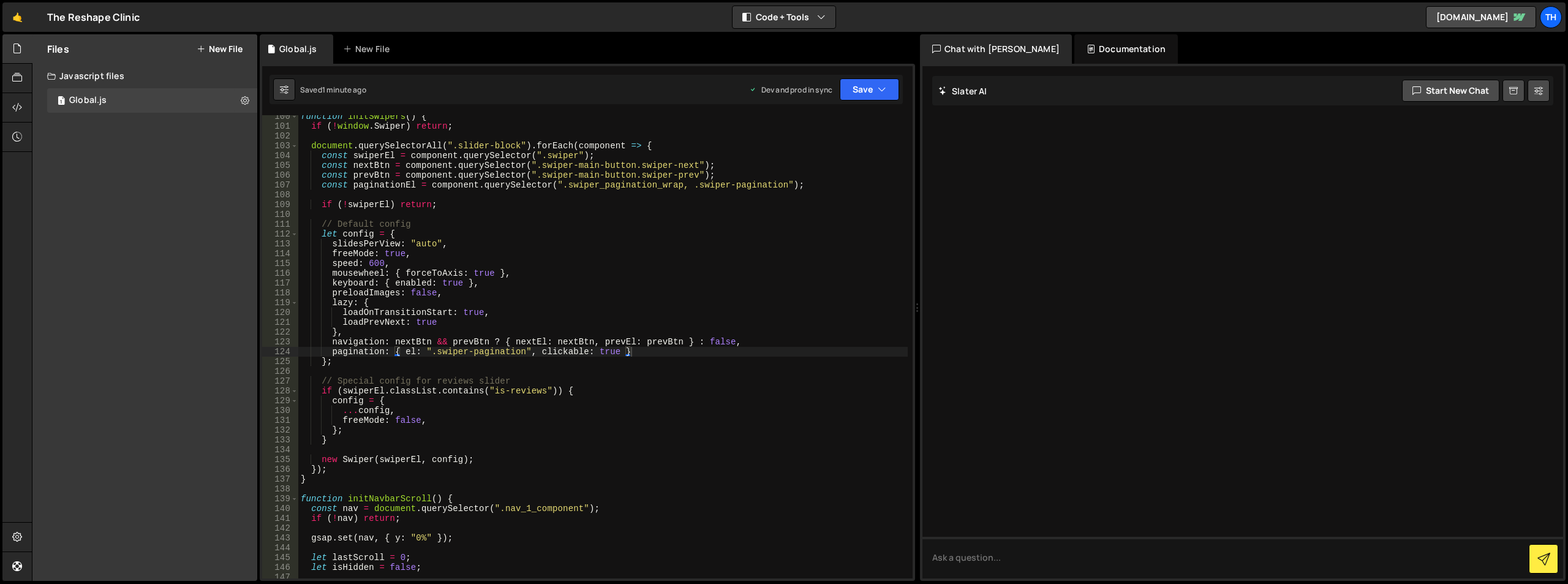
click at [512, 368] on div "function initSwipers ( ) { if ( ! window . Swiper ) return ; document . querySe…" at bounding box center [603, 353] width 610 height 483
drag, startPoint x: 332, startPoint y: 355, endPoint x: 338, endPoint y: 360, distance: 7.8
click at [338, 360] on div "function initSwipers ( ) { if ( ! window . Swiper ) return ; document . querySe…" at bounding box center [603, 353] width 610 height 483
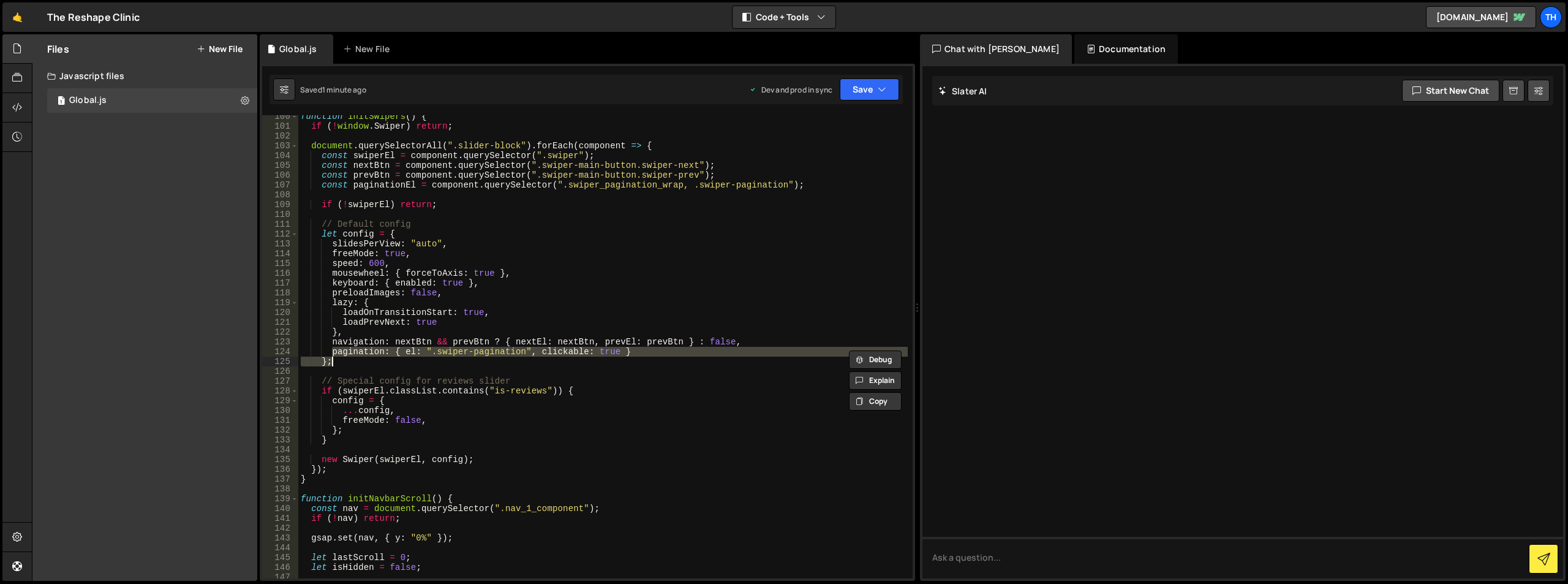
paste textarea "})"
click at [874, 90] on button "Save" at bounding box center [870, 89] width 60 height 22
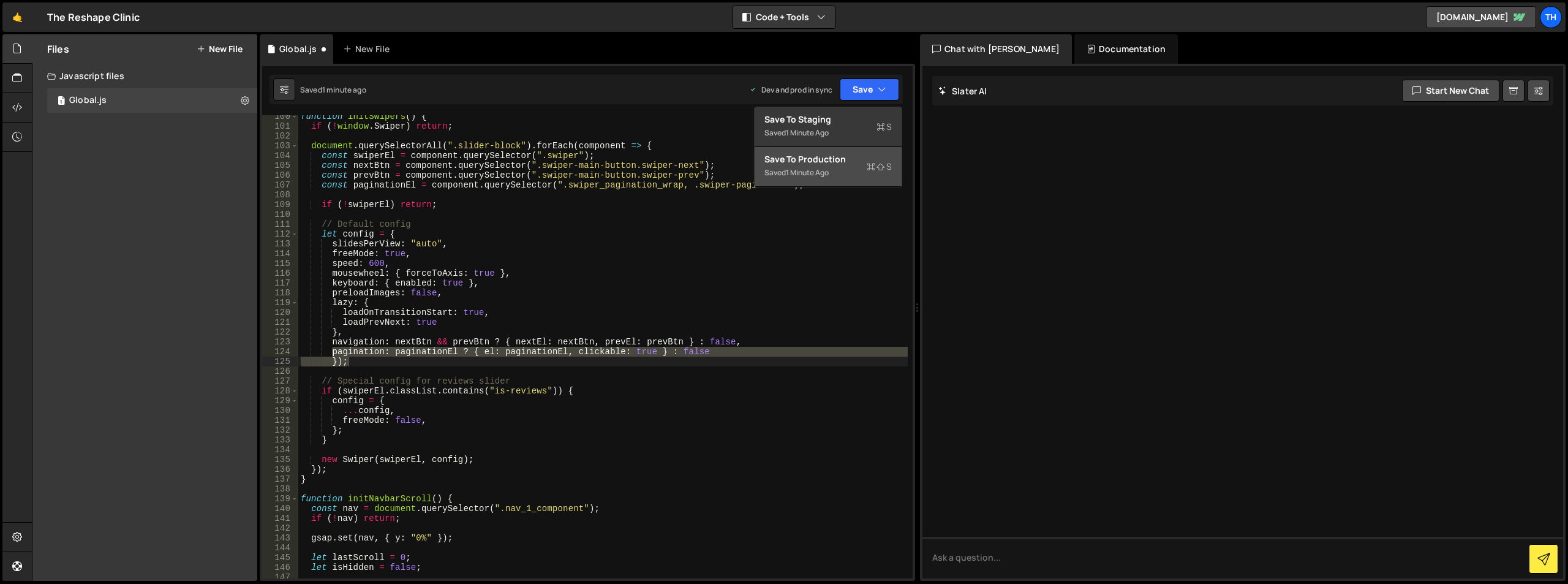
click at [842, 180] on button "Save to Production S Saved 1 minute ago" at bounding box center [828, 167] width 147 height 40
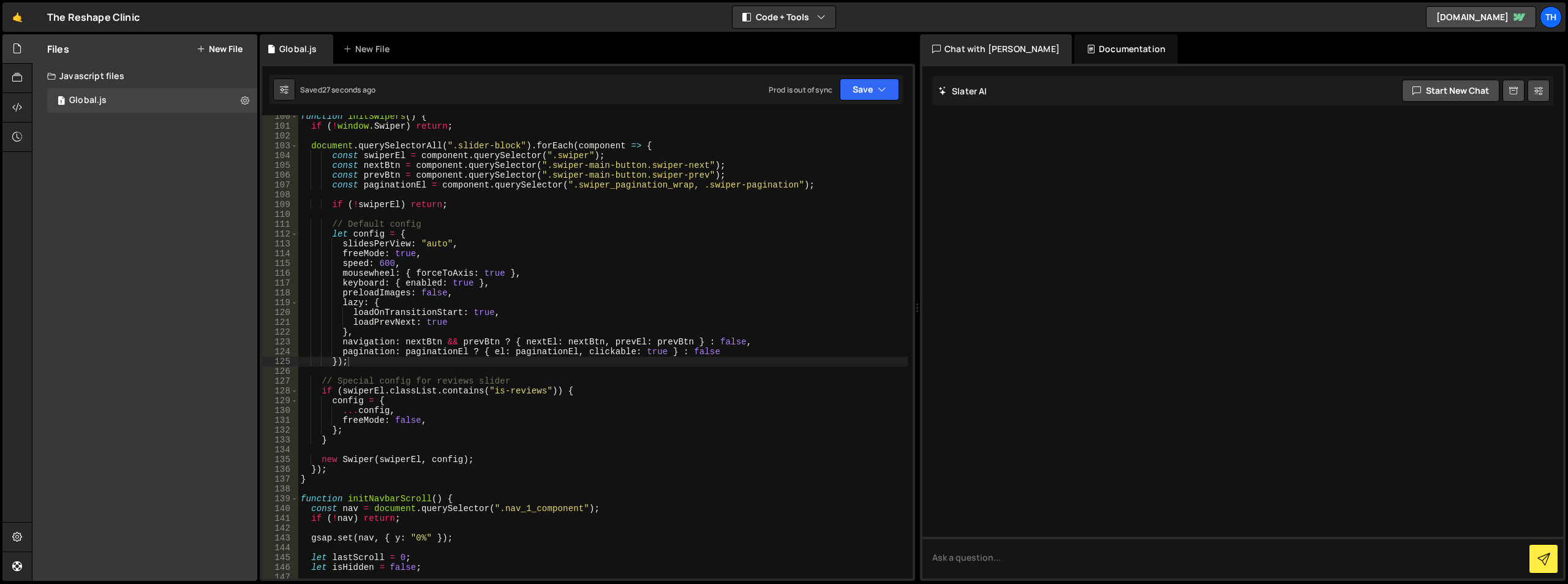
click at [373, 364] on div "function initSwipers ( ) { if ( ! window . Swiper ) return ; document . querySe…" at bounding box center [603, 353] width 610 height 483
drag, startPoint x: 353, startPoint y: 366, endPoint x: 342, endPoint y: 353, distance: 17.0
click at [342, 353] on div "function initSwipers ( ) { if ( ! window . Swiper ) return ; document . querySe…" at bounding box center [603, 353] width 610 height 483
paste textarea "}"
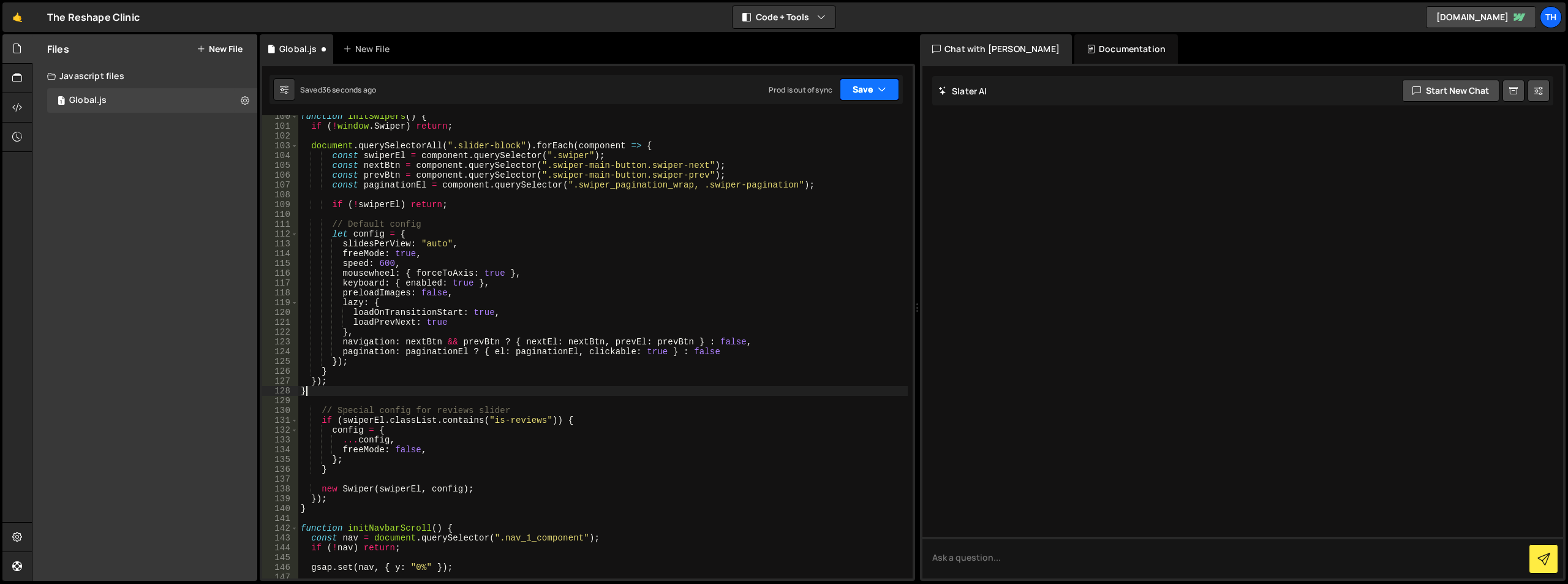
click at [870, 99] on button "Save" at bounding box center [870, 89] width 60 height 22
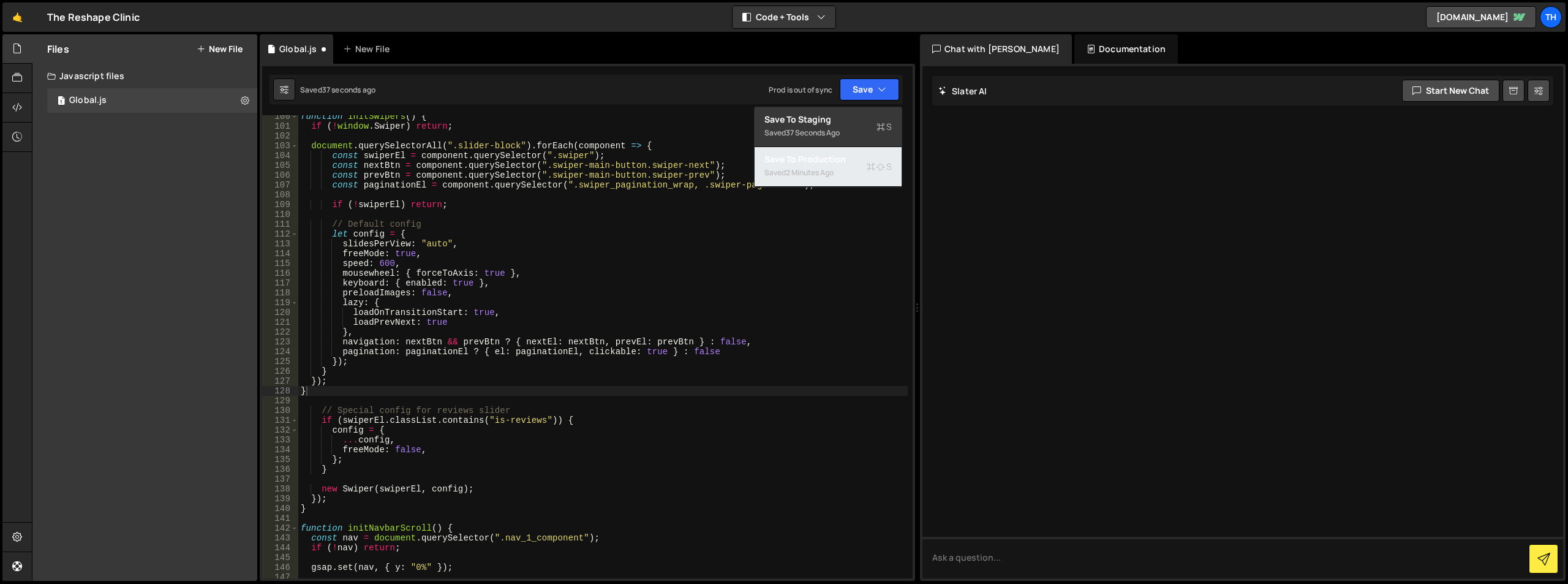
click at [847, 176] on div "Saved 2 minutes ago" at bounding box center [828, 173] width 127 height 15
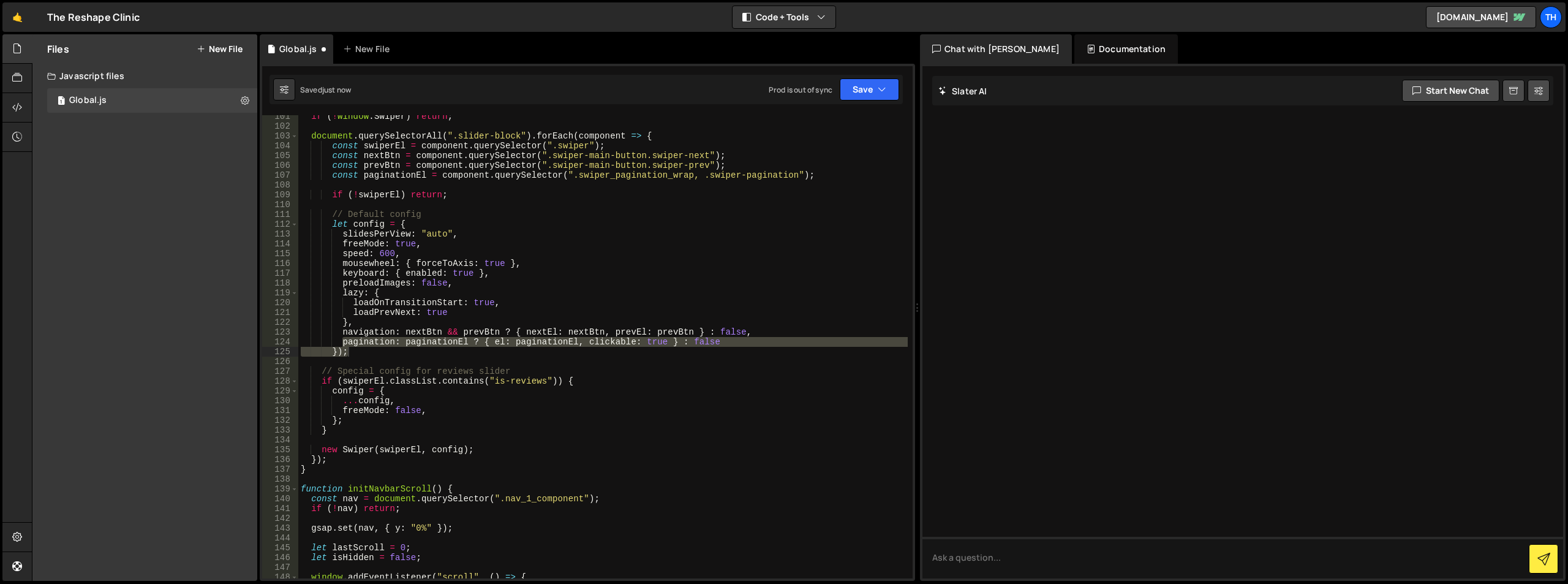
scroll to position [984, 0]
click at [412, 346] on div "if ( ! window . Swiper ) return ; document . querySelectorAll ( ".slider-block"…" at bounding box center [603, 347] width 610 height 464
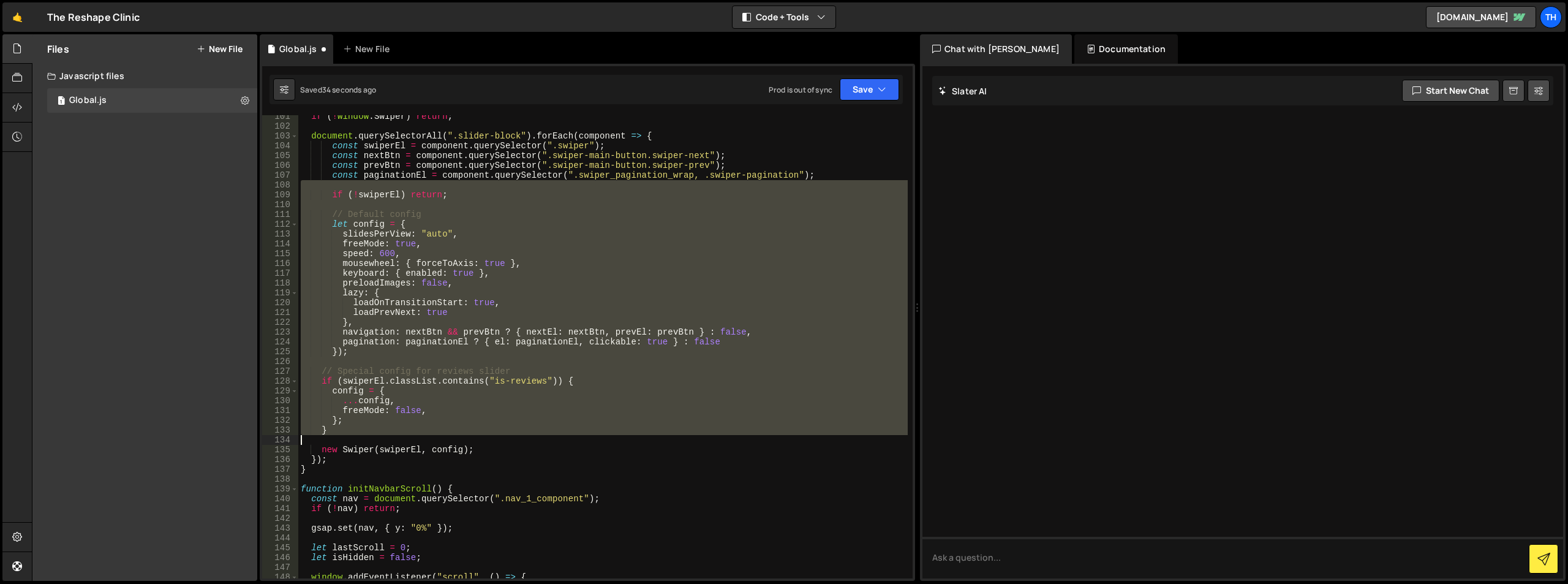
drag, startPoint x: 331, startPoint y: 185, endPoint x: 453, endPoint y: 441, distance: 283.6
click at [453, 441] on div "if ( ! window . Swiper ) return ; document . querySelectorAll ( ".slider-block"…" at bounding box center [603, 353] width 610 height 483
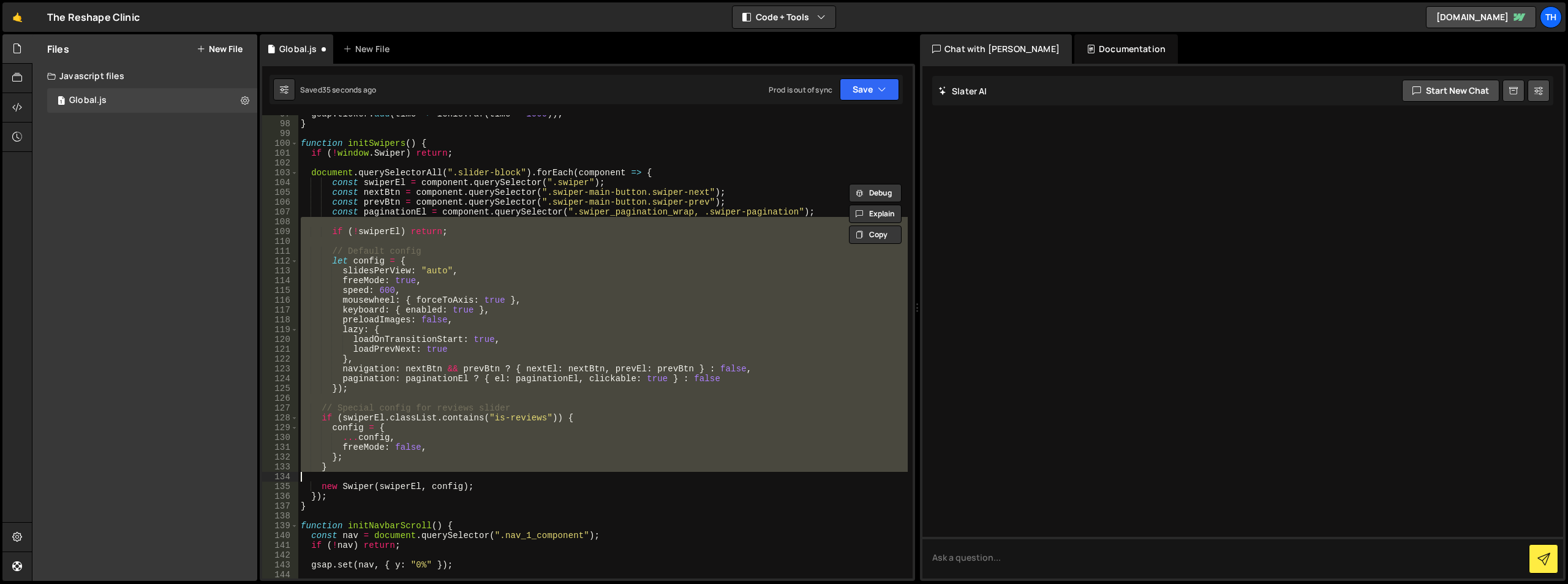
scroll to position [948, 0]
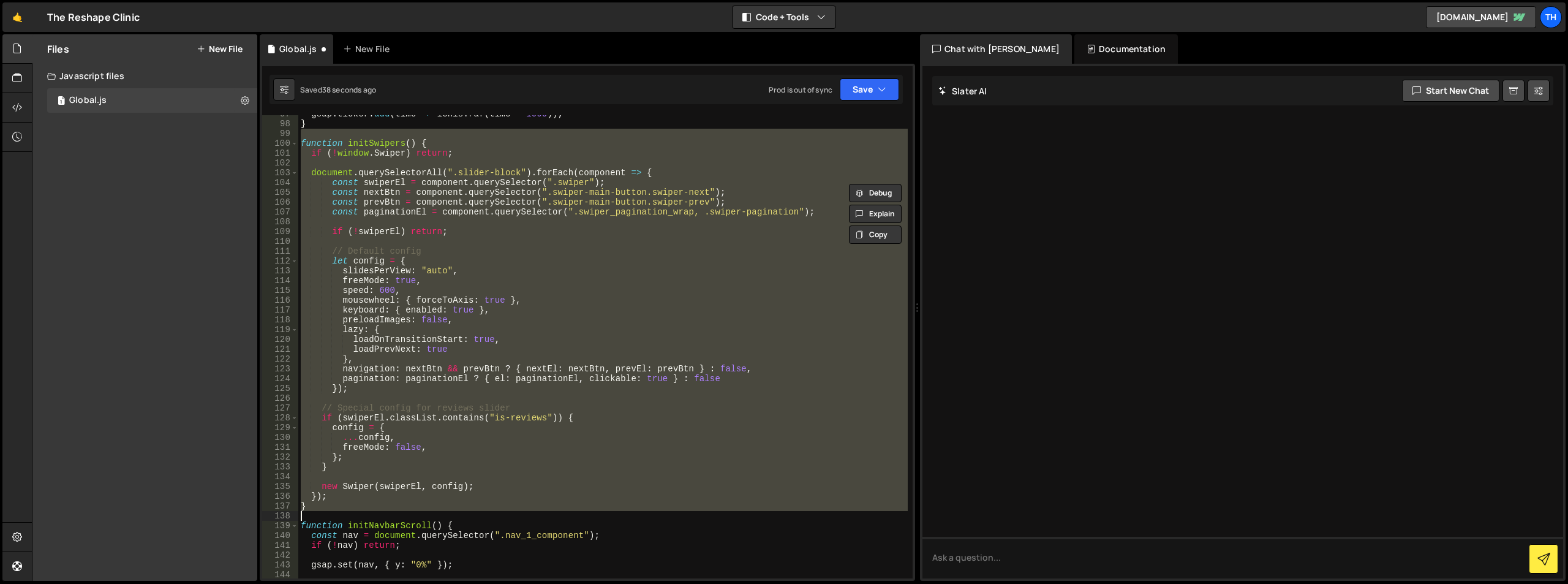
drag, startPoint x: 367, startPoint y: 137, endPoint x: 432, endPoint y: 514, distance: 382.6
click at [432, 514] on div "gsap . ticker . add ( time => [PERSON_NAME] . raf ( time * 1000 )) ; } function…" at bounding box center [603, 350] width 610 height 483
click at [419, 326] on div "gsap . ticker . add ( time => [PERSON_NAME] . raf ( time * 1000 )) ; } function…" at bounding box center [603, 347] width 610 height 464
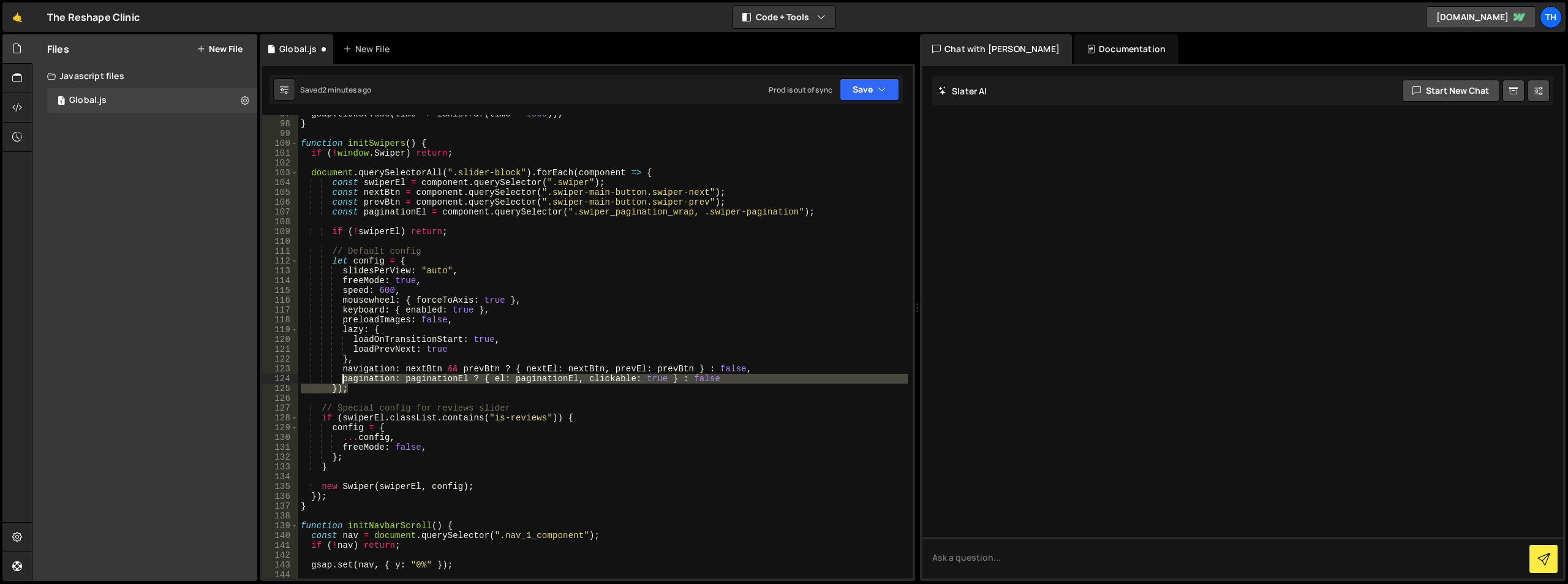
drag, startPoint x: 352, startPoint y: 387, endPoint x: 341, endPoint y: 379, distance: 13.6
click at [341, 379] on div "gsap . ticker . add ( time => [PERSON_NAME] . raf ( time * 1000 )) ; } function…" at bounding box center [603, 350] width 610 height 483
type textarea "pagination: paginationEl ? { el: paginationEl, clickable: true } : false });"
paste textarea
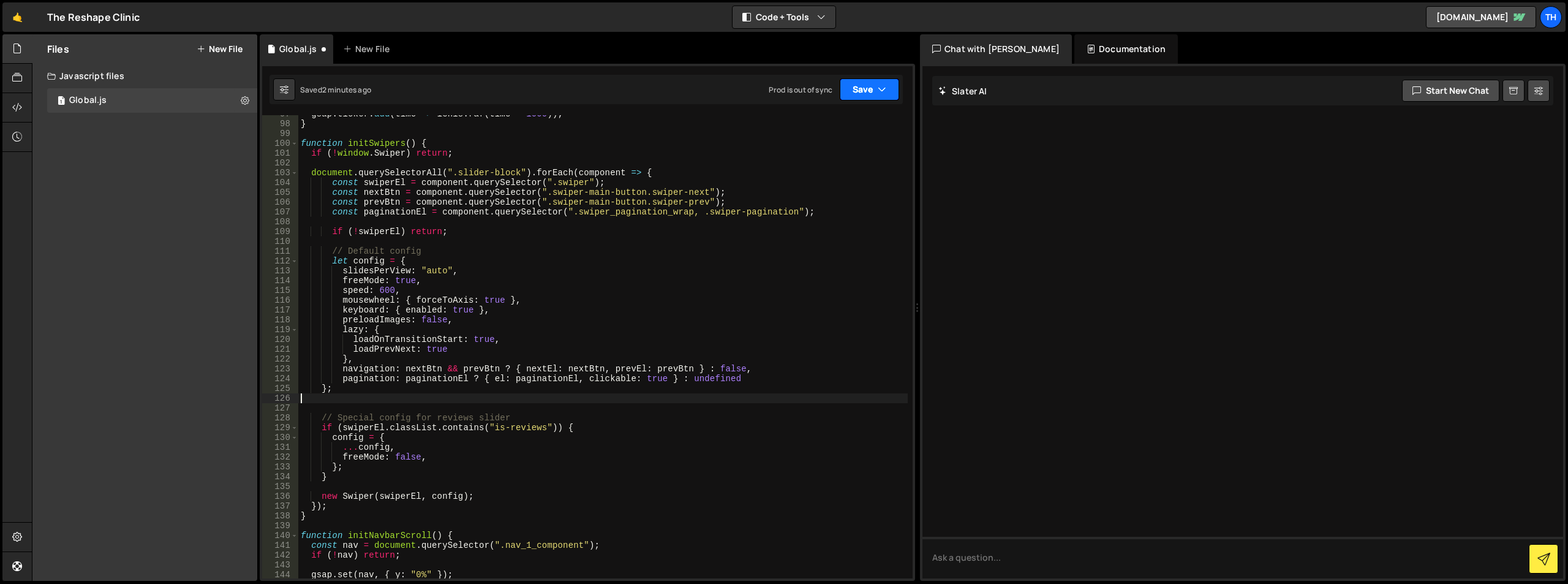
click at [874, 92] on button "Save" at bounding box center [870, 89] width 60 height 22
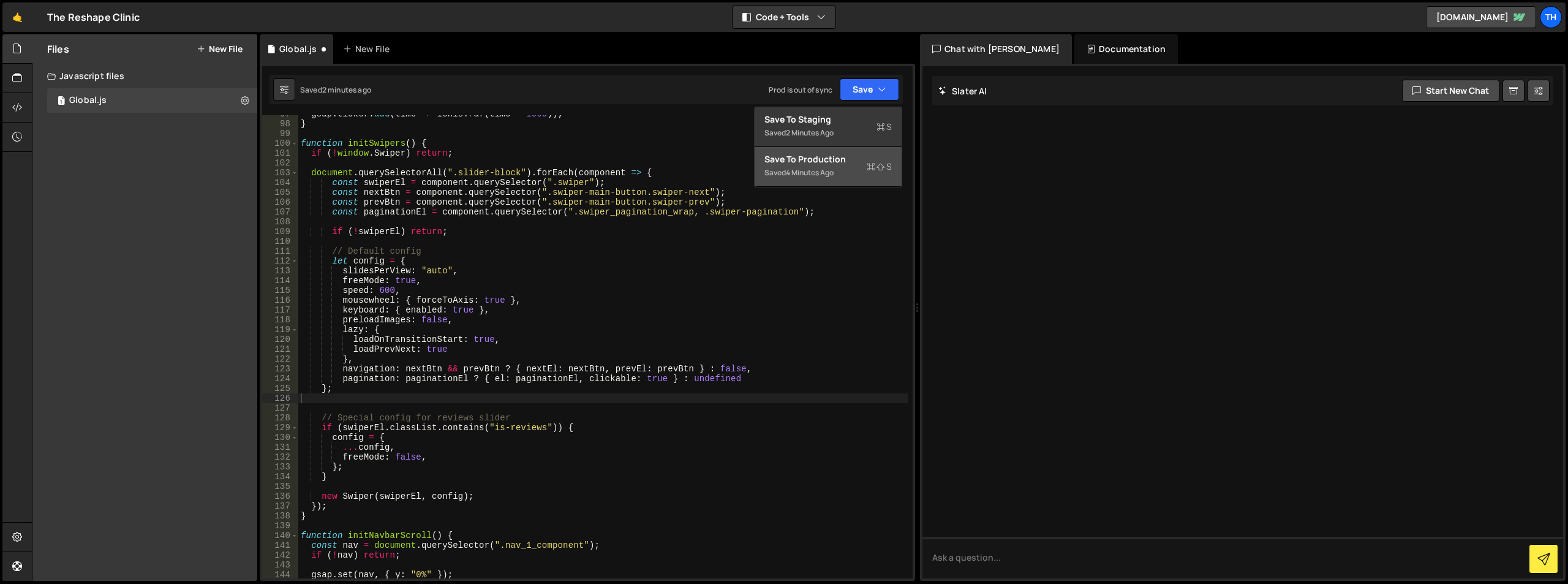
click at [837, 174] on div "Saved 4 minutes ago" at bounding box center [828, 173] width 127 height 15
